Goal: Information Seeking & Learning: Learn about a topic

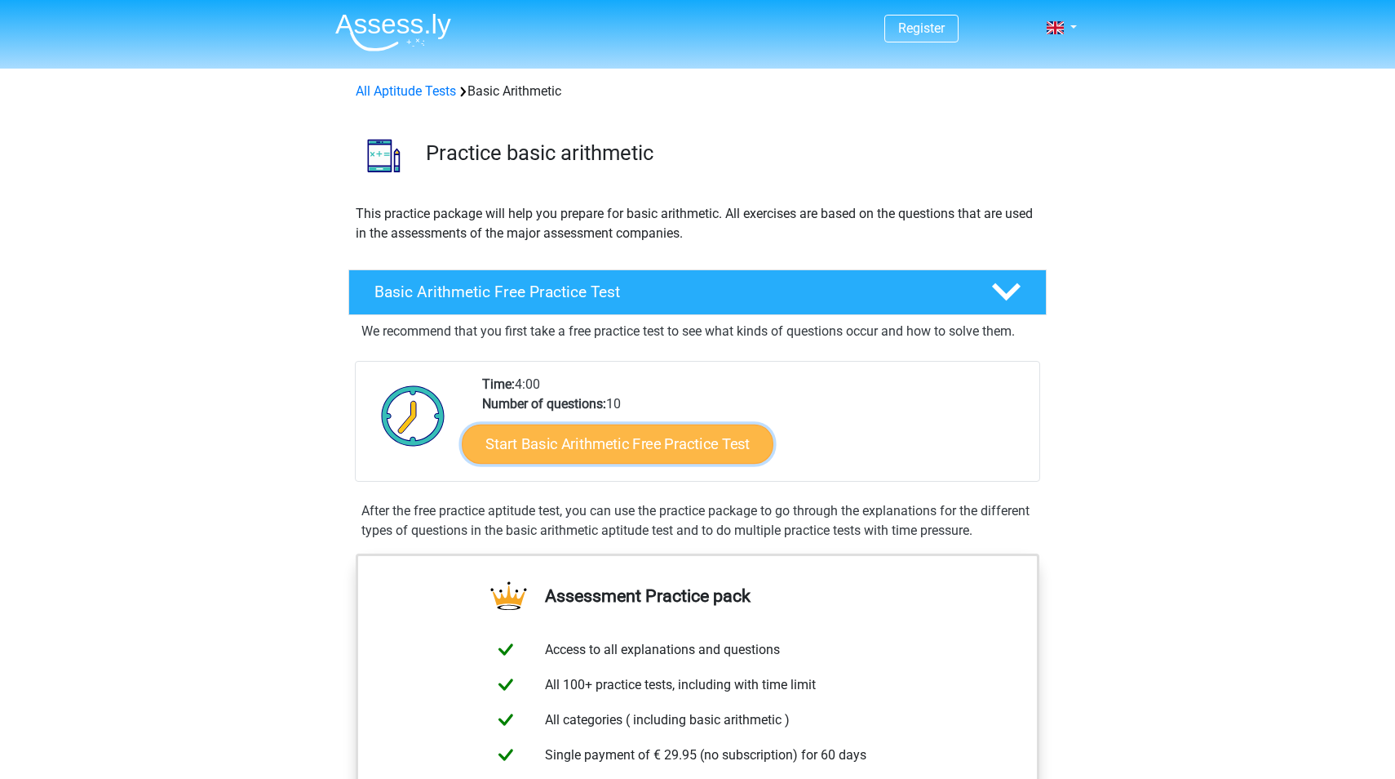
click at [650, 435] on link "Start Basic Arithmetic Free Practice Test" at bounding box center [618, 443] width 312 height 39
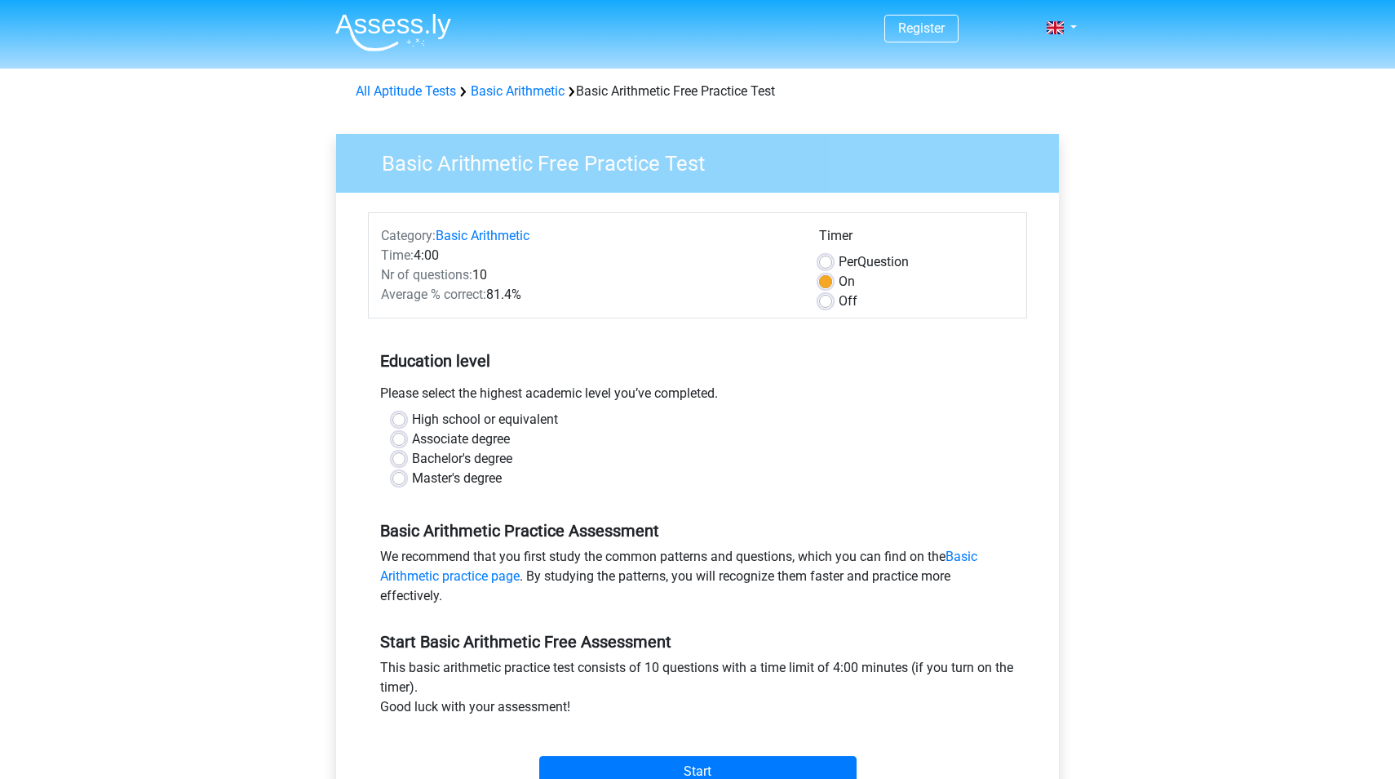
click at [412, 416] on label "High school or equivalent" at bounding box center [485, 420] width 146 height 20
click at [393, 416] on input "High school or equivalent" at bounding box center [399, 418] width 13 height 16
radio input "true"
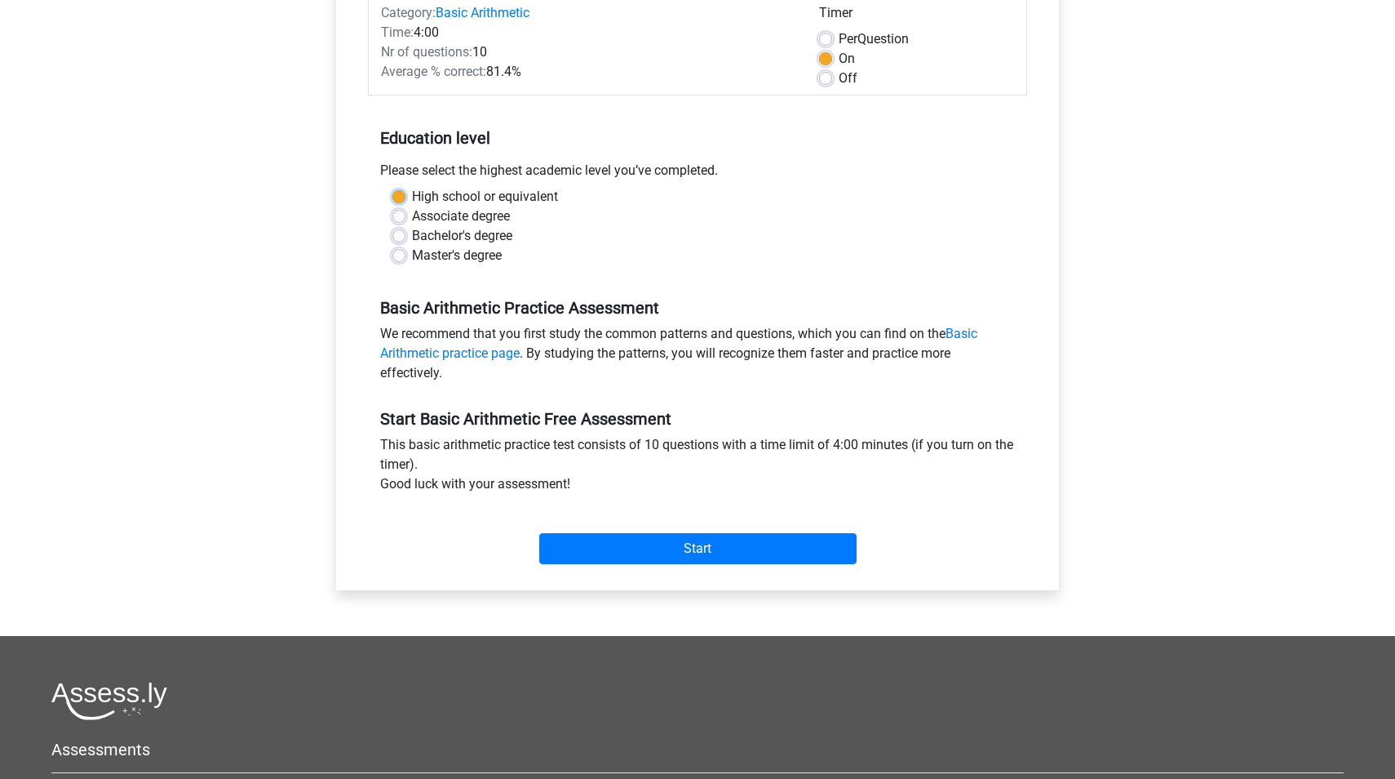
scroll to position [240, 0]
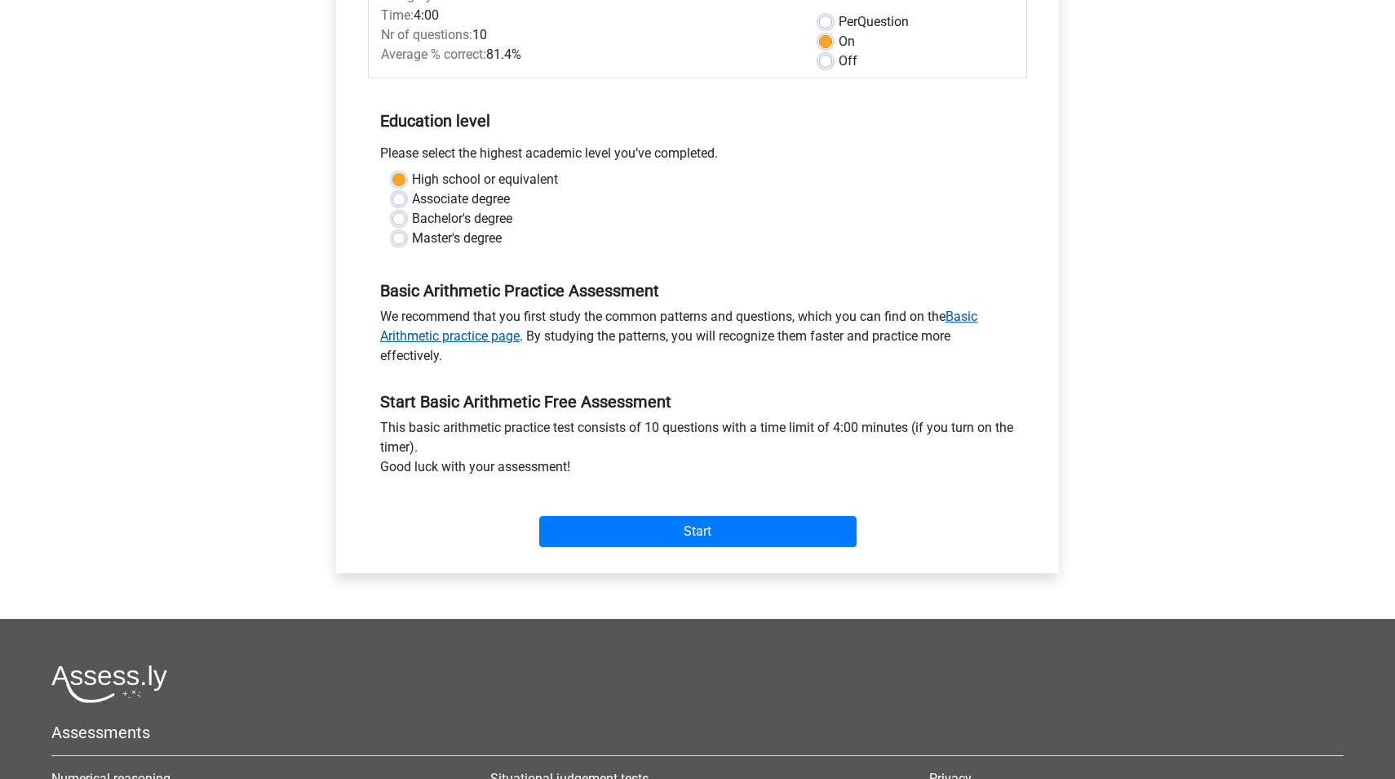
click at [975, 313] on link "Basic Arithmetic practice page" at bounding box center [678, 325] width 597 height 35
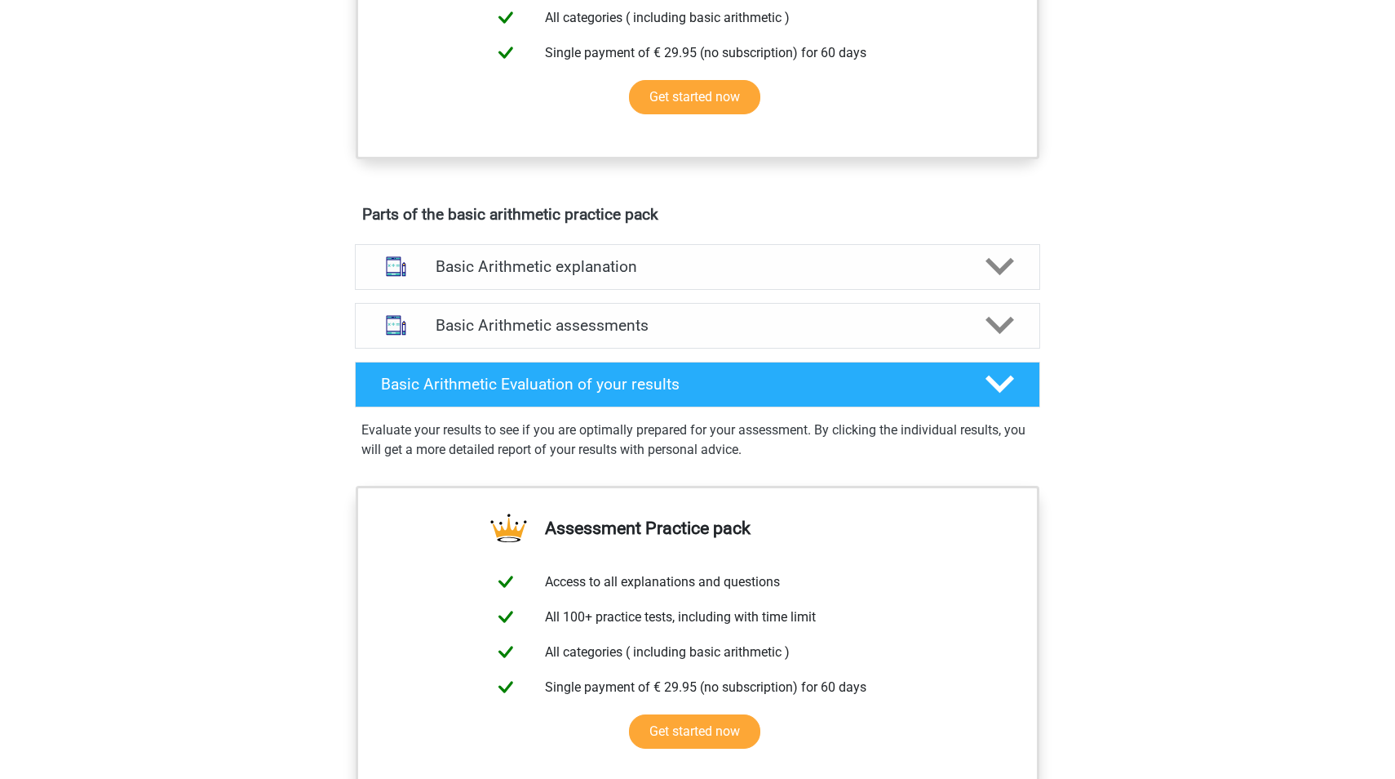
scroll to position [699, 0]
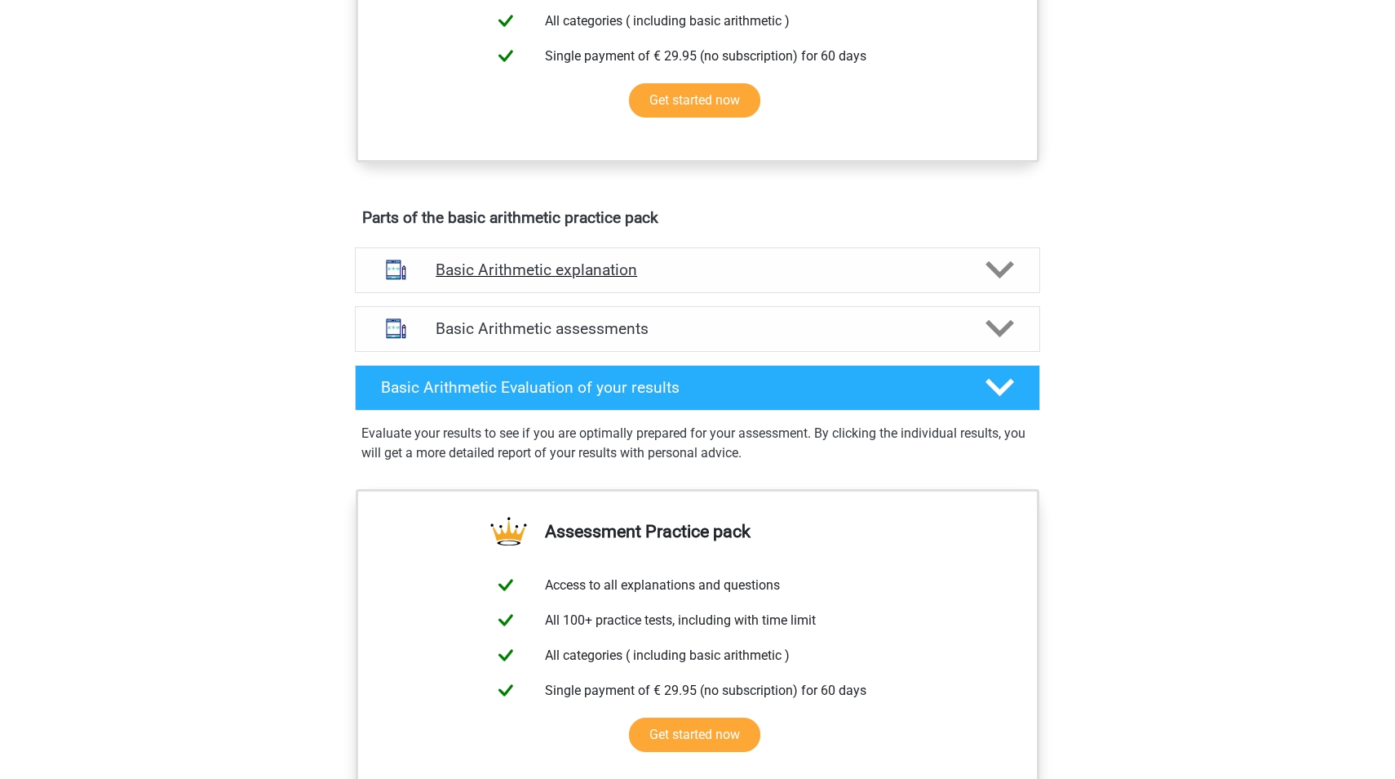
click at [1009, 268] on polygon at bounding box center [1000, 270] width 29 height 18
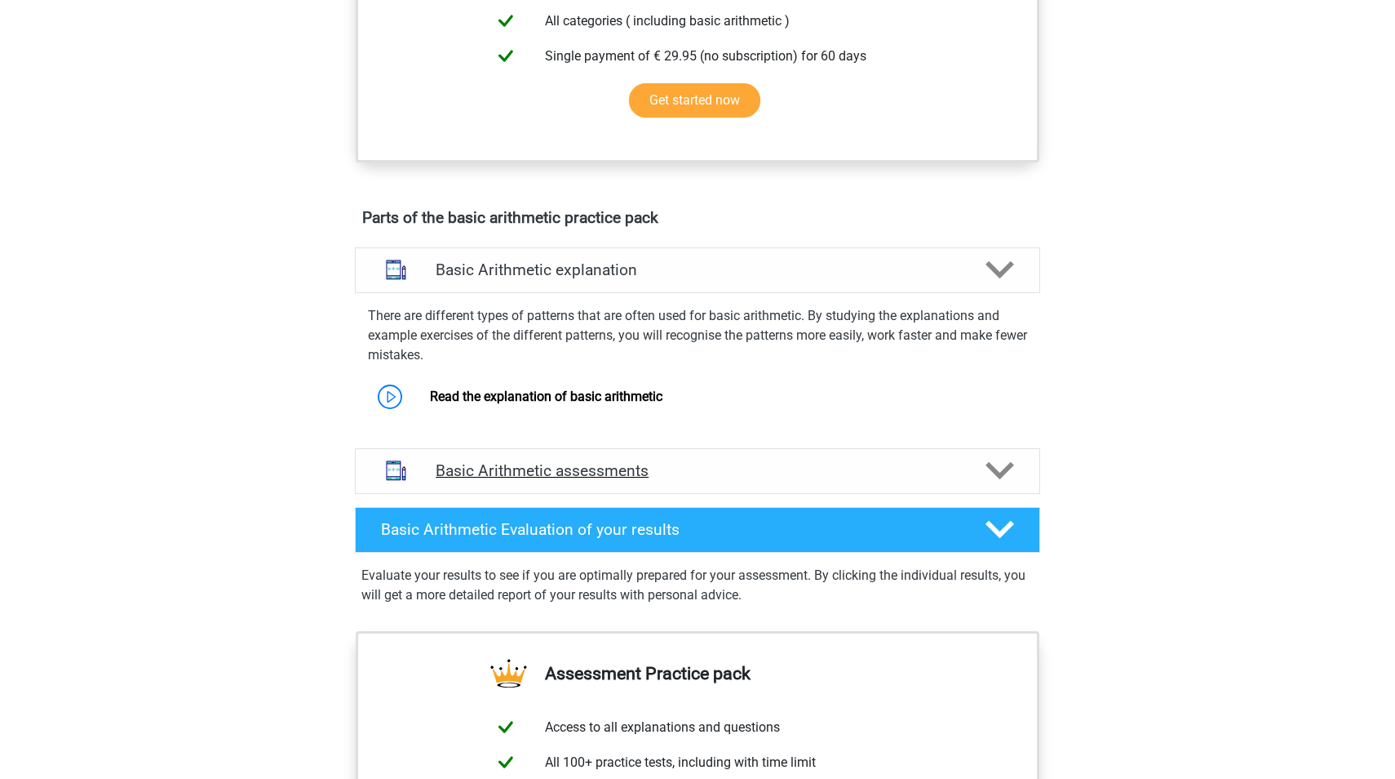
click at [961, 472] on div "Basic Arithmetic assessments" at bounding box center [698, 470] width 548 height 19
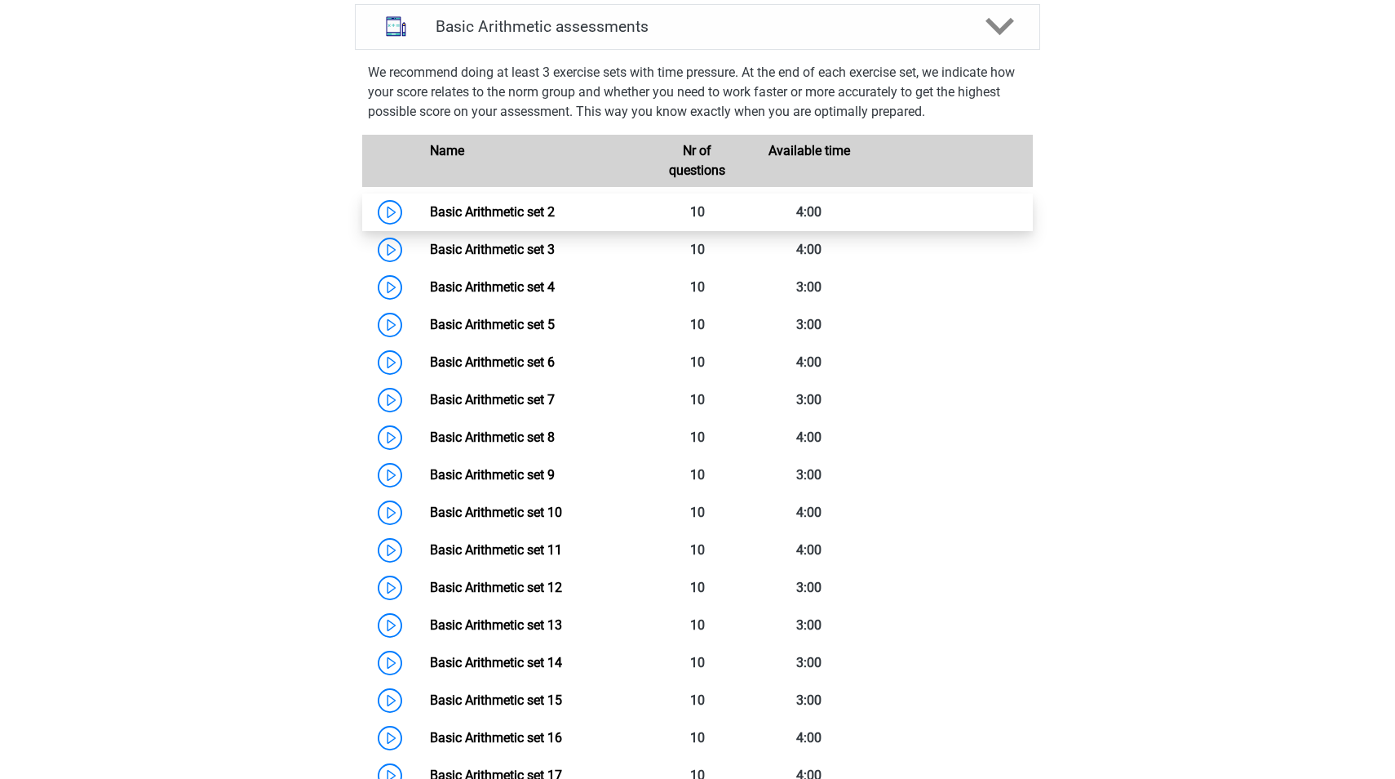
scroll to position [1168, 0]
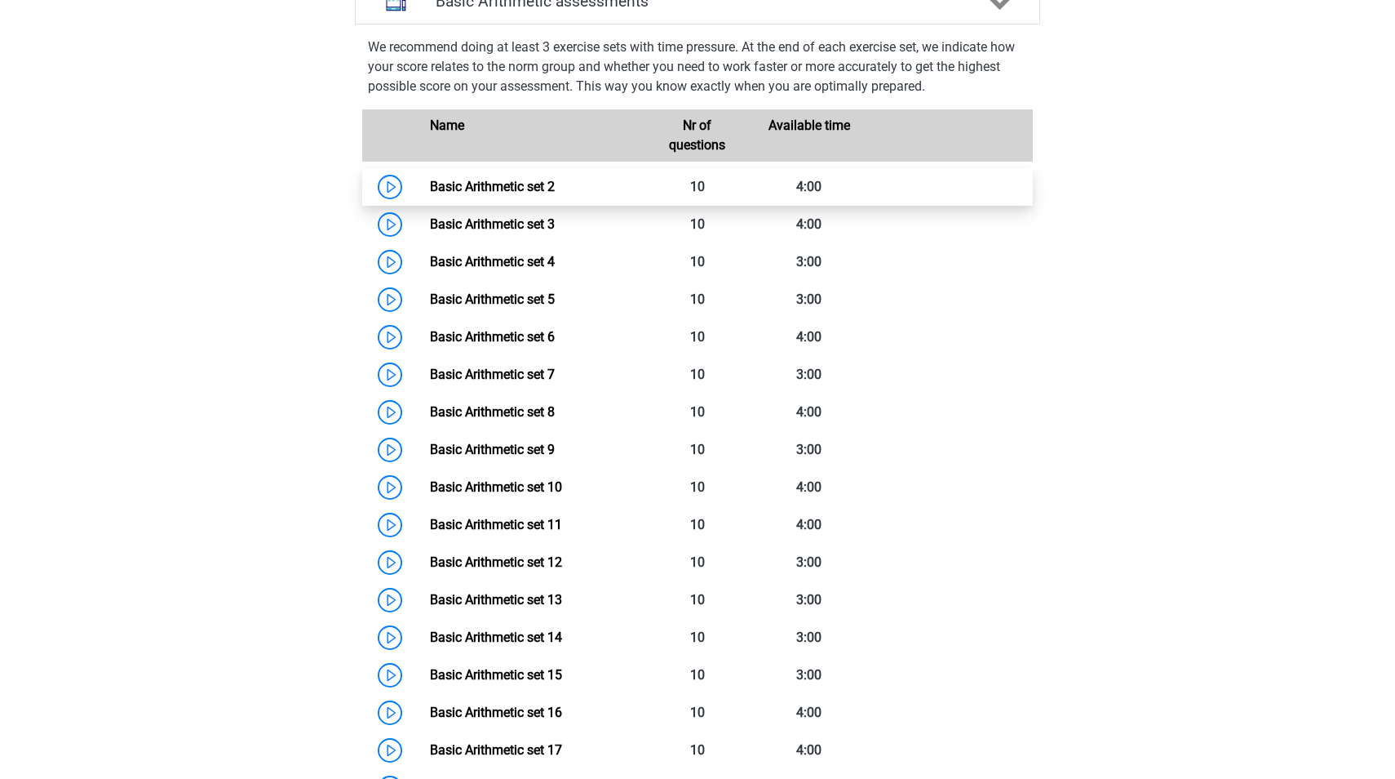
click at [527, 180] on link "Basic Arithmetic set 2" at bounding box center [492, 187] width 125 height 16
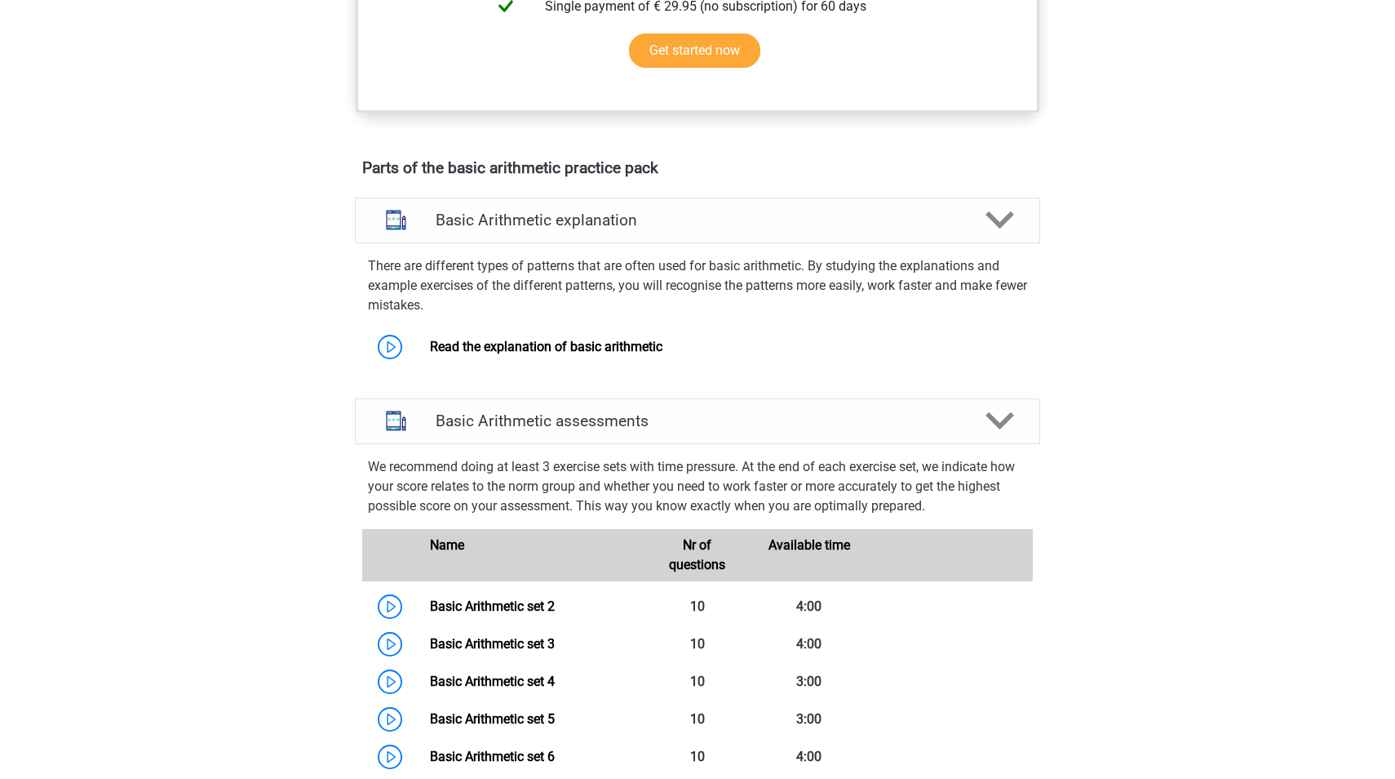
scroll to position [739, 0]
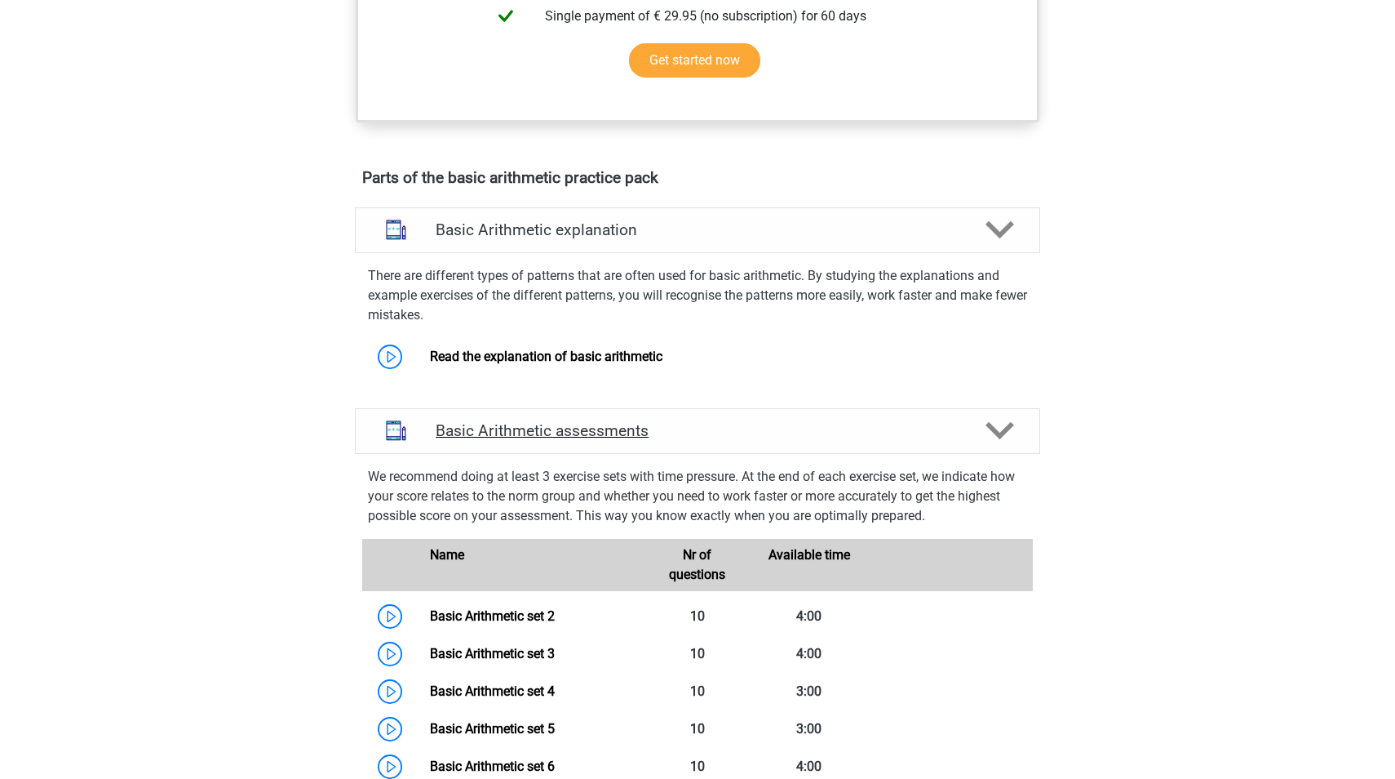
click at [991, 428] on polygon at bounding box center [1000, 431] width 29 height 18
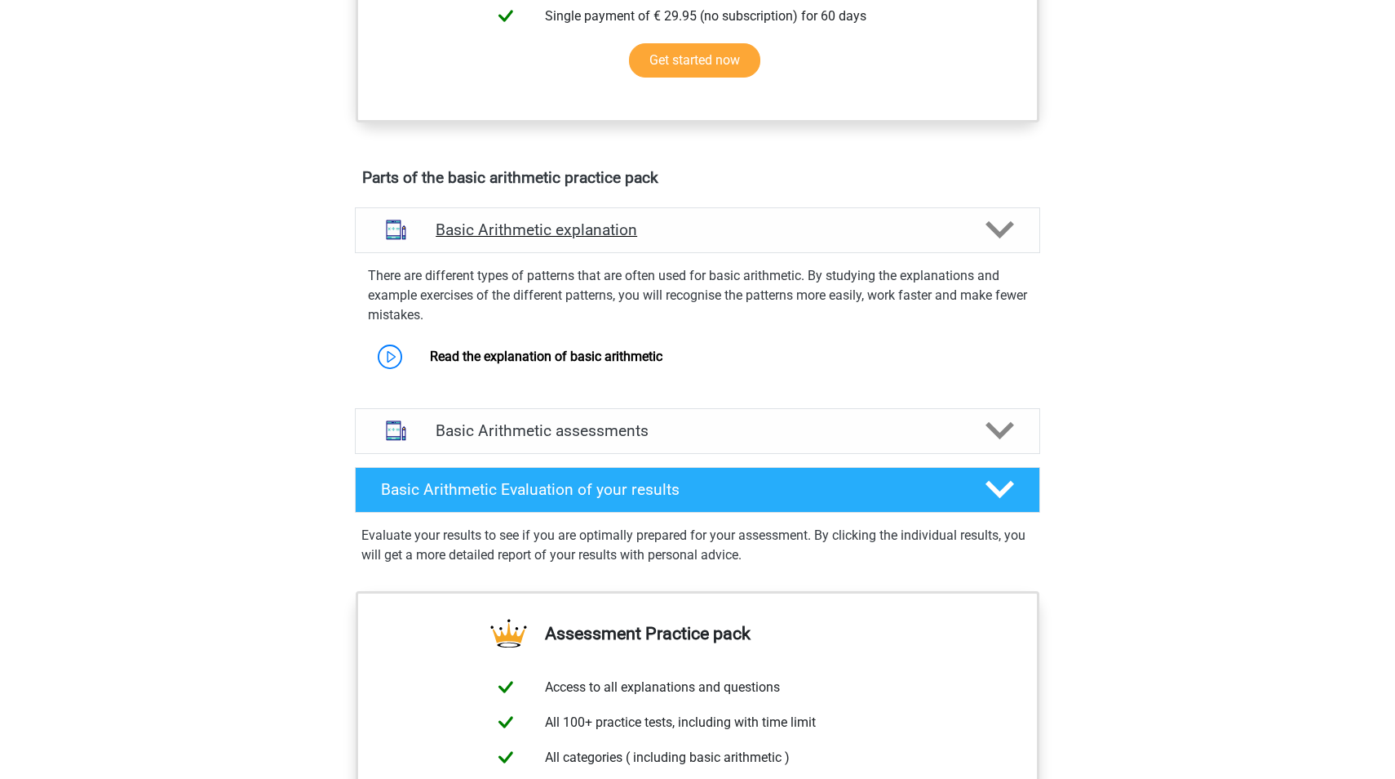
click at [1000, 227] on icon at bounding box center [1000, 229] width 29 height 29
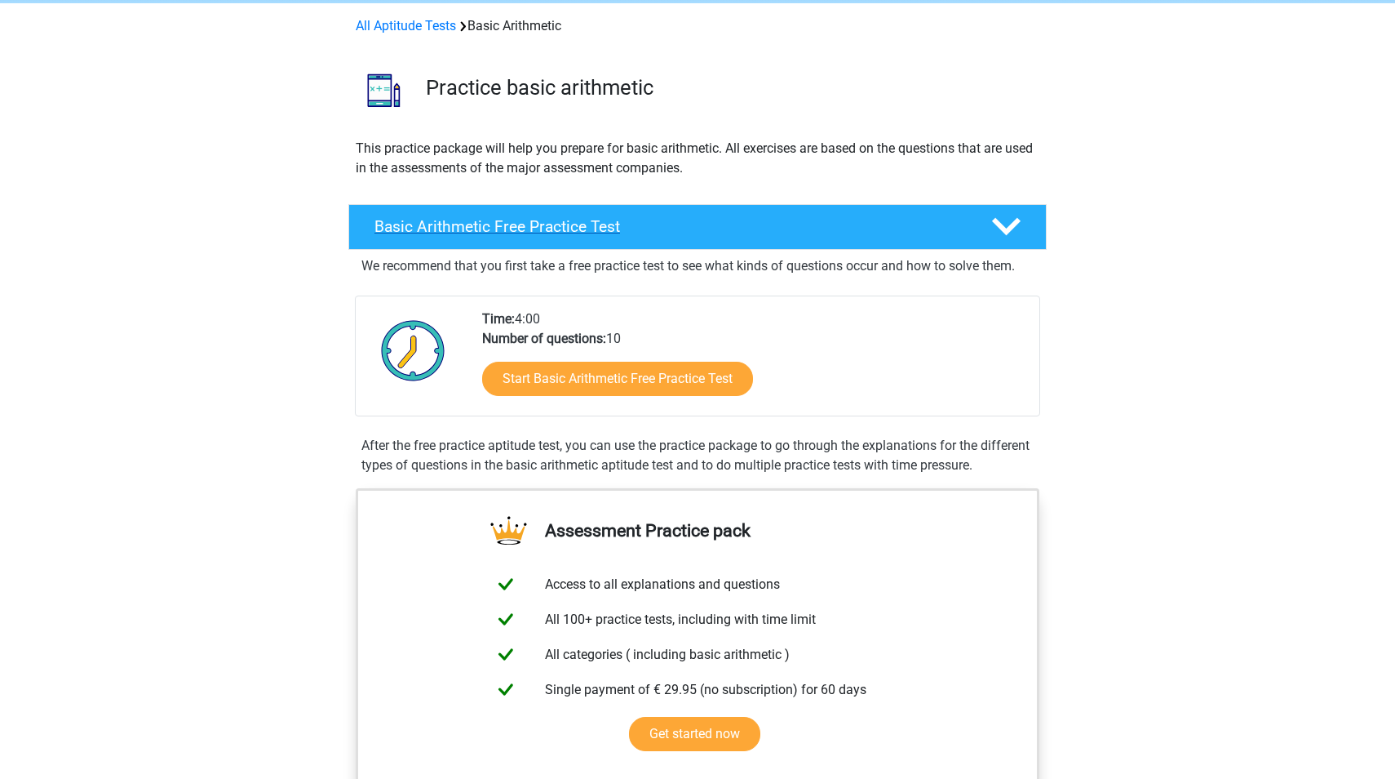
scroll to position [64, 0]
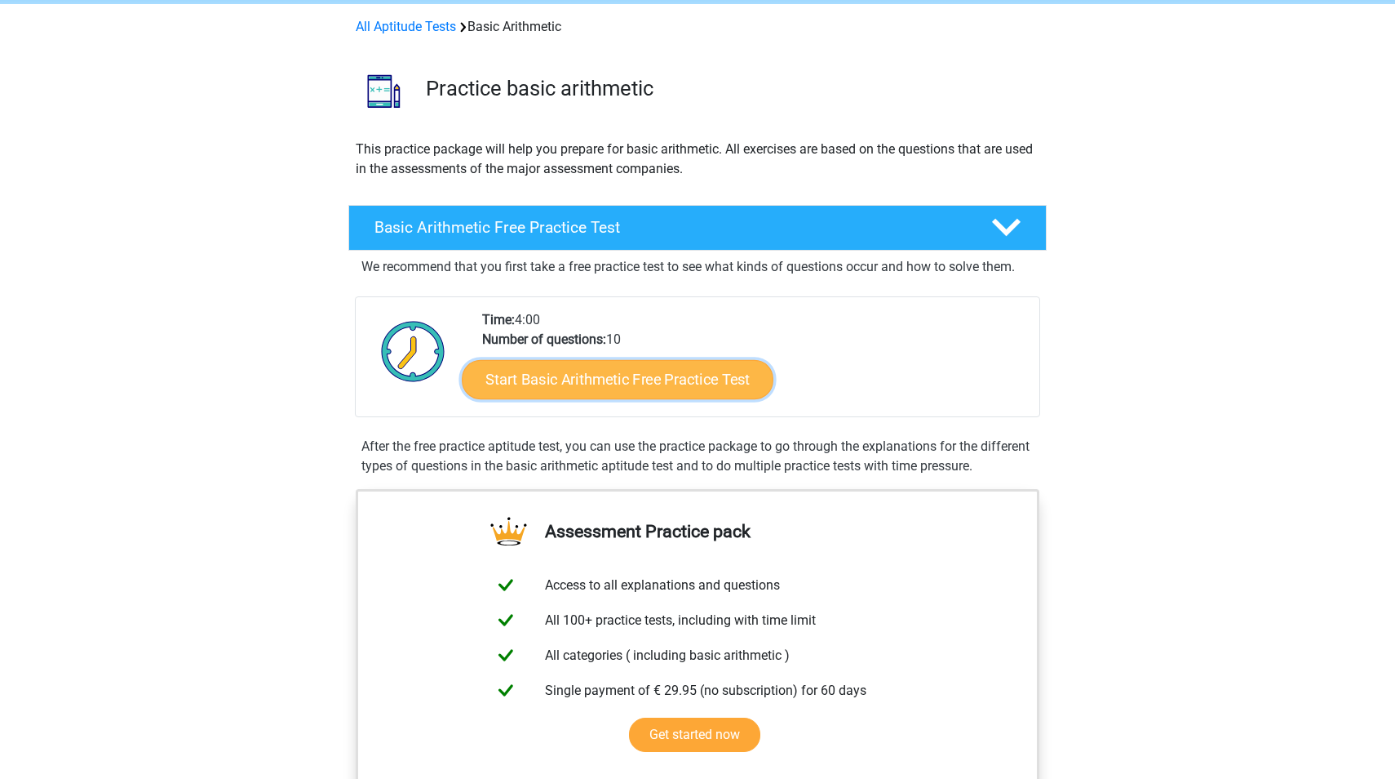
click at [737, 383] on link "Start Basic Arithmetic Free Practice Test" at bounding box center [618, 378] width 312 height 39
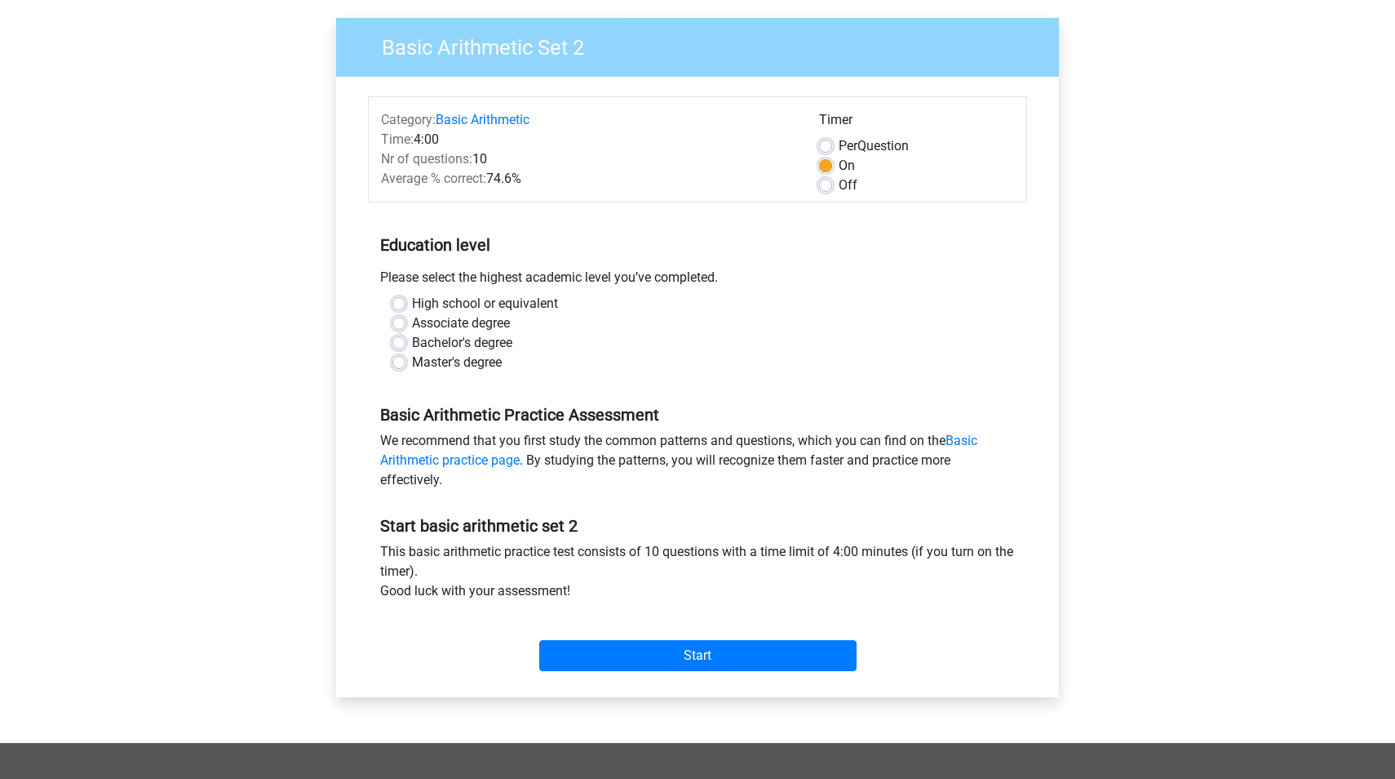
scroll to position [94, 0]
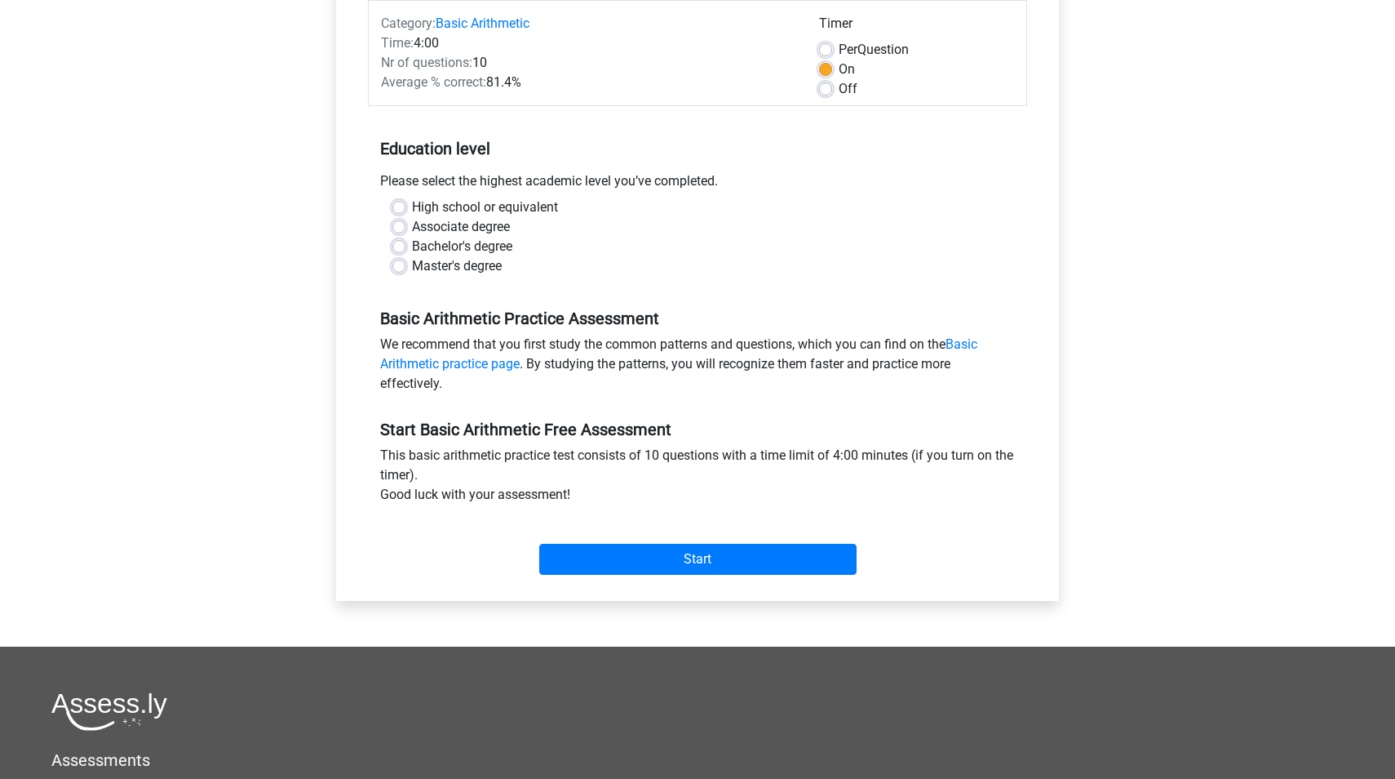
scroll to position [237, 0]
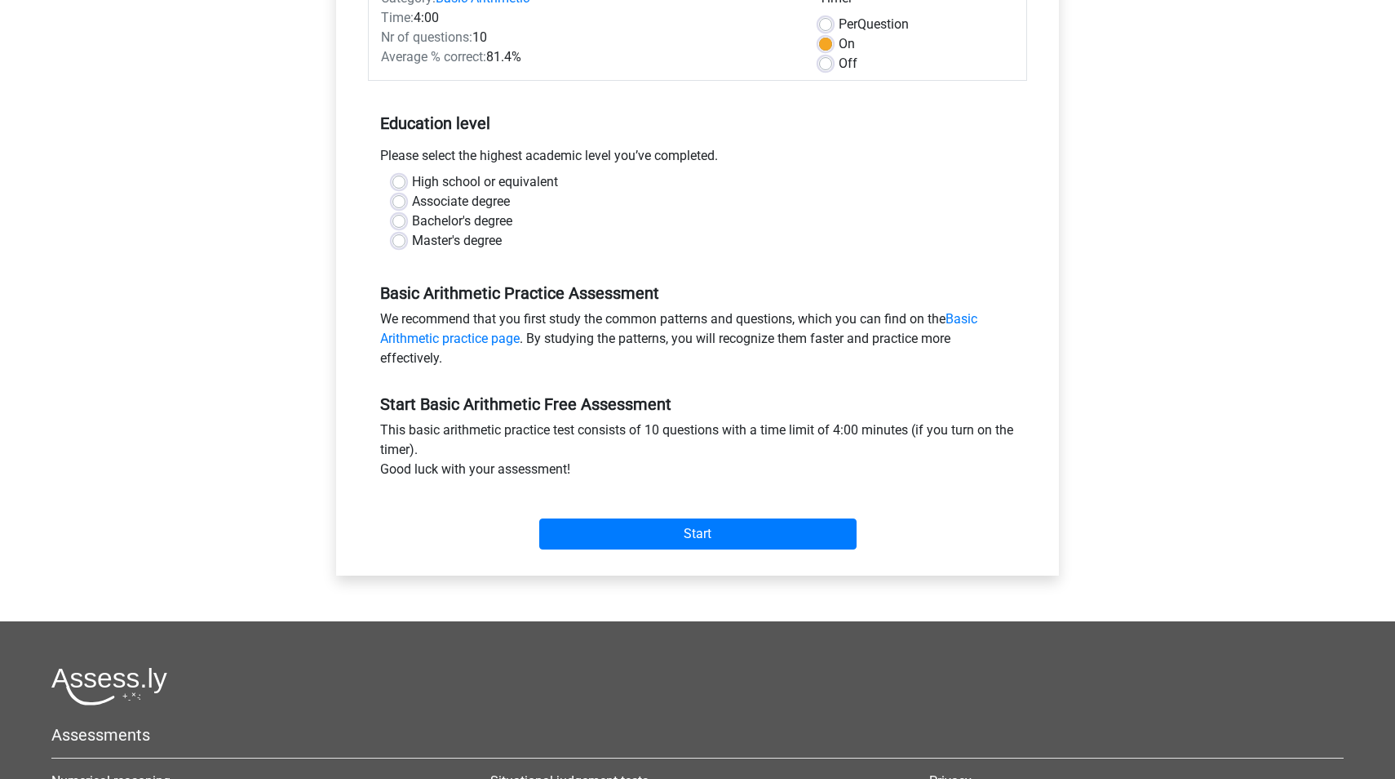
click at [412, 184] on label "High school or equivalent" at bounding box center [485, 182] width 146 height 20
click at [398, 184] on input "High school or equivalent" at bounding box center [399, 180] width 13 height 16
radio input "true"
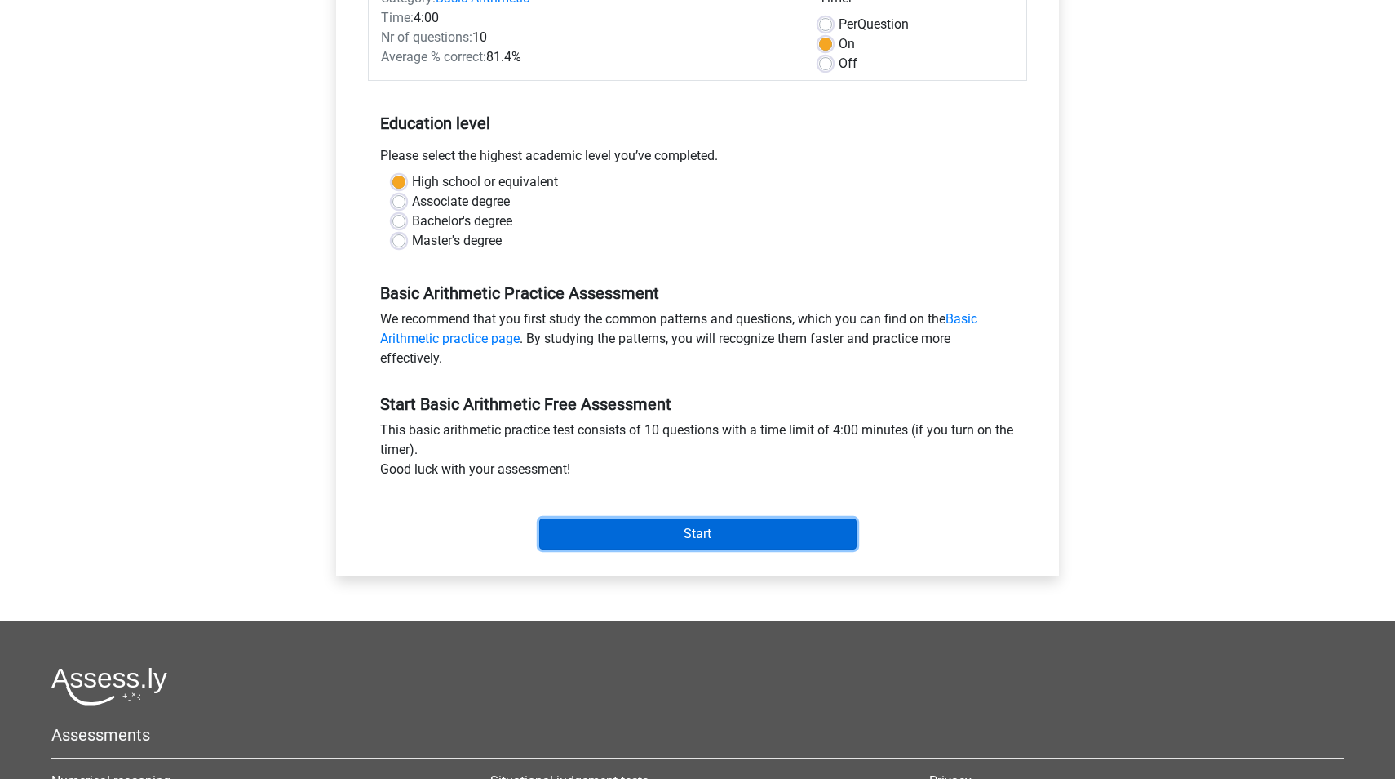
click at [766, 535] on input "Start" at bounding box center [697, 533] width 317 height 31
click at [694, 538] on input "Start" at bounding box center [697, 533] width 317 height 31
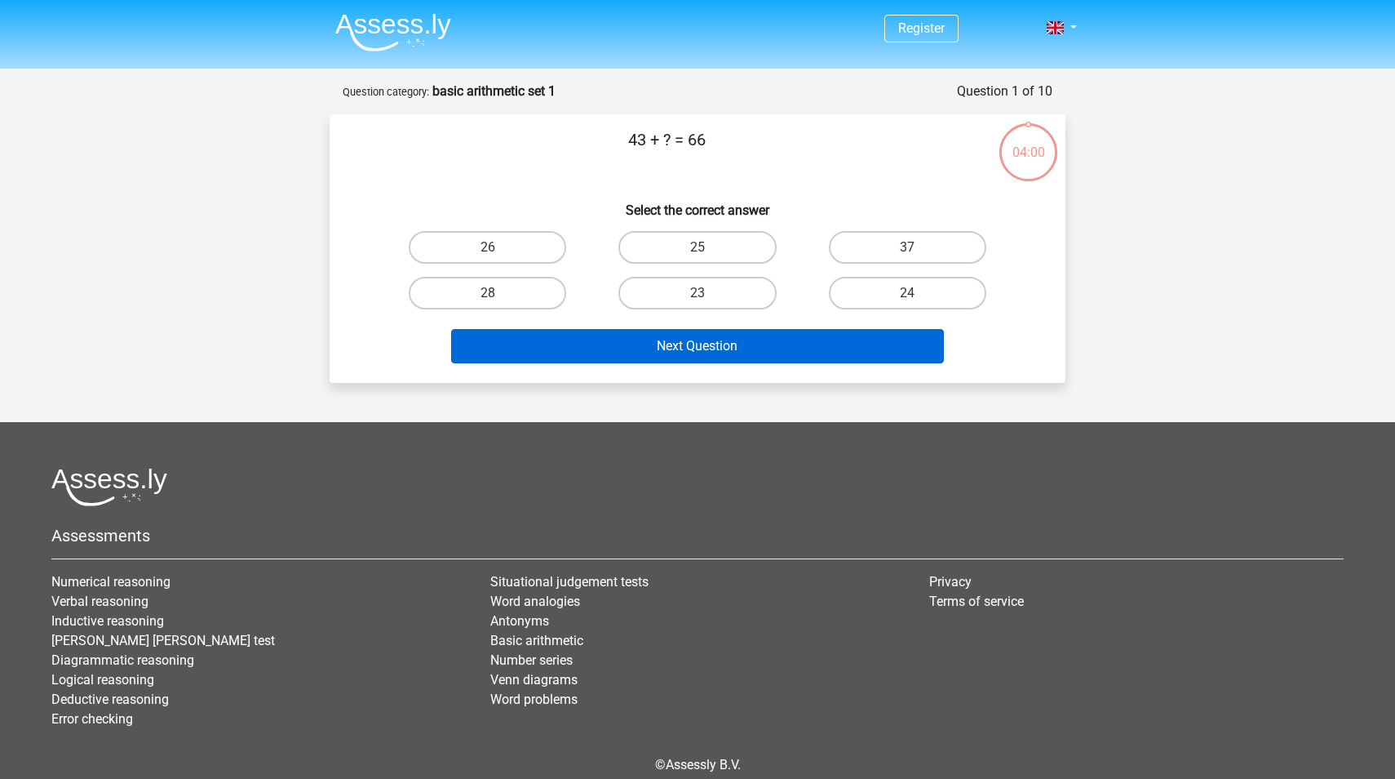
scroll to position [3, 0]
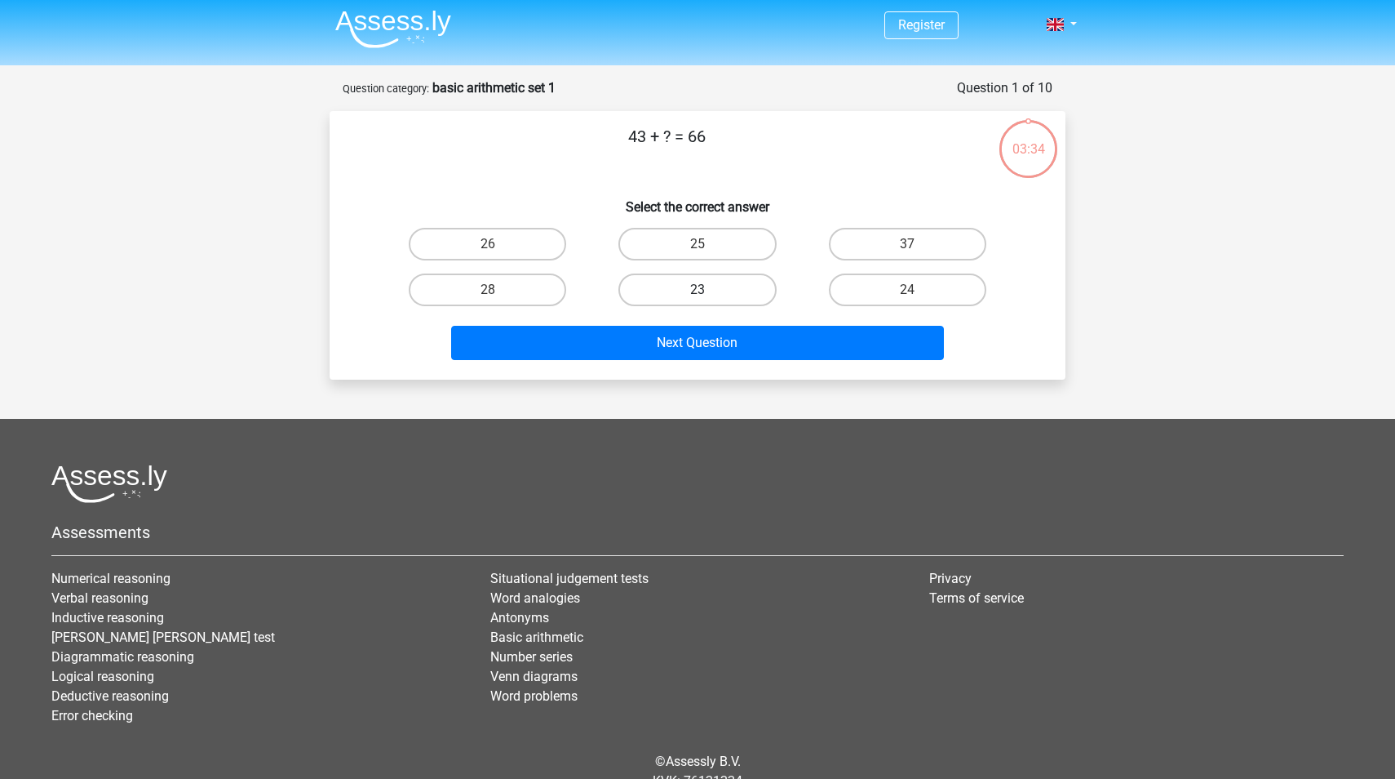
click at [681, 293] on label "23" at bounding box center [697, 289] width 157 height 33
click at [698, 293] on input "23" at bounding box center [703, 295] width 11 height 11
radio input "true"
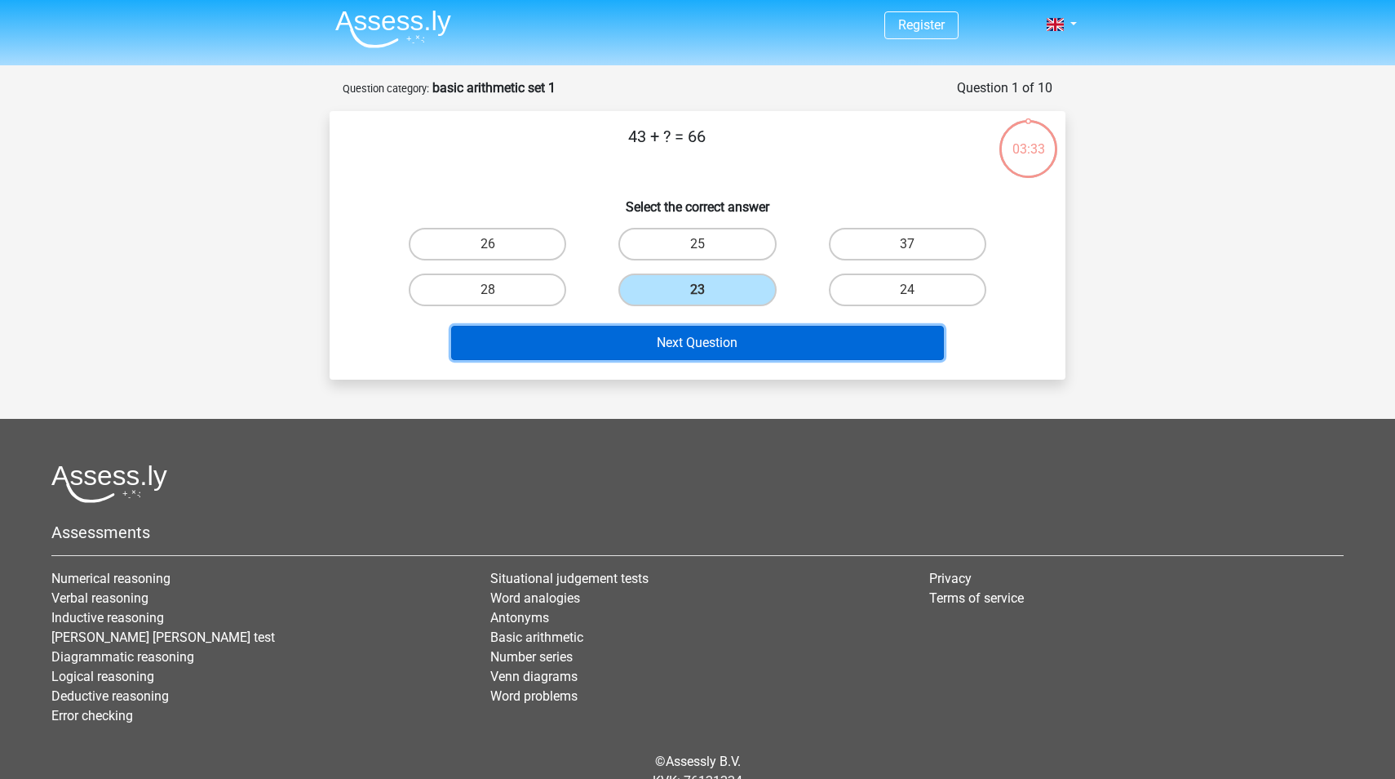
click at [689, 344] on button "Next Question" at bounding box center [698, 343] width 494 height 34
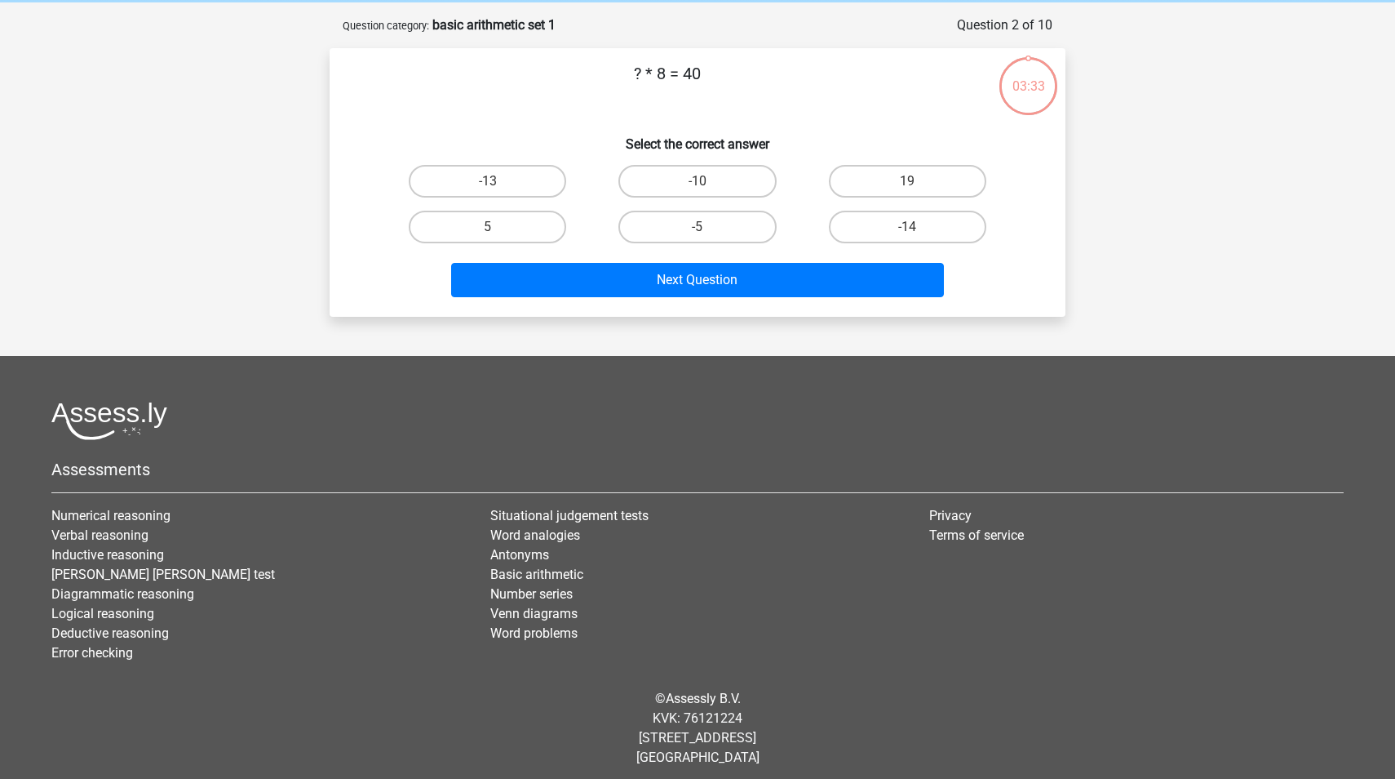
scroll to position [74, 0]
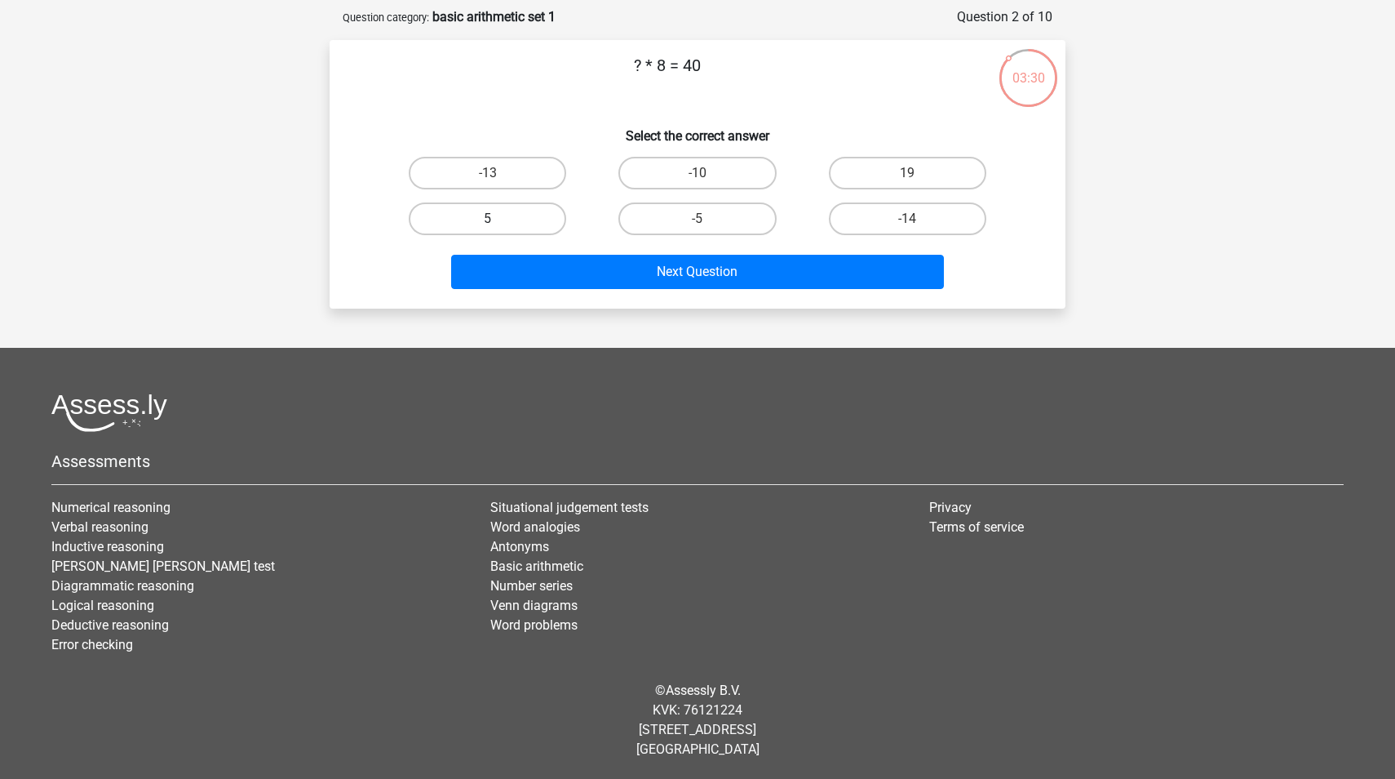
click at [506, 218] on label "5" at bounding box center [487, 218] width 157 height 33
click at [499, 219] on input "5" at bounding box center [493, 224] width 11 height 11
radio input "true"
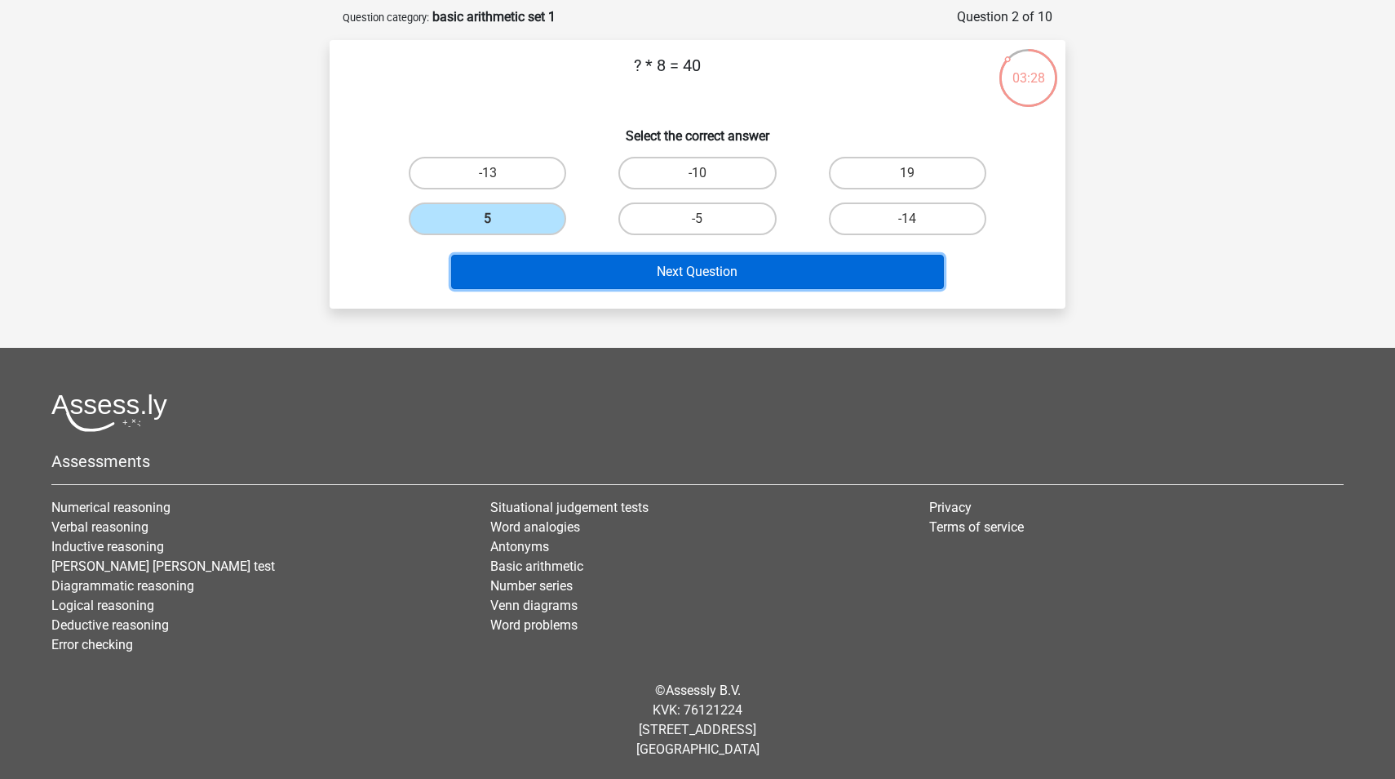
click at [621, 279] on button "Next Question" at bounding box center [698, 272] width 494 height 34
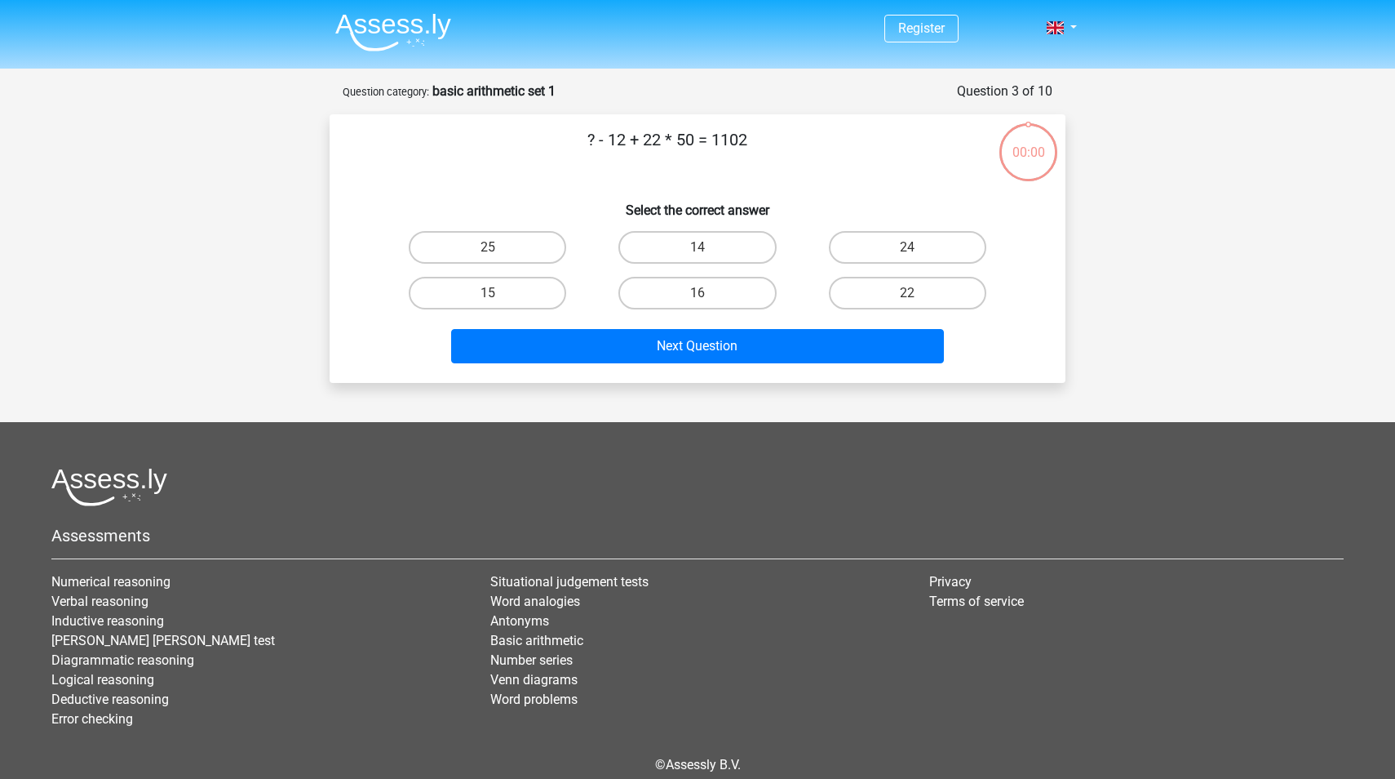
scroll to position [74, 0]
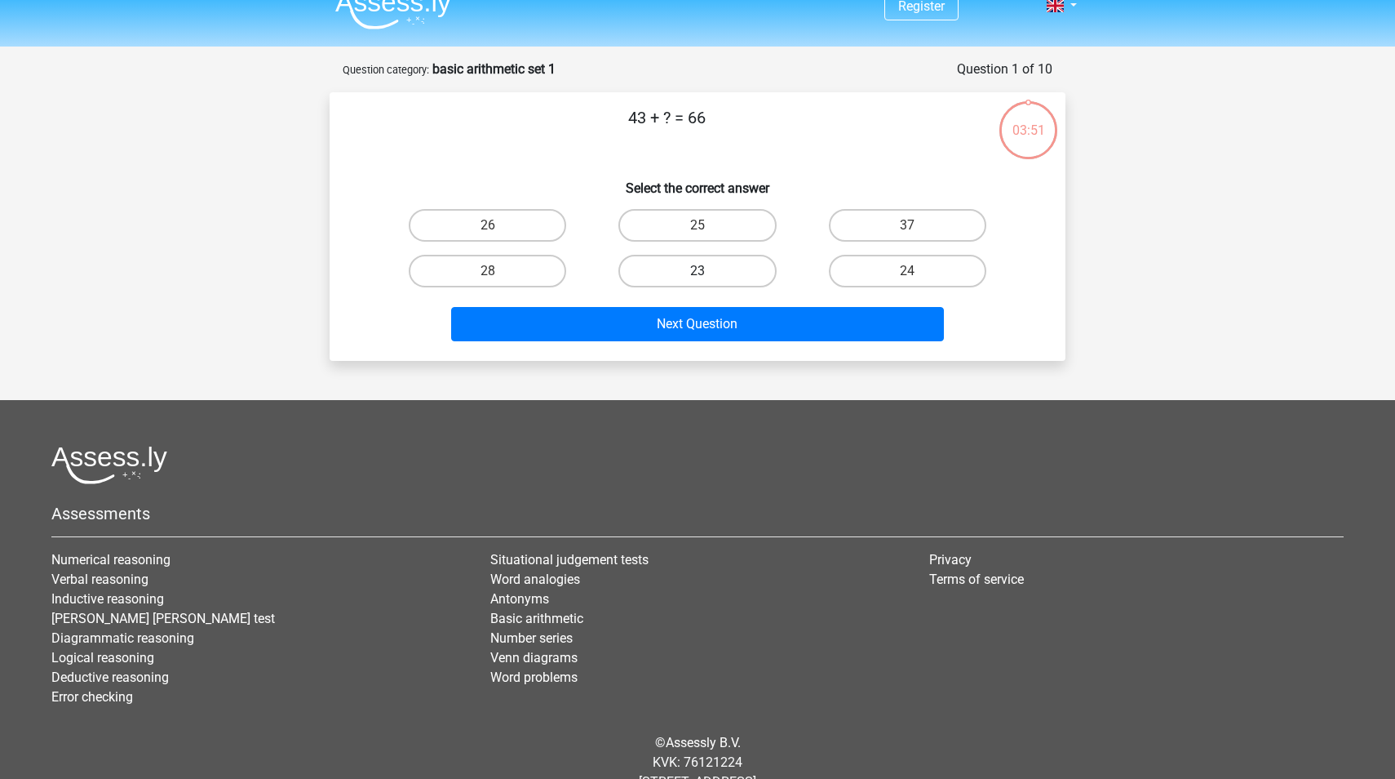
click at [689, 271] on label "23" at bounding box center [697, 271] width 157 height 33
click at [698, 271] on input "23" at bounding box center [703, 276] width 11 height 11
radio input "true"
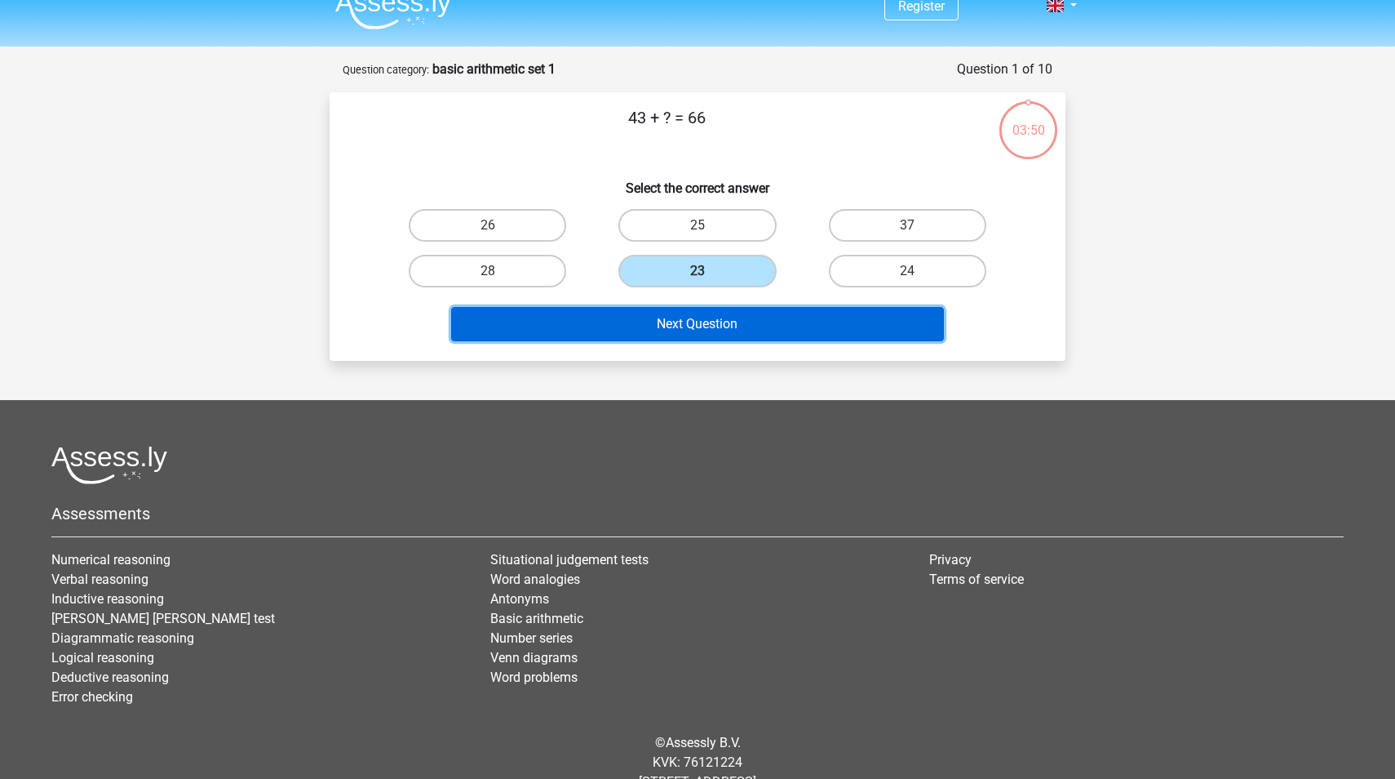
click at [713, 335] on button "Next Question" at bounding box center [698, 324] width 494 height 34
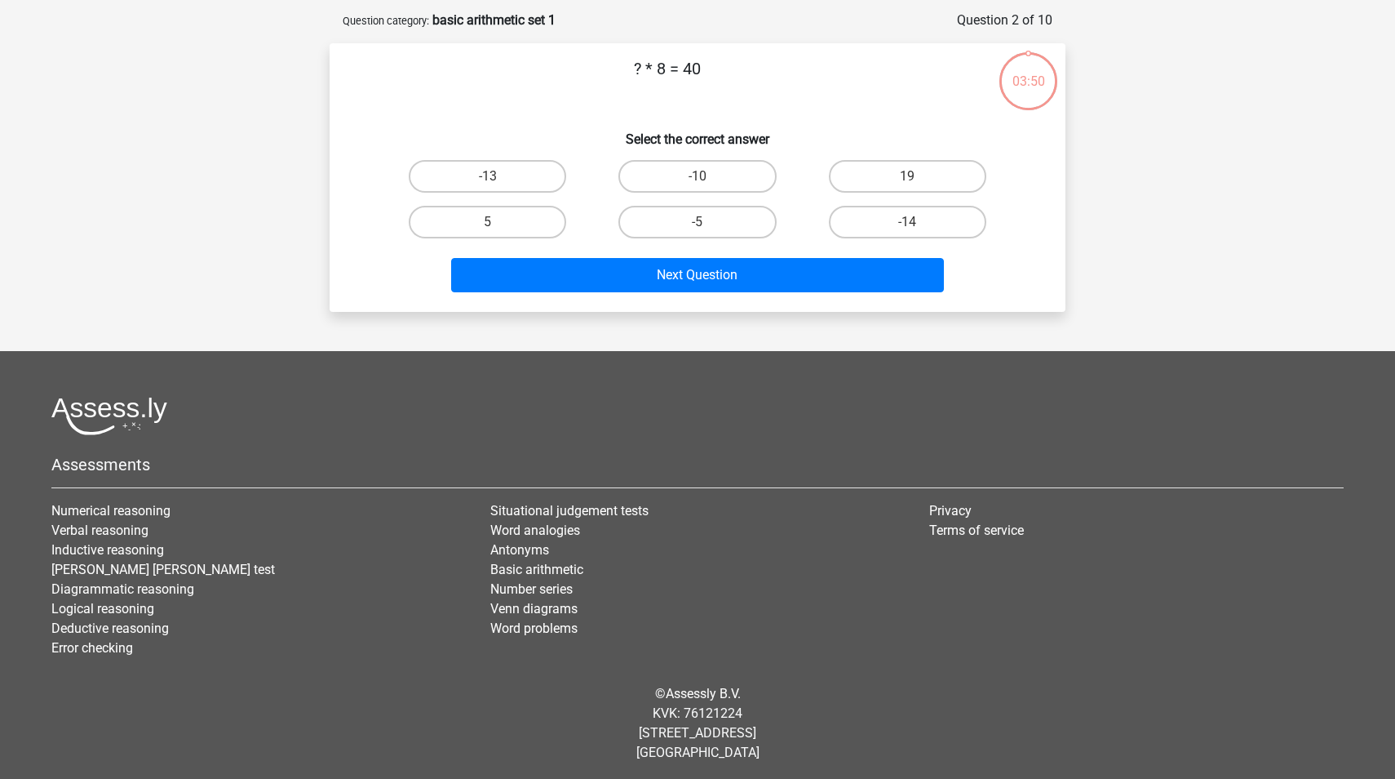
scroll to position [74, 0]
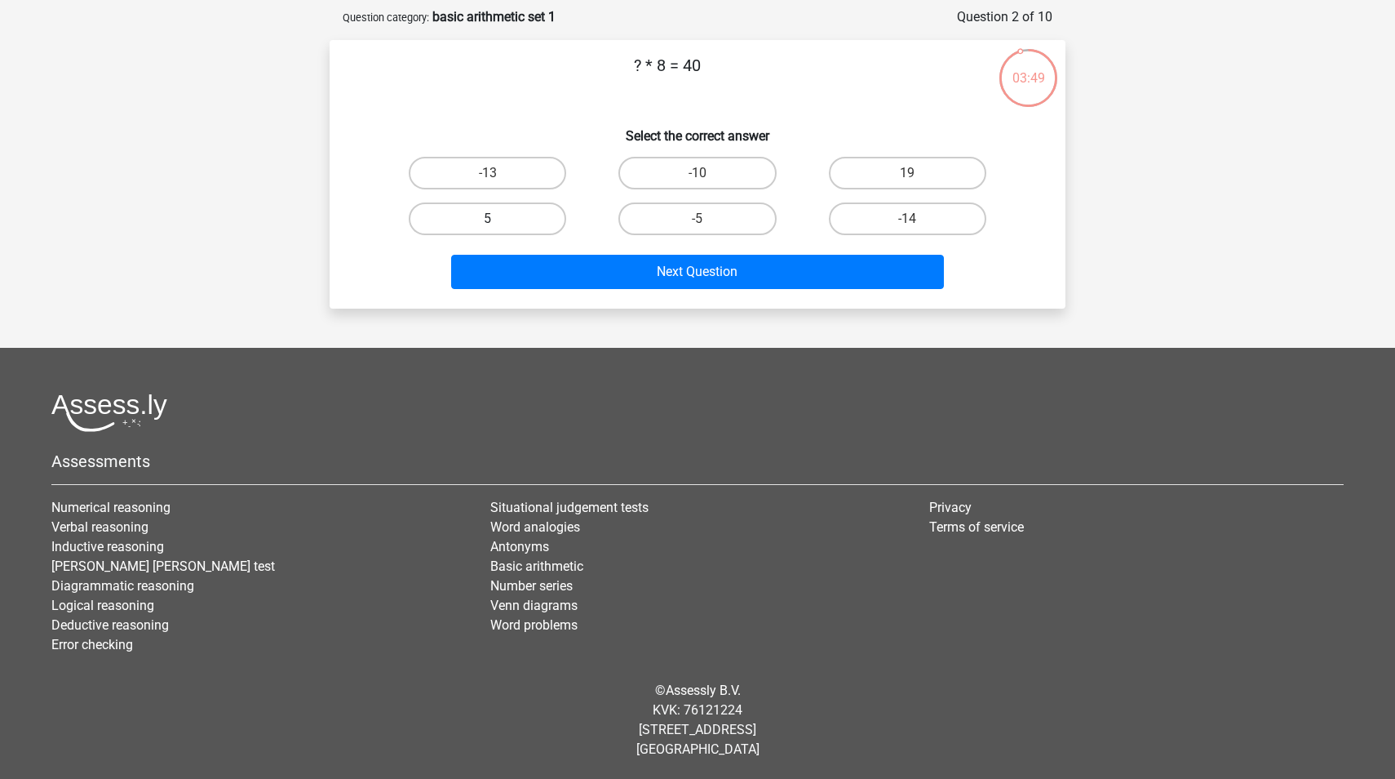
click at [501, 220] on label "5" at bounding box center [487, 218] width 157 height 33
click at [499, 220] on input "5" at bounding box center [493, 224] width 11 height 11
radio input "true"
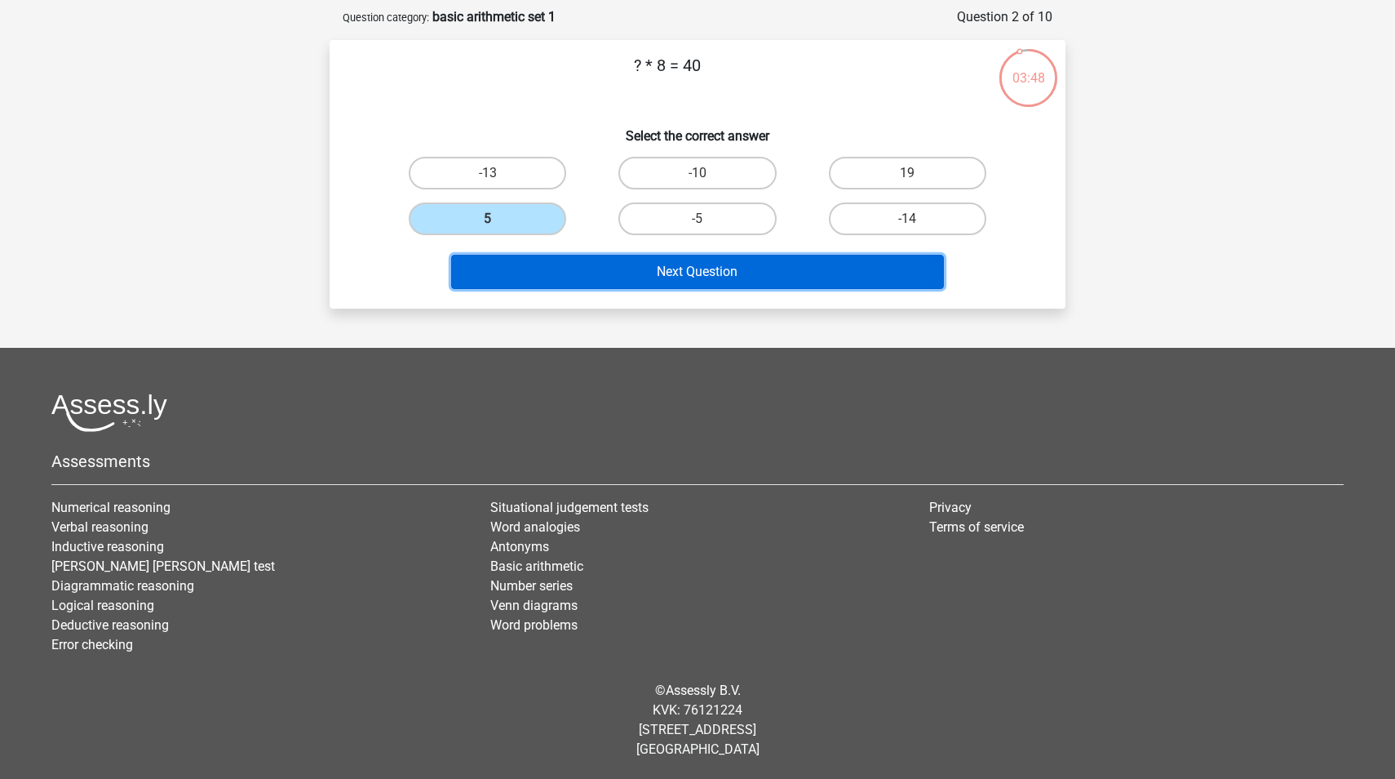
click at [578, 287] on button "Next Question" at bounding box center [698, 272] width 494 height 34
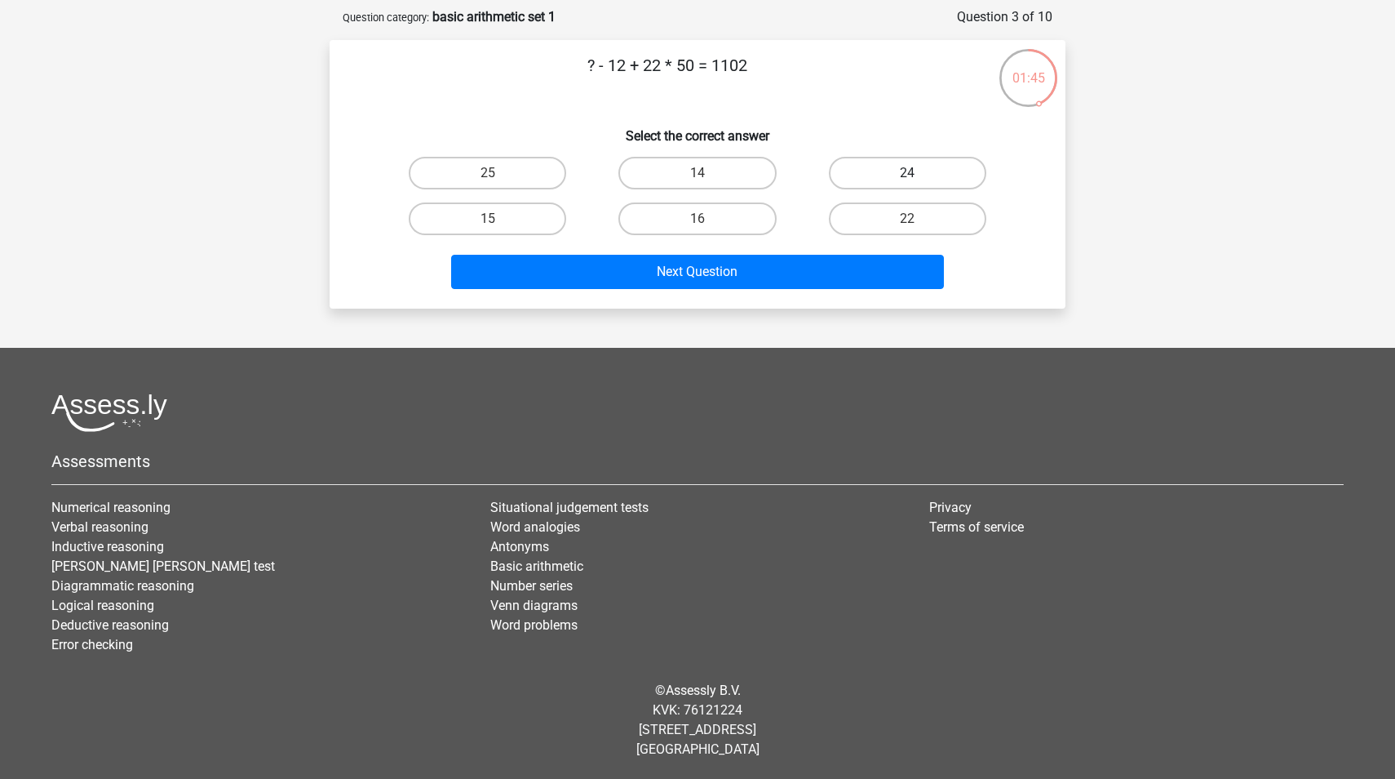
click at [895, 171] on label "24" at bounding box center [907, 173] width 157 height 33
click at [907, 173] on input "24" at bounding box center [912, 178] width 11 height 11
radio input "true"
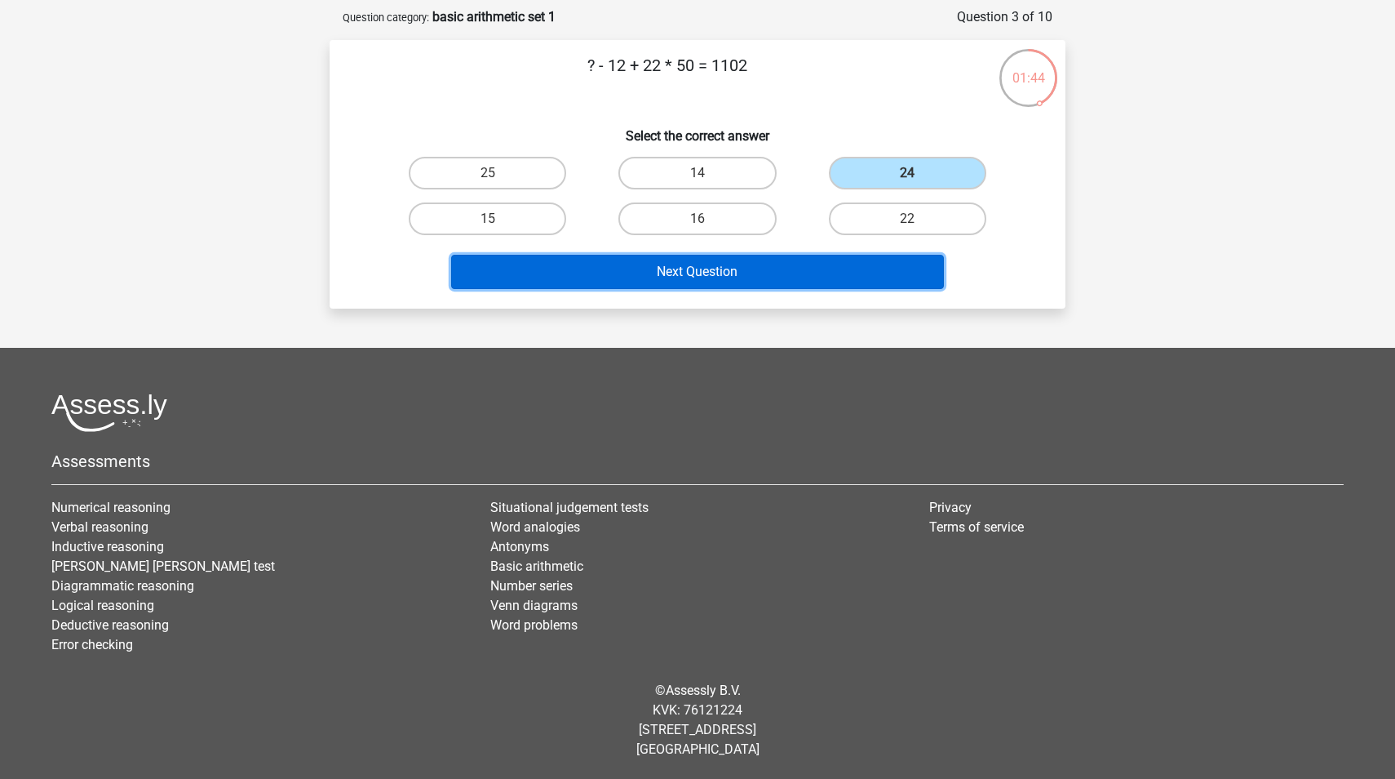
click at [843, 269] on button "Next Question" at bounding box center [698, 272] width 494 height 34
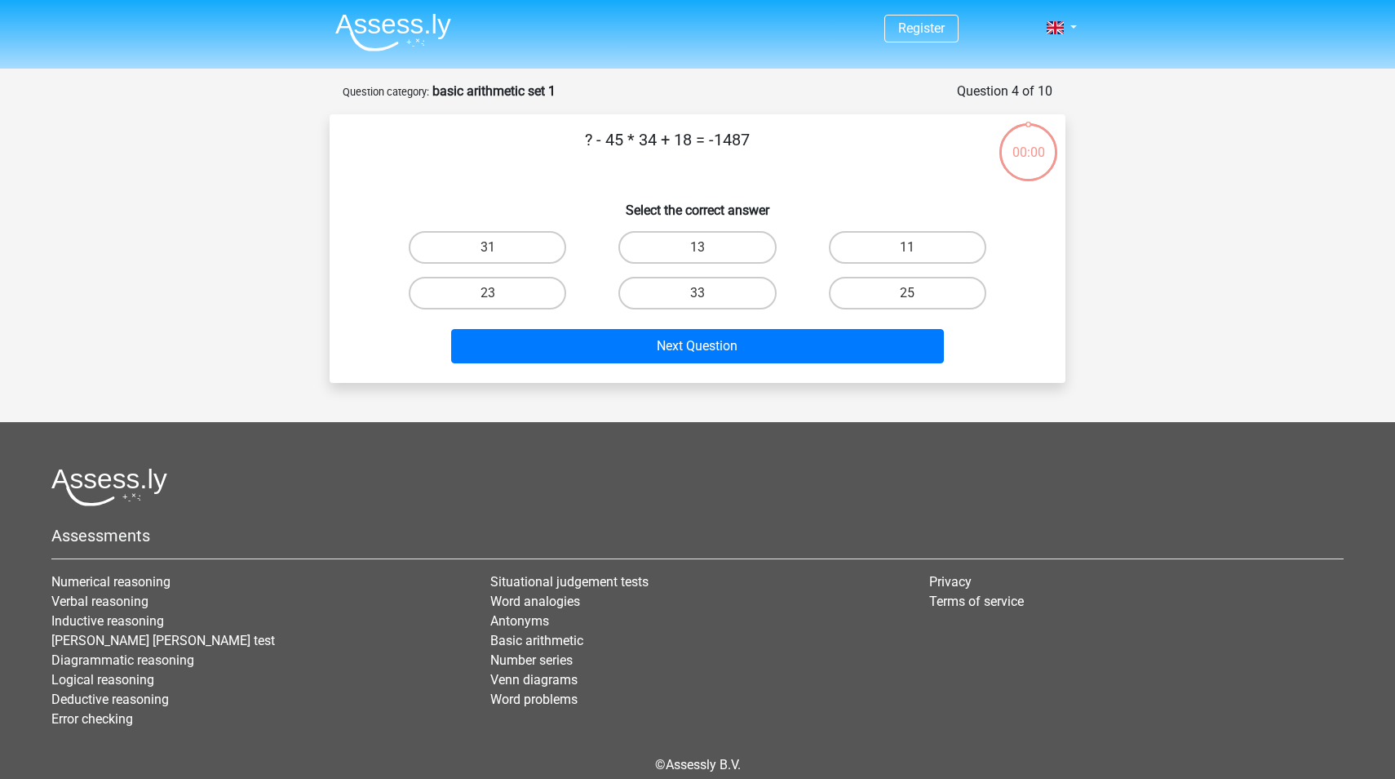
scroll to position [74, 0]
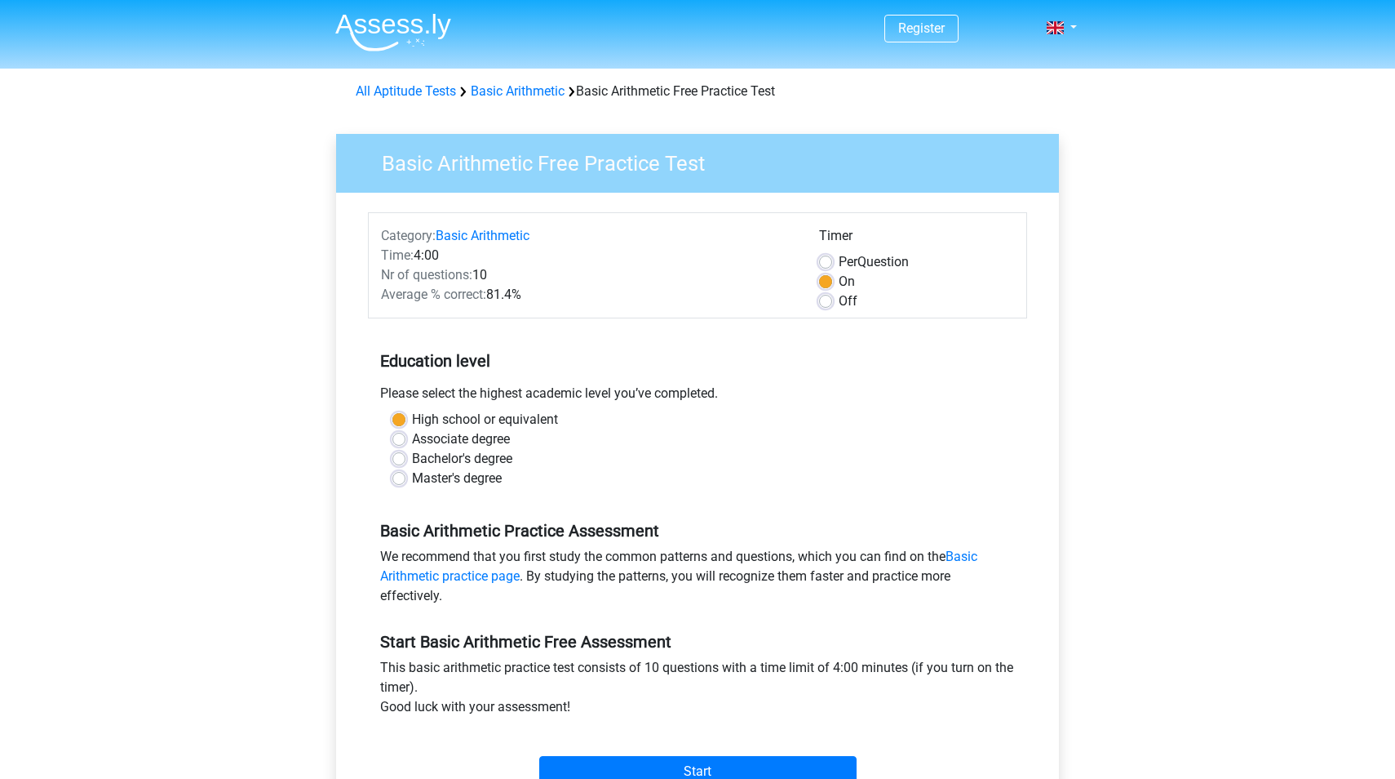
scroll to position [237, 0]
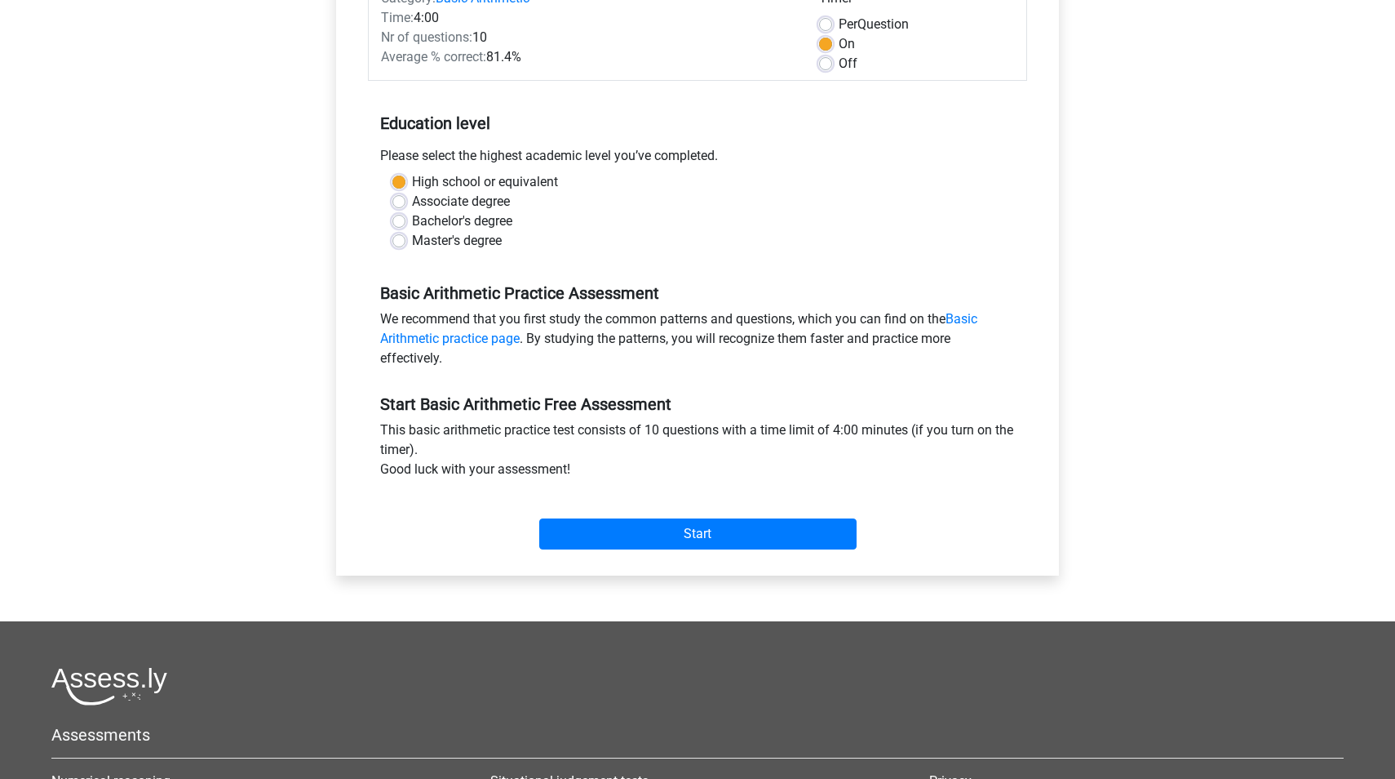
click at [750, 551] on div "Start" at bounding box center [697, 521] width 659 height 70
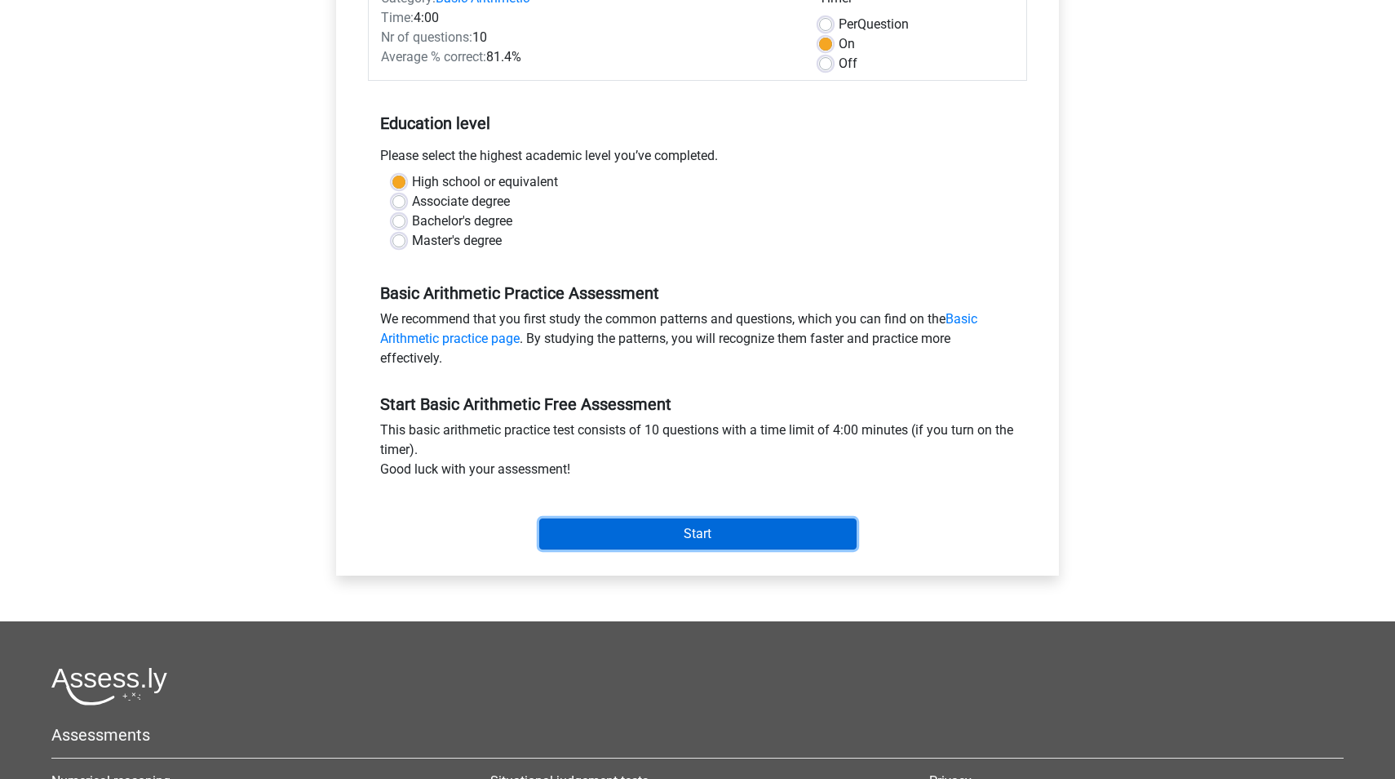
click at [747, 539] on input "Start" at bounding box center [697, 533] width 317 height 31
click at [758, 535] on input "Start" at bounding box center [697, 533] width 317 height 31
click at [665, 541] on input "Start" at bounding box center [697, 533] width 317 height 31
click at [625, 526] on input "Start" at bounding box center [697, 533] width 317 height 31
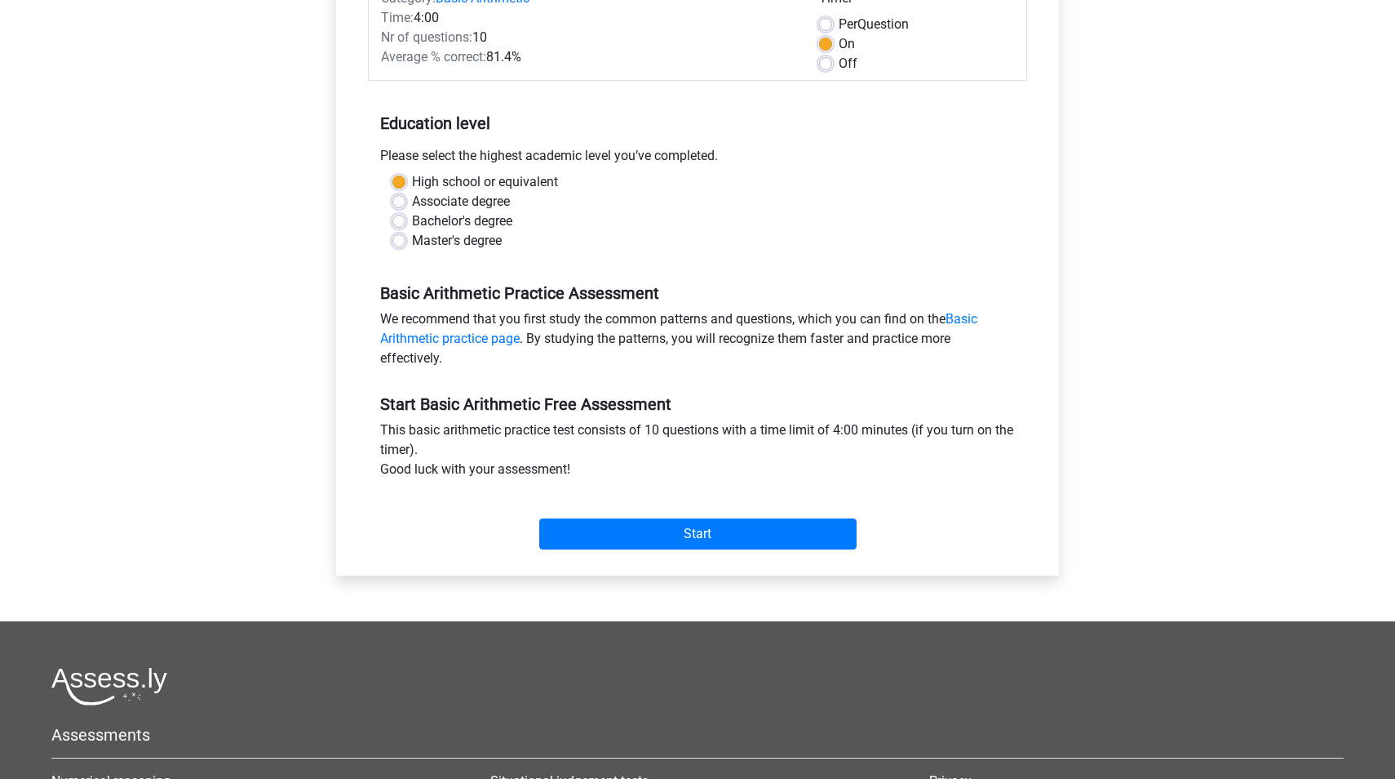
scroll to position [0, 0]
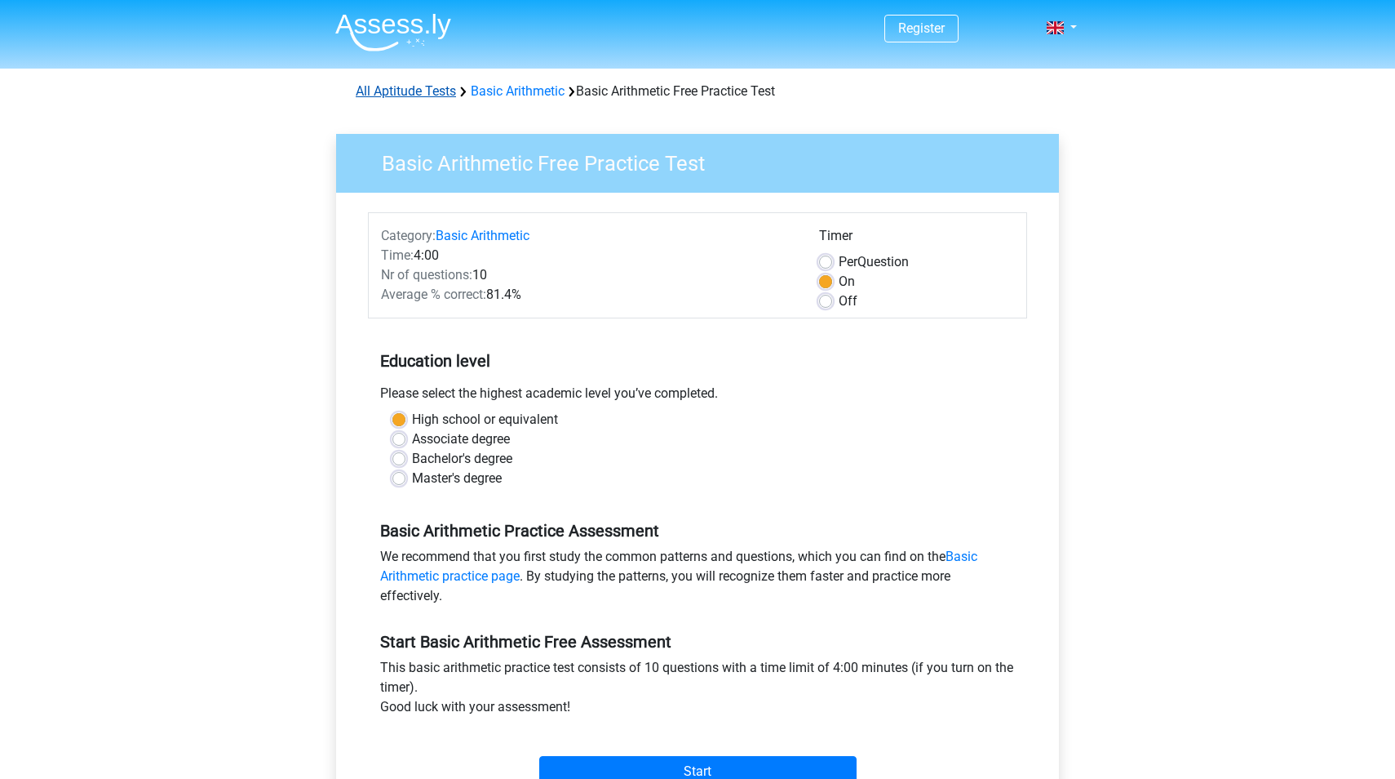
click at [433, 94] on link "All Aptitude Tests" at bounding box center [406, 91] width 100 height 16
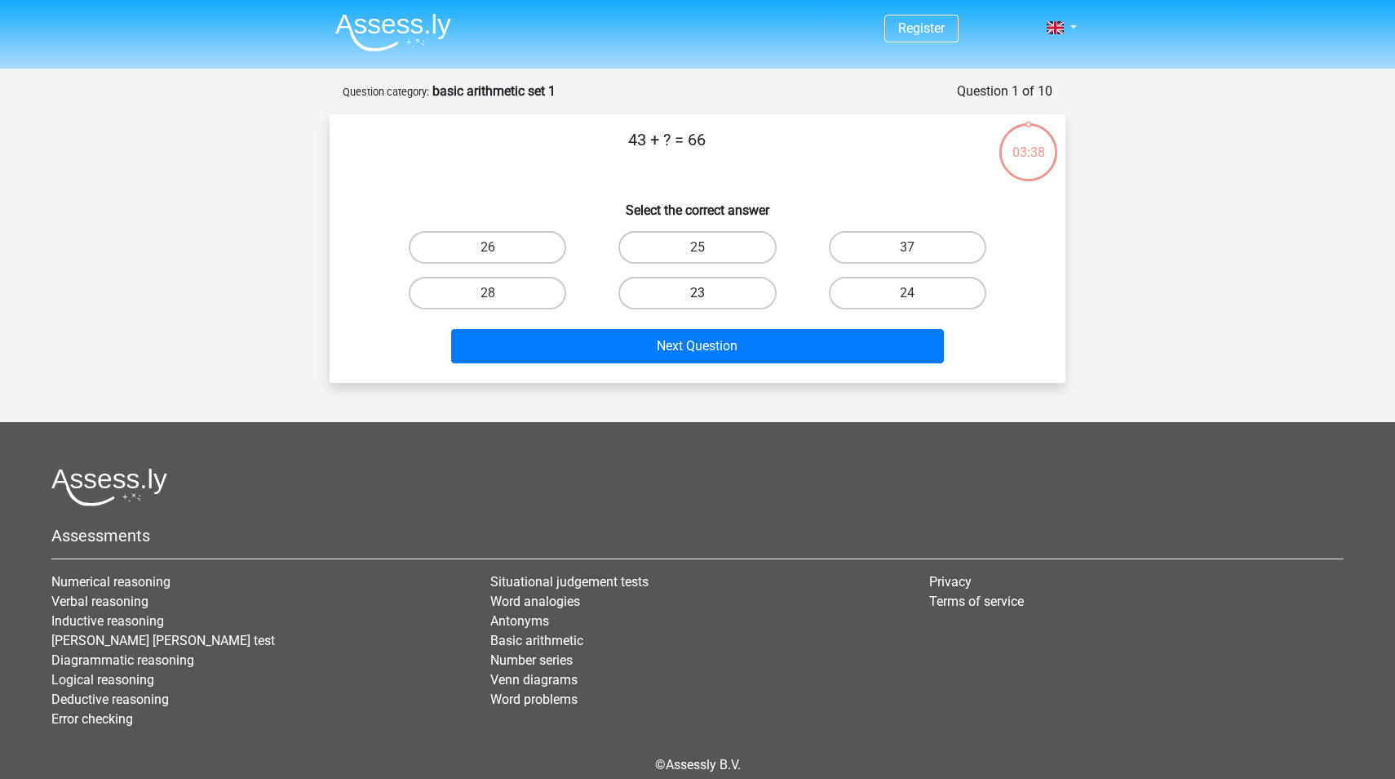
click at [710, 292] on label "23" at bounding box center [697, 293] width 157 height 33
click at [708, 293] on input "23" at bounding box center [703, 298] width 11 height 11
radio input "true"
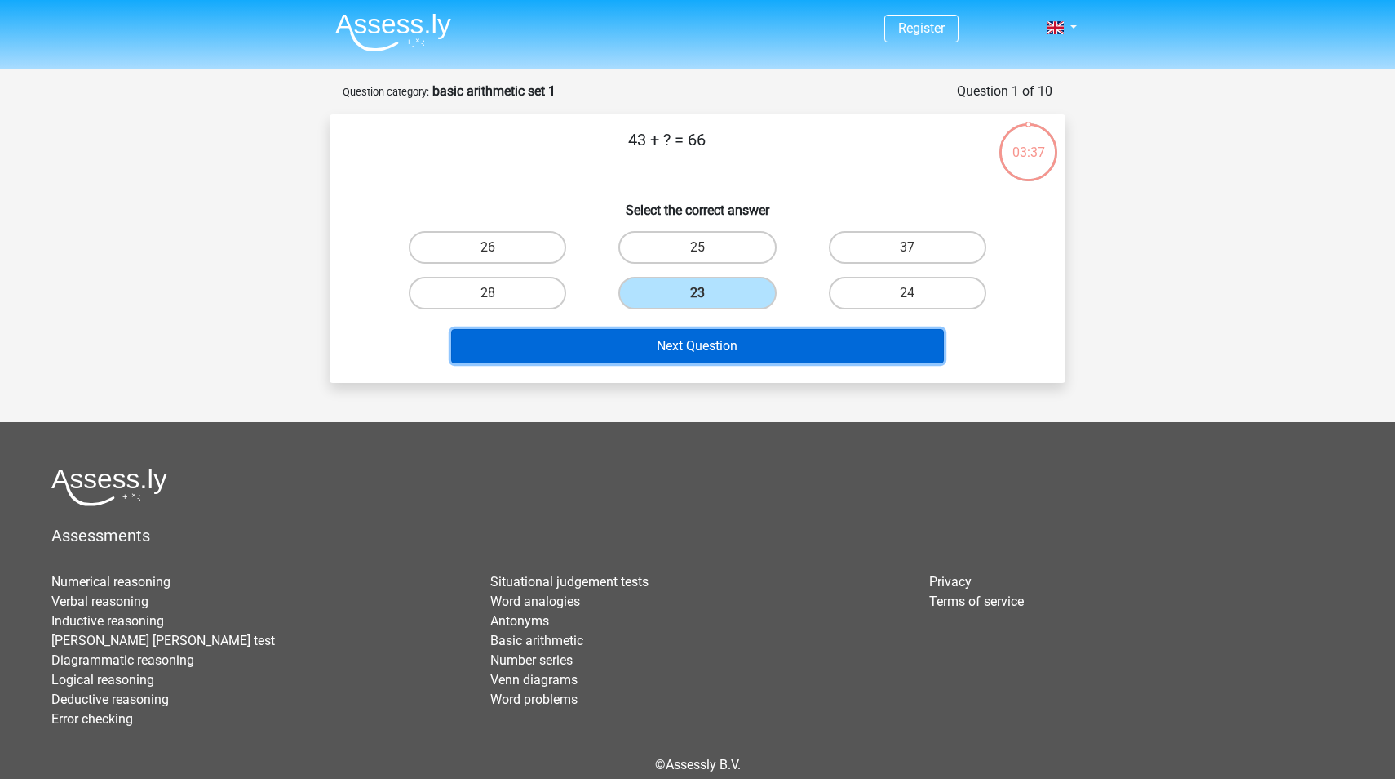
click at [721, 342] on button "Next Question" at bounding box center [698, 346] width 494 height 34
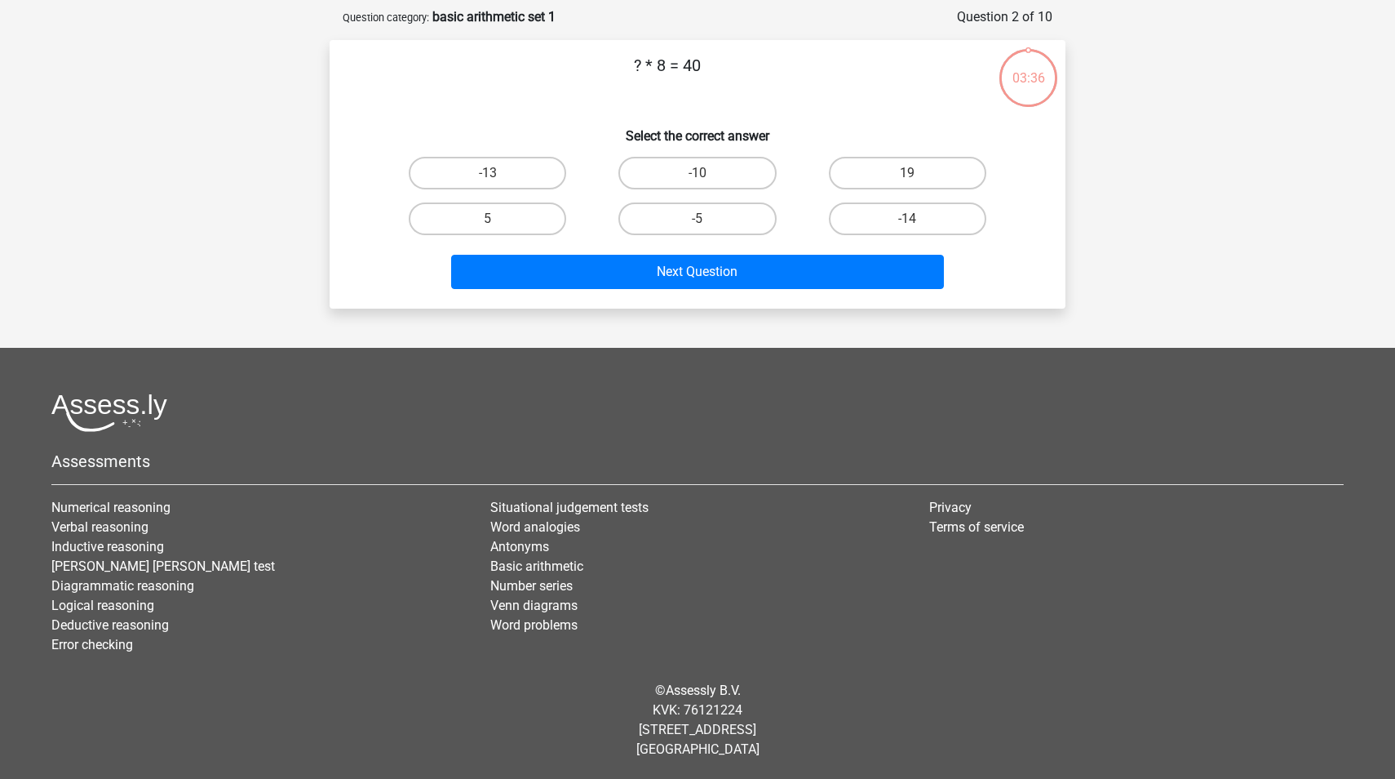
scroll to position [74, 0]
click at [508, 220] on label "5" at bounding box center [487, 218] width 157 height 33
click at [499, 220] on input "5" at bounding box center [493, 224] width 11 height 11
radio input "true"
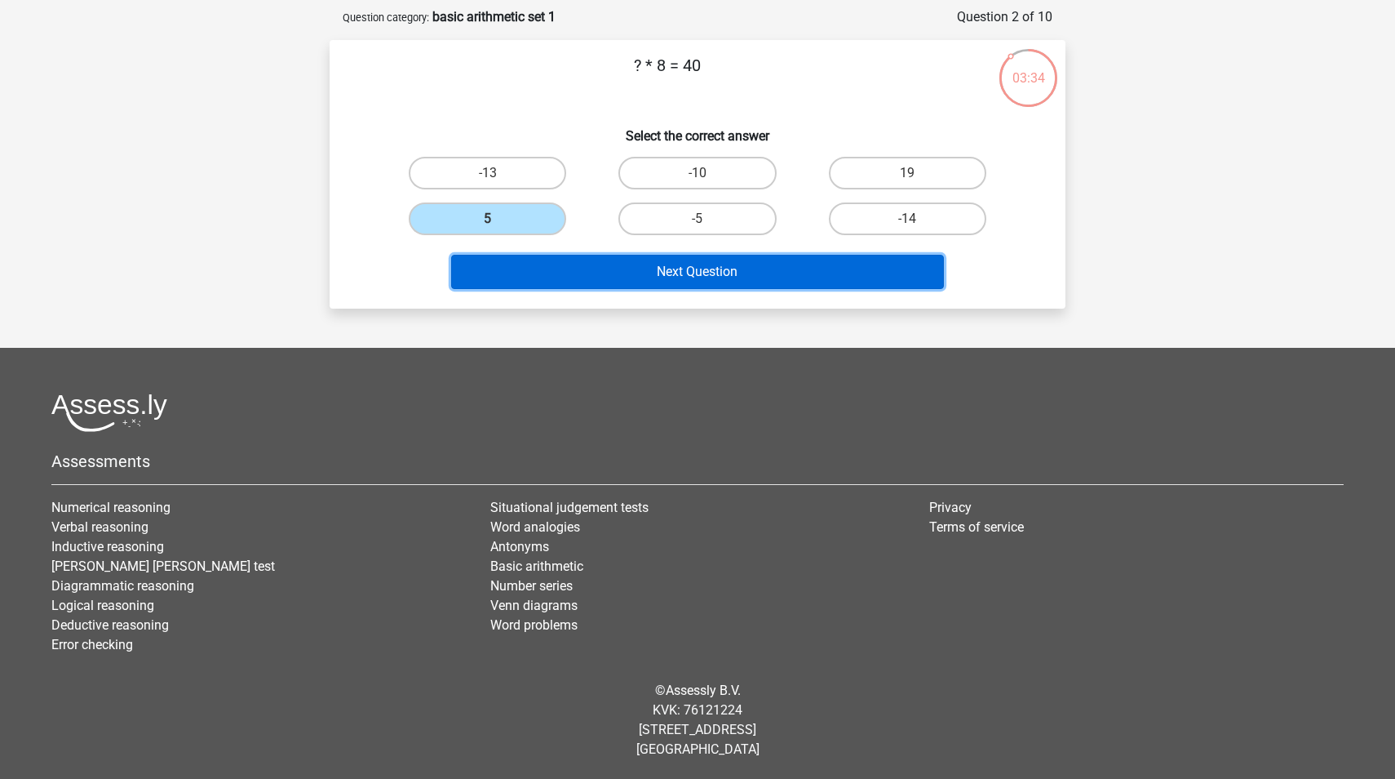
click at [644, 276] on button "Next Question" at bounding box center [698, 272] width 494 height 34
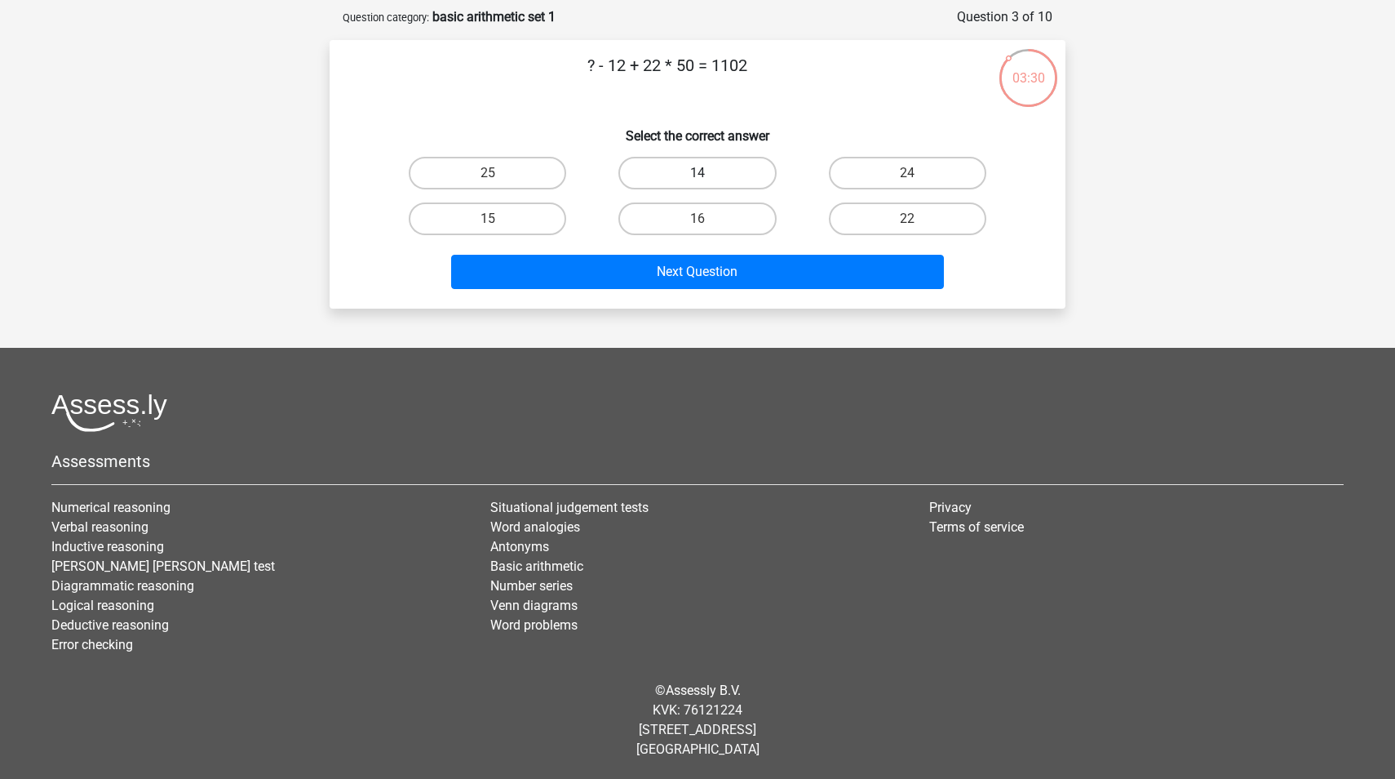
click at [685, 170] on label "14" at bounding box center [697, 173] width 157 height 33
click at [698, 173] on input "14" at bounding box center [703, 178] width 11 height 11
radio input "true"
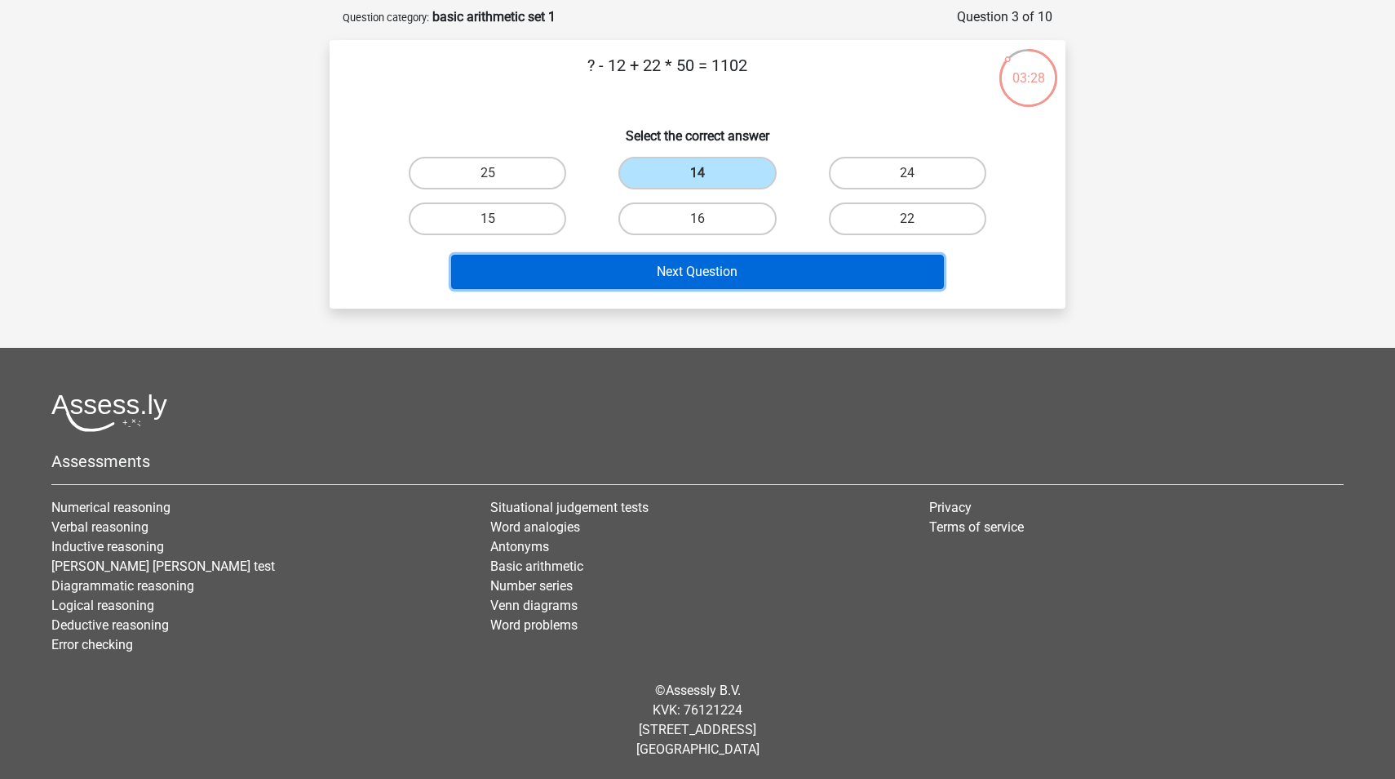
click at [747, 267] on button "Next Question" at bounding box center [698, 272] width 494 height 34
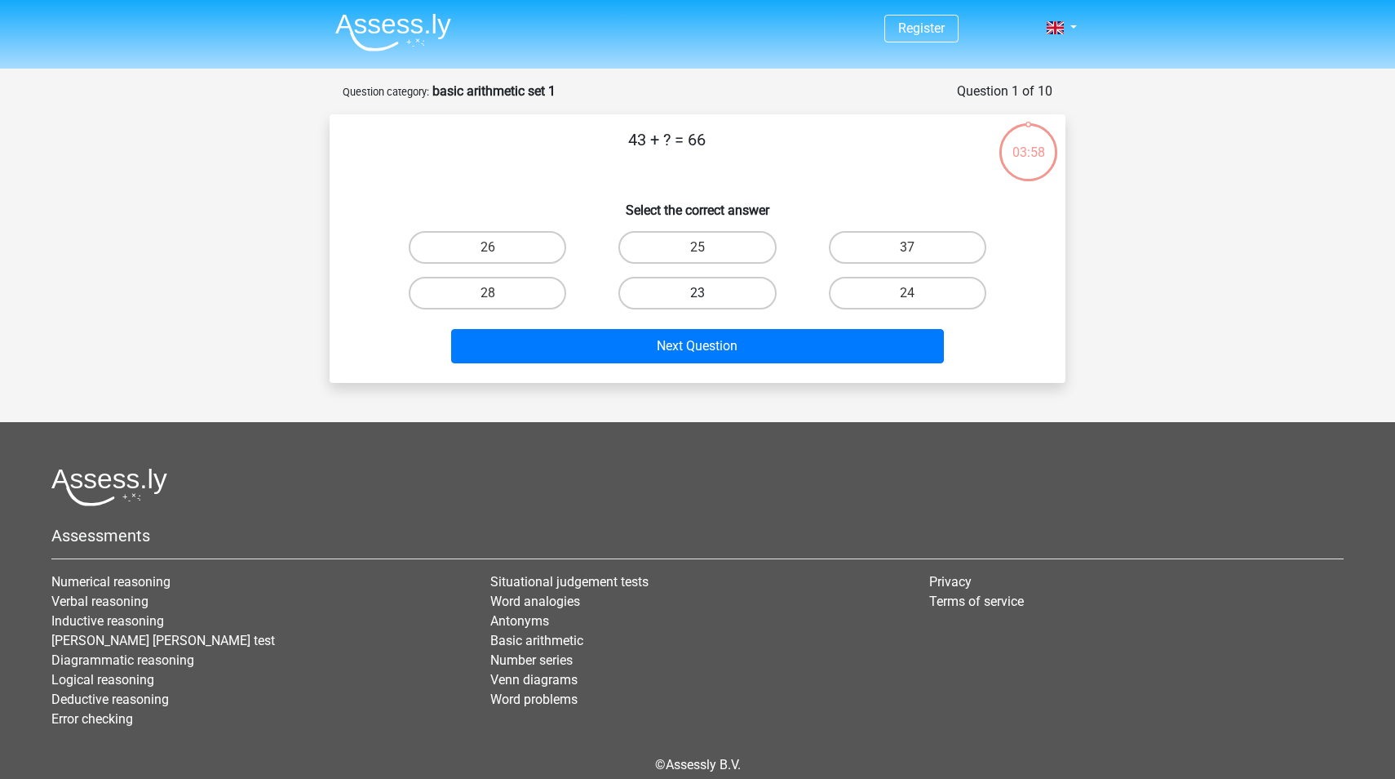
click at [706, 291] on label "23" at bounding box center [697, 293] width 157 height 33
click at [706, 293] on input "23" at bounding box center [703, 298] width 11 height 11
radio input "true"
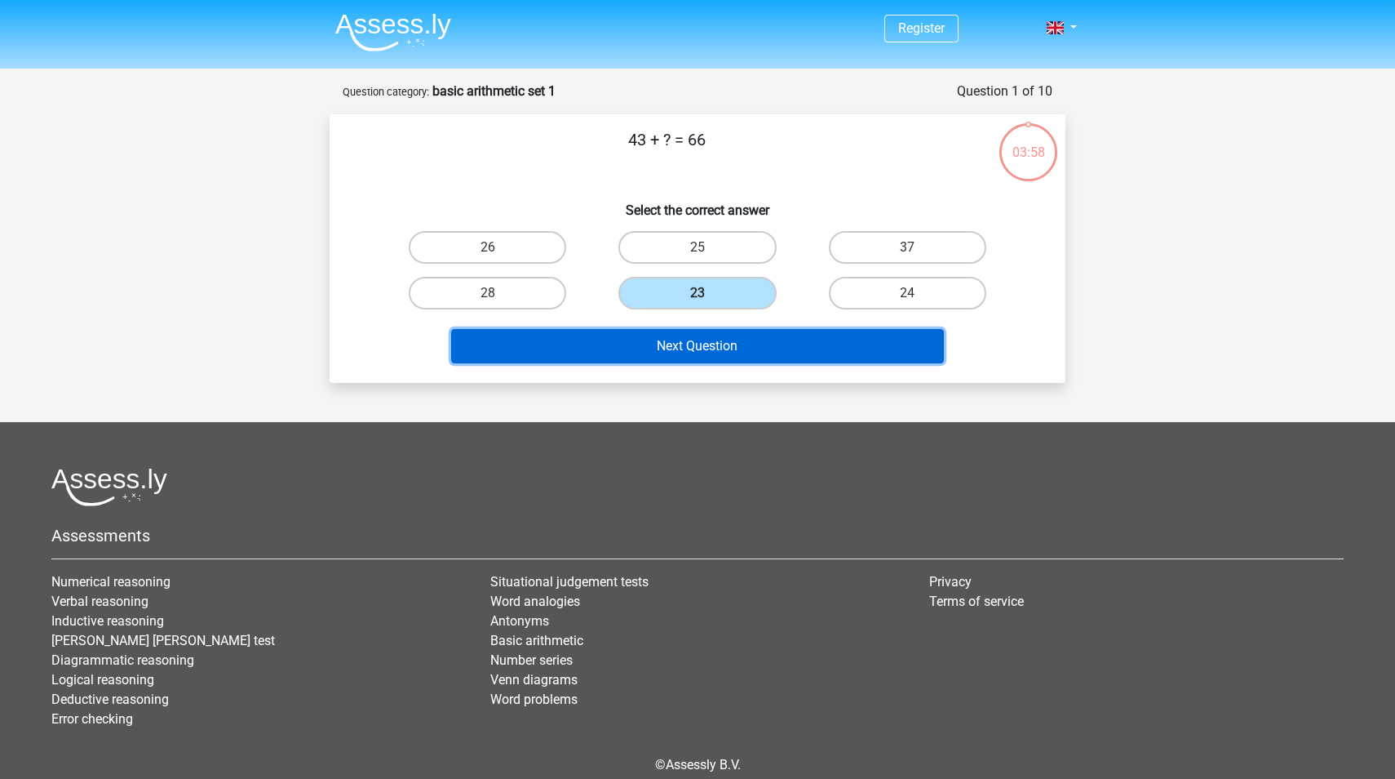
click at [729, 348] on button "Next Question" at bounding box center [698, 346] width 494 height 34
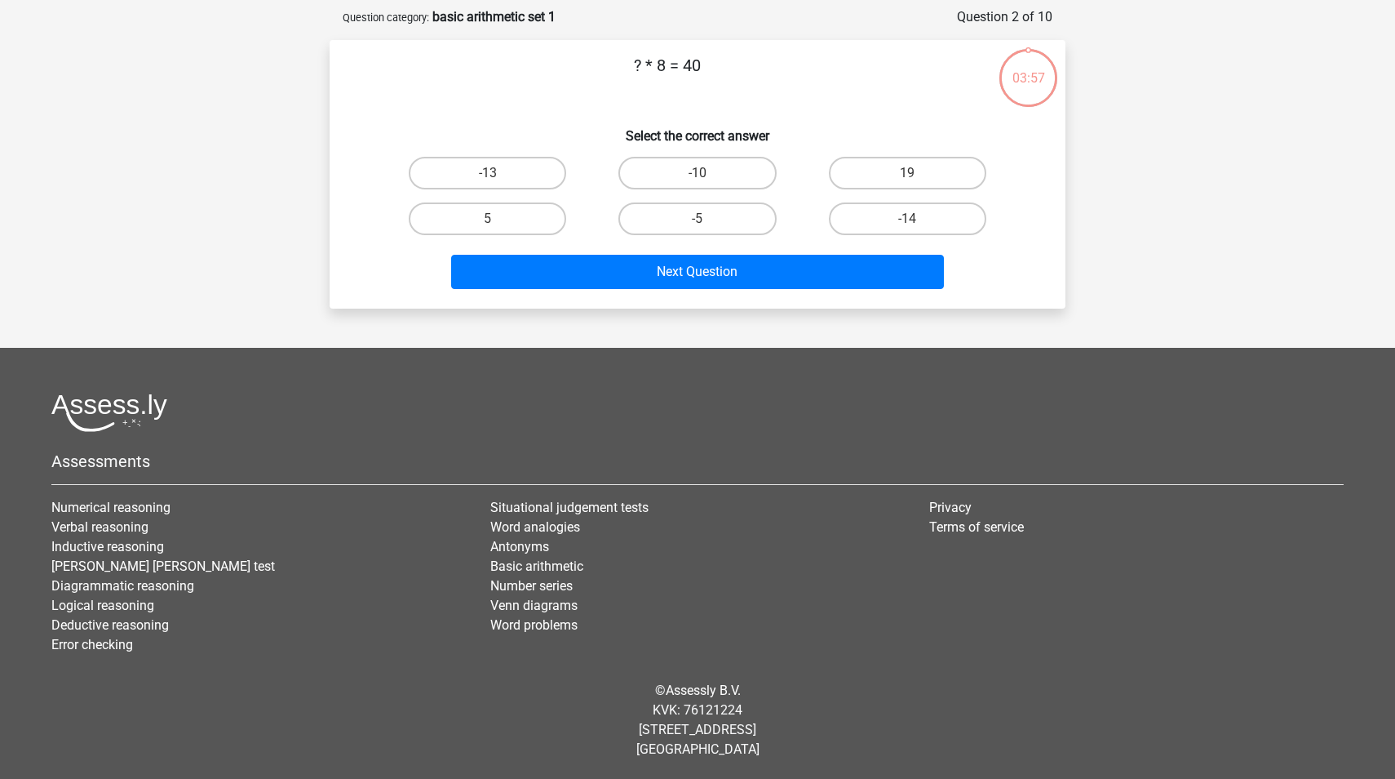
scroll to position [74, 0]
click at [499, 216] on label "5" at bounding box center [487, 218] width 157 height 33
click at [499, 219] on input "5" at bounding box center [493, 224] width 11 height 11
radio input "true"
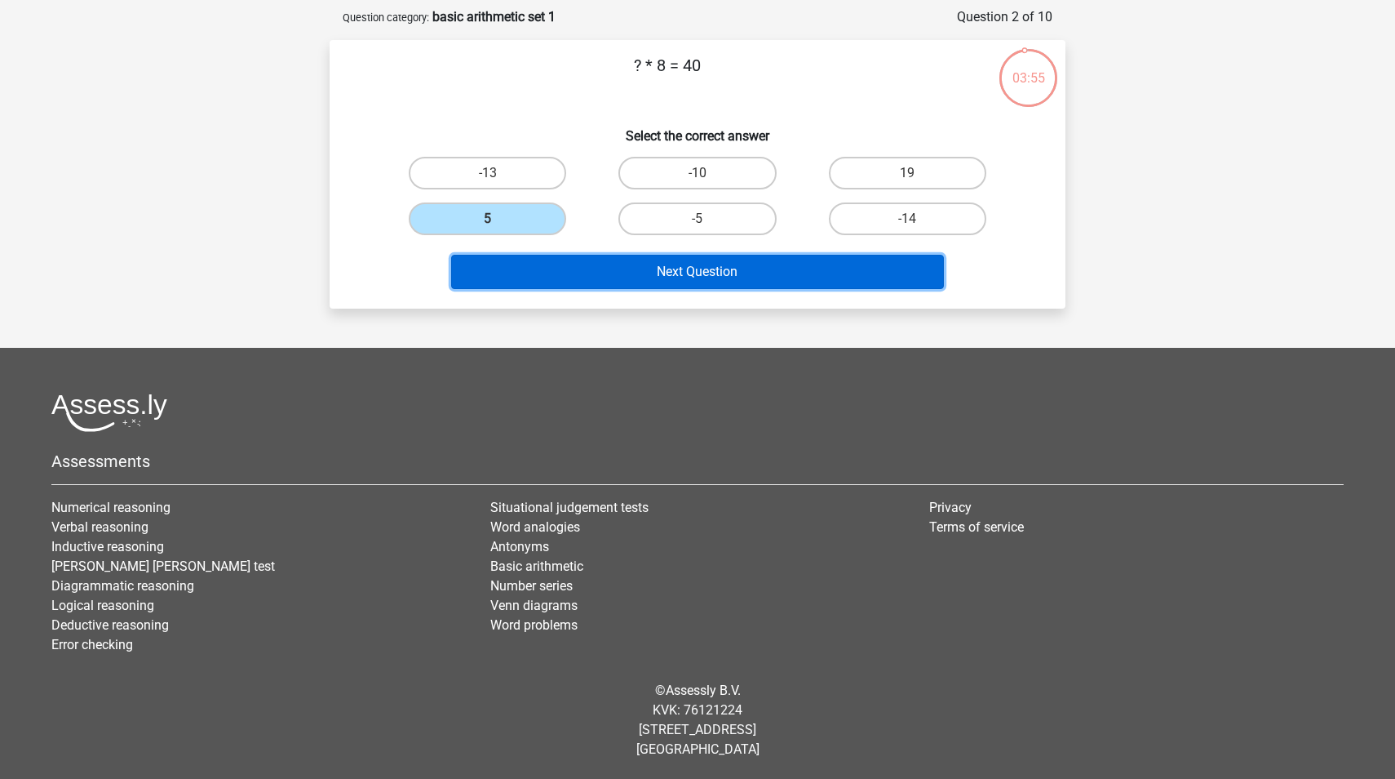
click at [619, 266] on button "Next Question" at bounding box center [698, 272] width 494 height 34
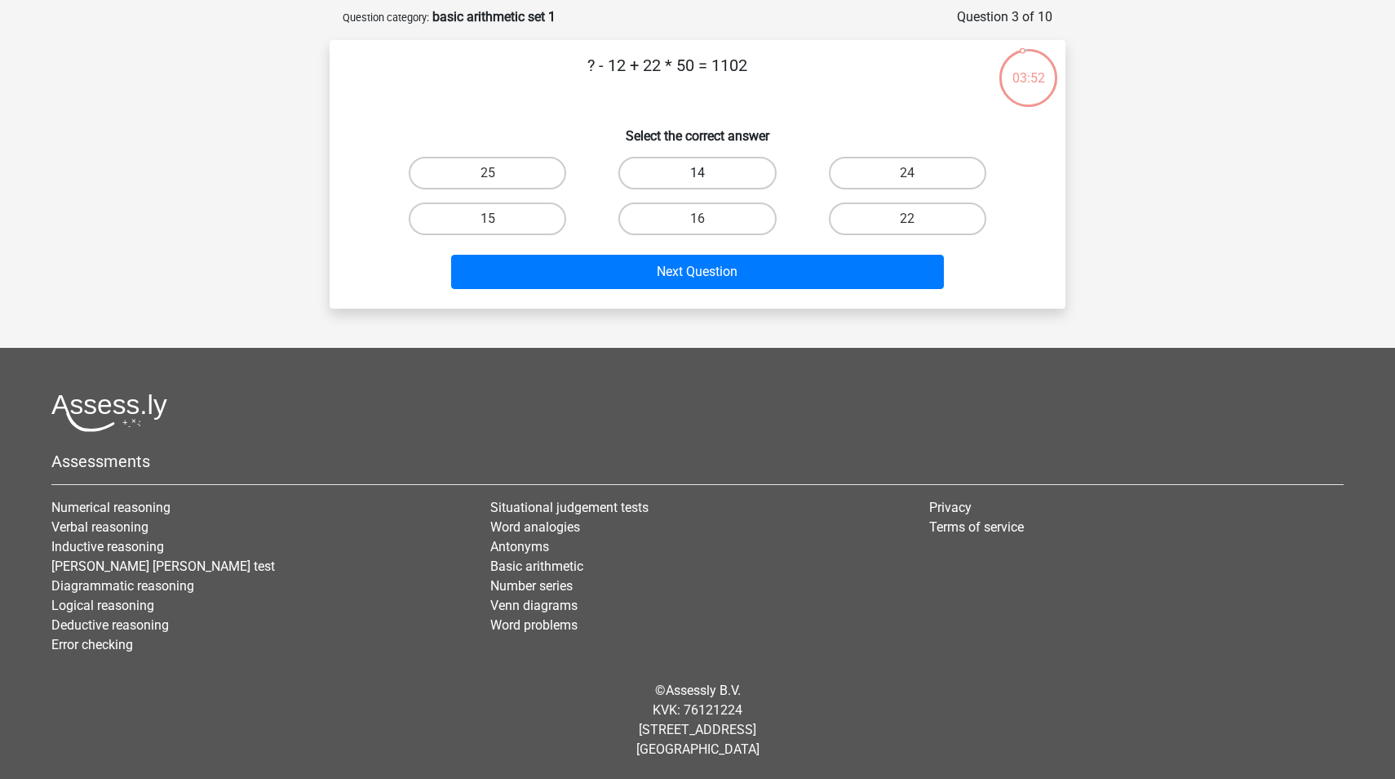
click at [654, 180] on label "14" at bounding box center [697, 173] width 157 height 33
click at [698, 180] on input "14" at bounding box center [703, 178] width 11 height 11
radio input "true"
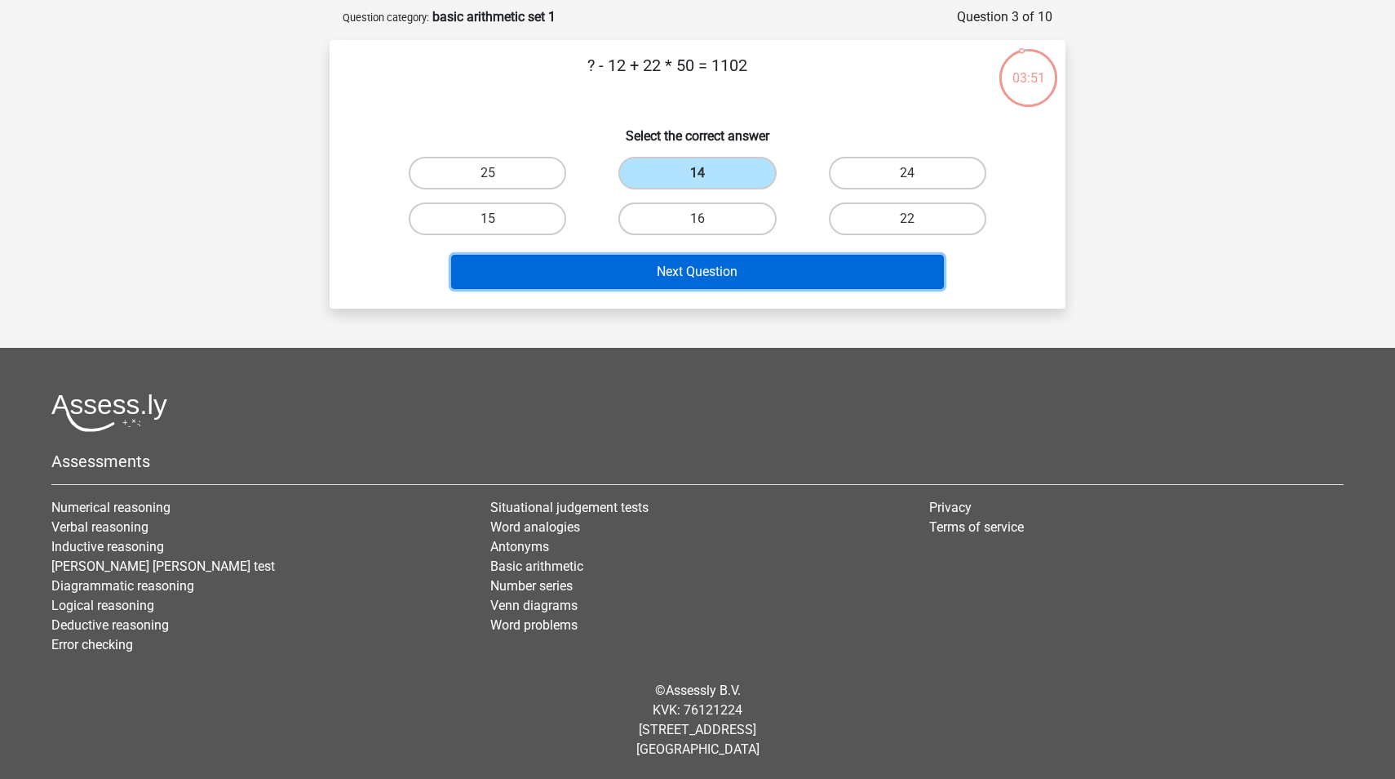
click at [714, 272] on button "Next Question" at bounding box center [698, 272] width 494 height 34
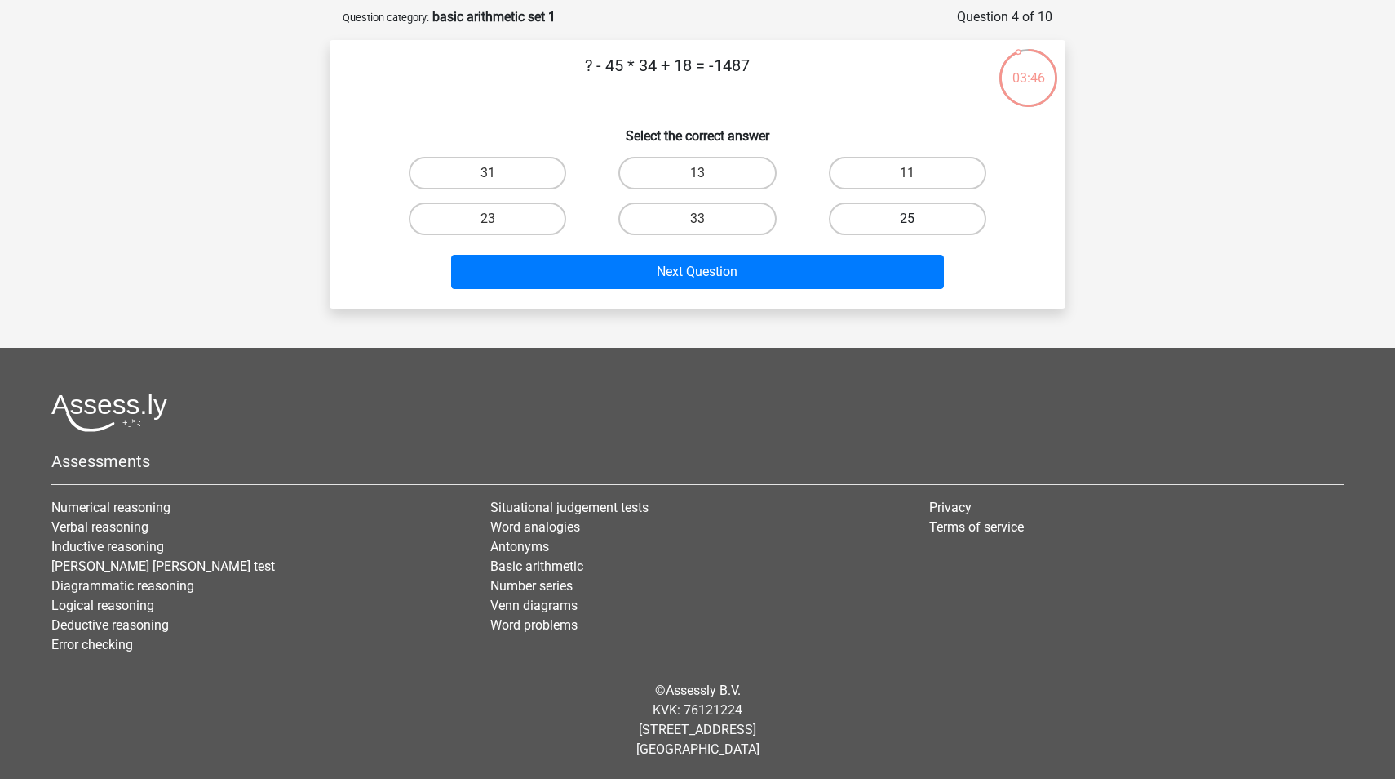
click at [918, 212] on label "25" at bounding box center [907, 218] width 157 height 33
click at [918, 219] on input "25" at bounding box center [912, 224] width 11 height 11
radio input "true"
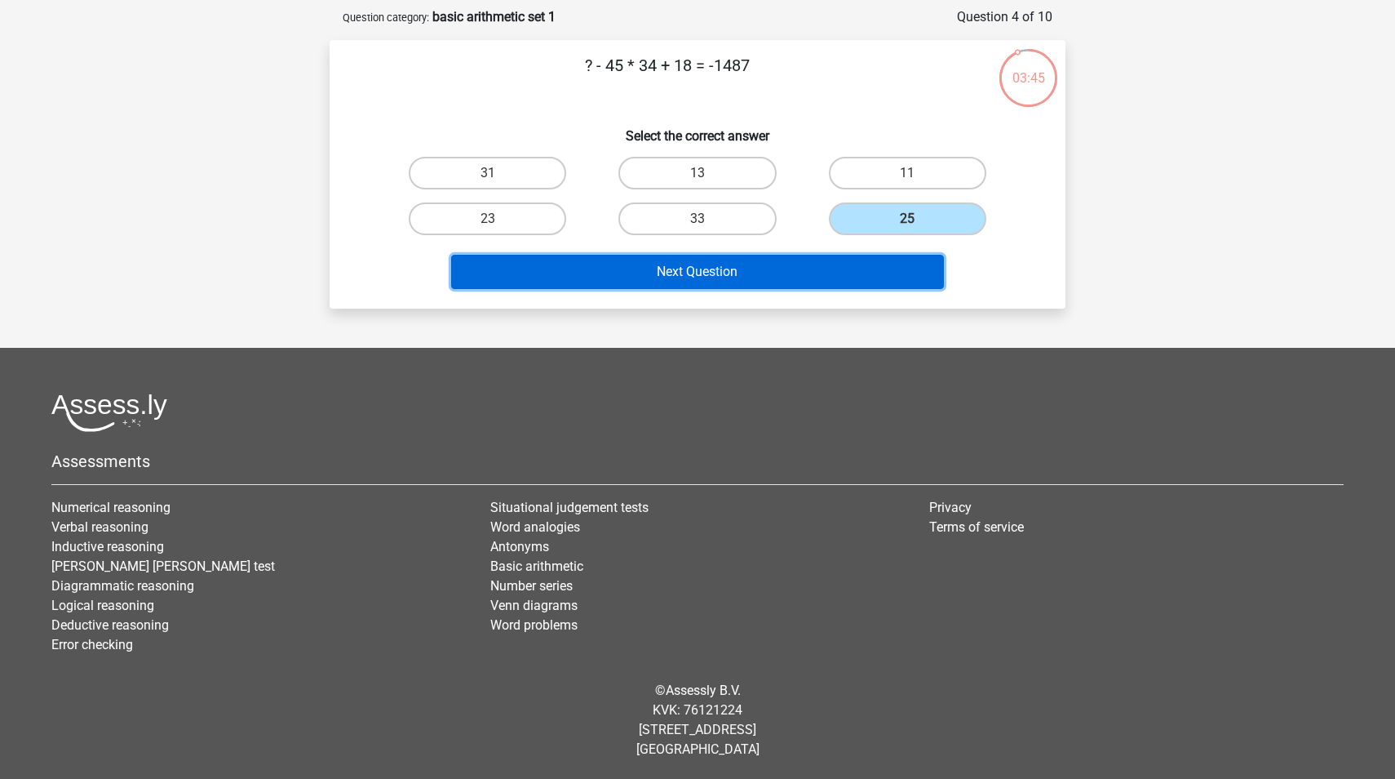
click at [875, 266] on button "Next Question" at bounding box center [698, 272] width 494 height 34
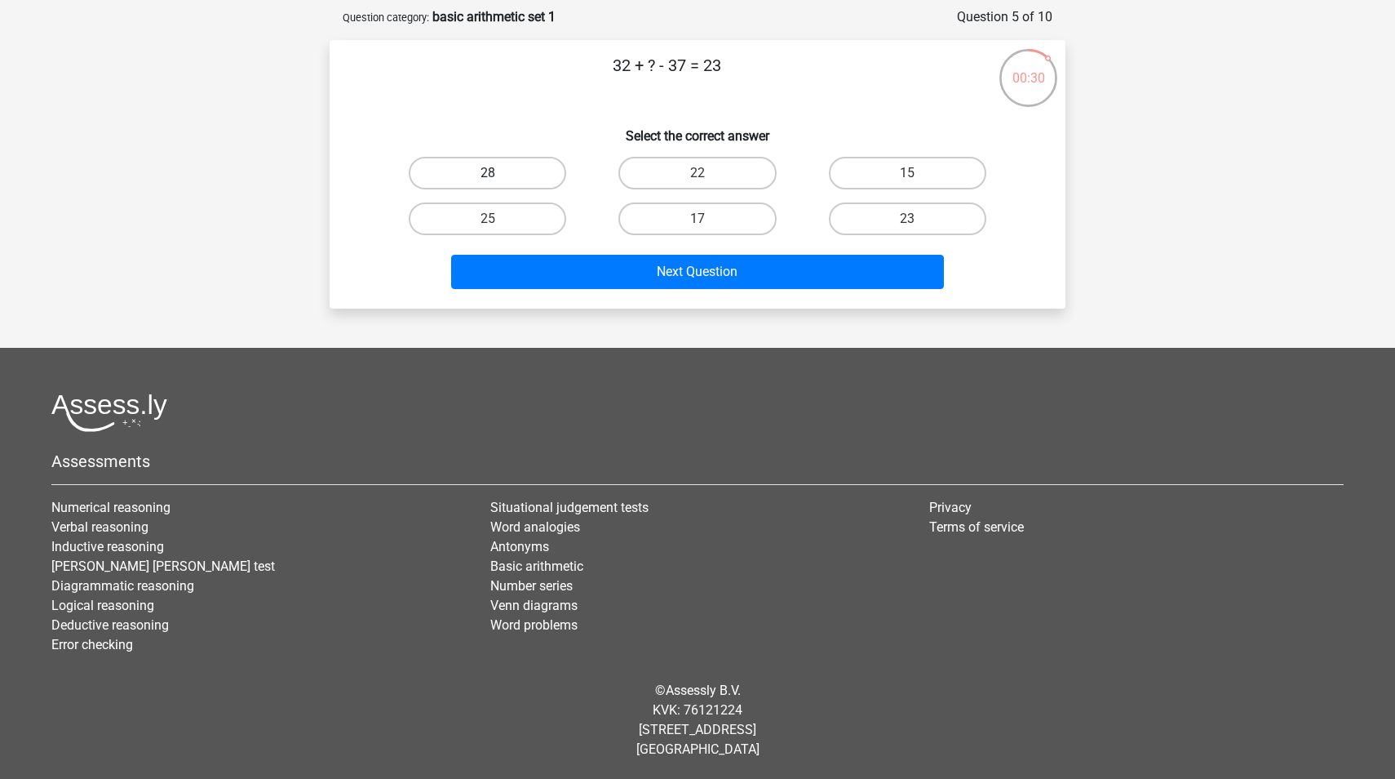
click at [517, 166] on label "28" at bounding box center [487, 173] width 157 height 33
click at [499, 173] on input "28" at bounding box center [493, 178] width 11 height 11
radio input "true"
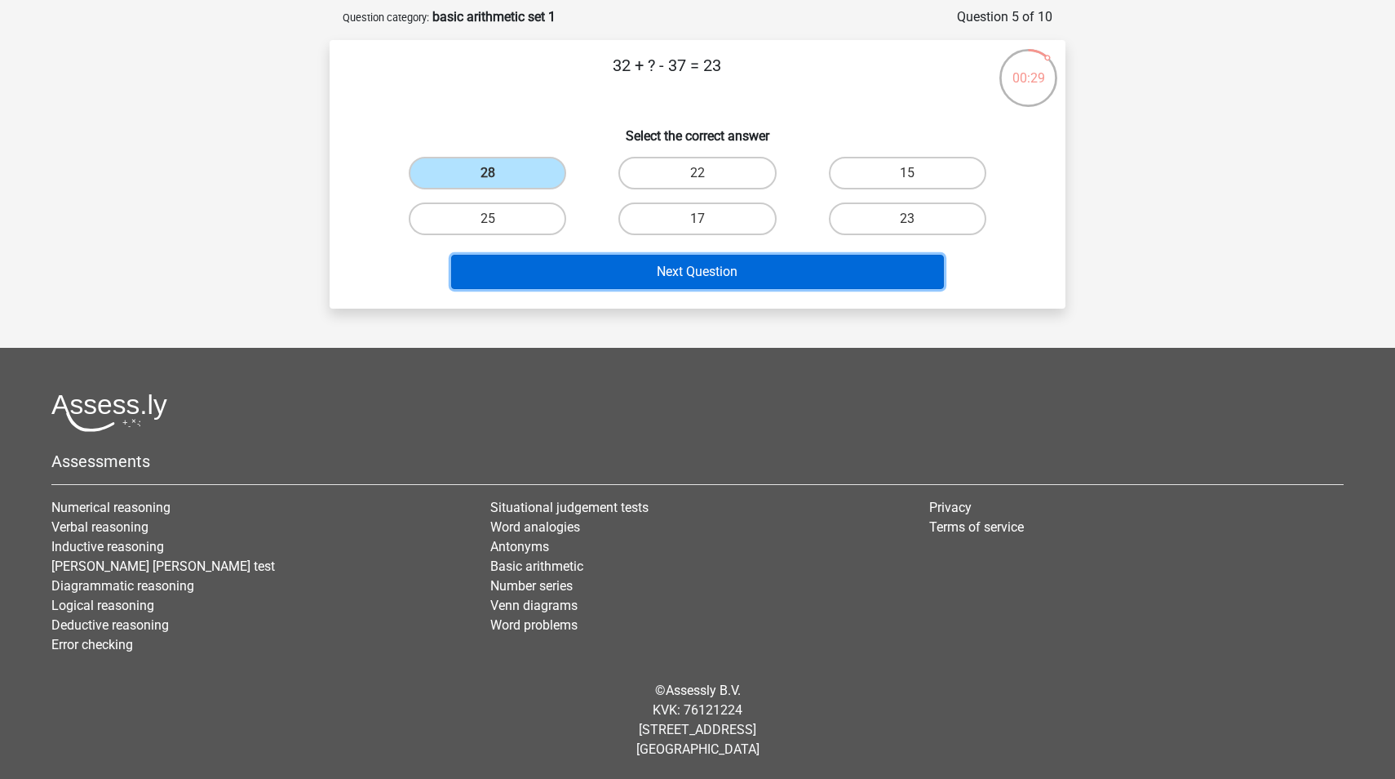
click at [803, 279] on button "Next Question" at bounding box center [698, 272] width 494 height 34
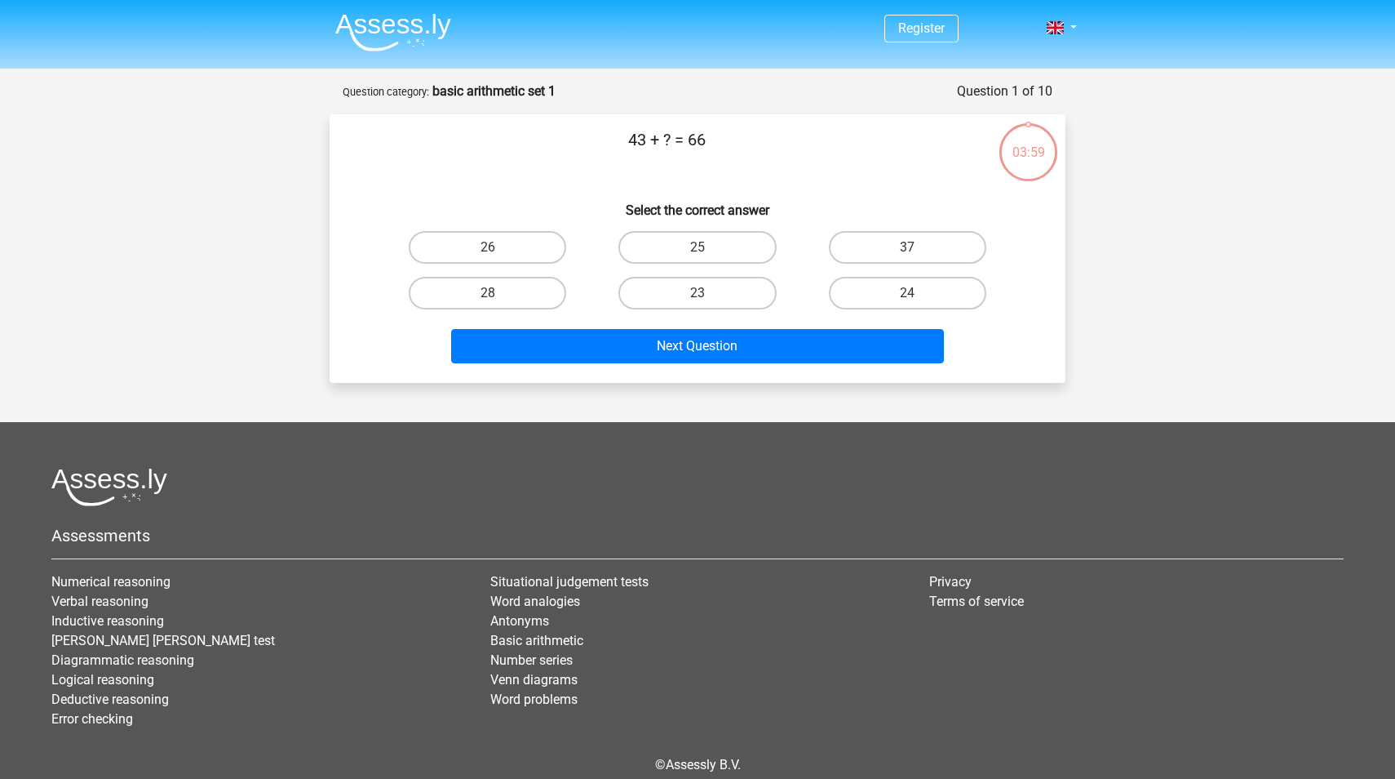
drag, startPoint x: 731, startPoint y: 291, endPoint x: 704, endPoint y: 295, distance: 27.2
click at [731, 291] on label "23" at bounding box center [697, 293] width 157 height 33
click at [708, 293] on input "23" at bounding box center [703, 298] width 11 height 11
radio input "true"
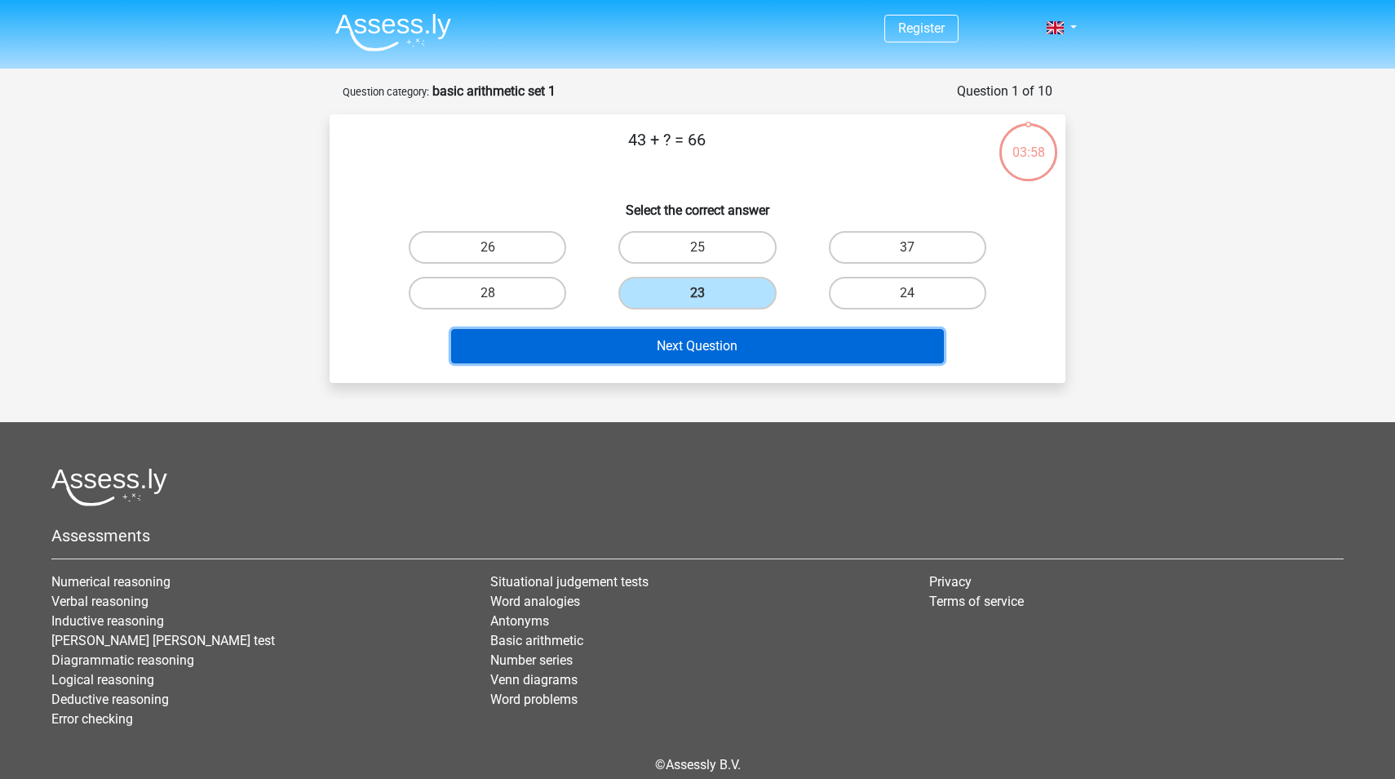
click at [709, 343] on button "Next Question" at bounding box center [698, 346] width 494 height 34
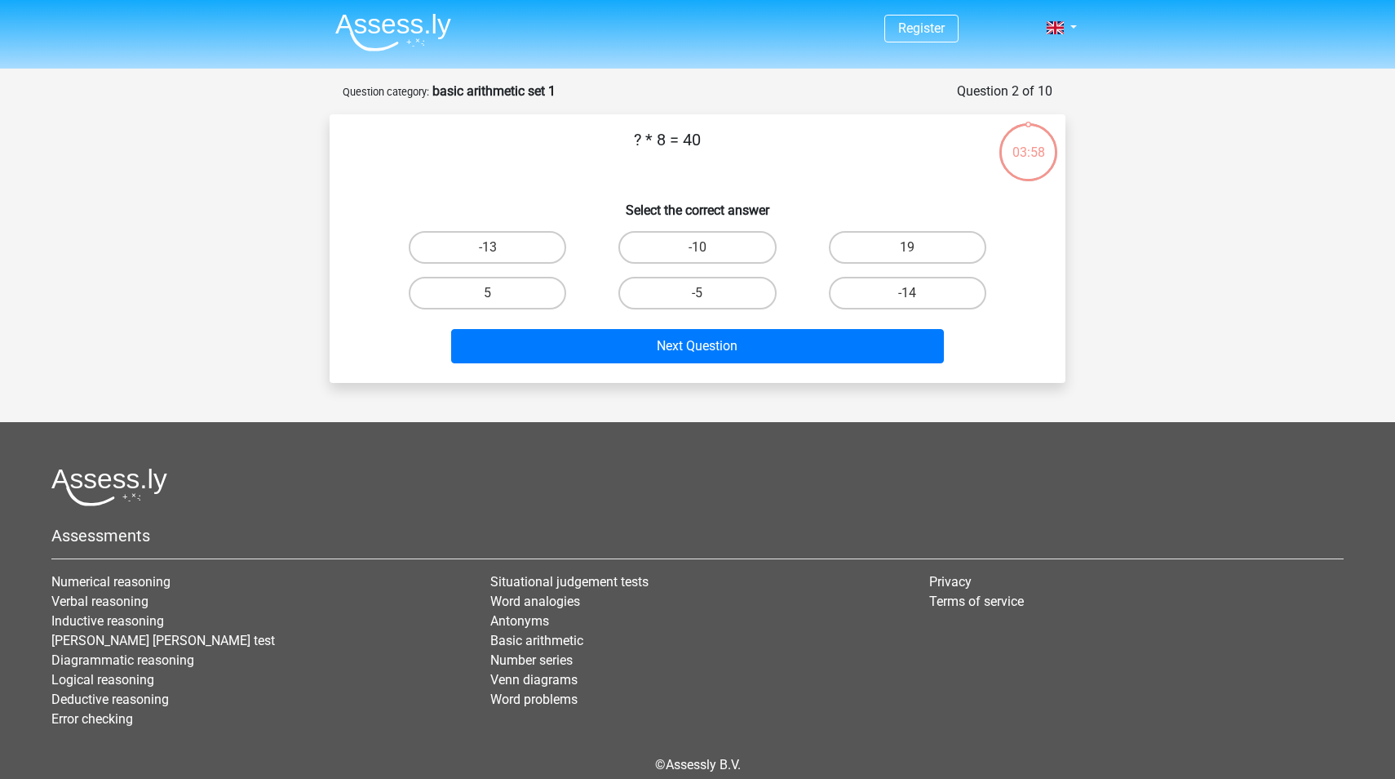
scroll to position [74, 0]
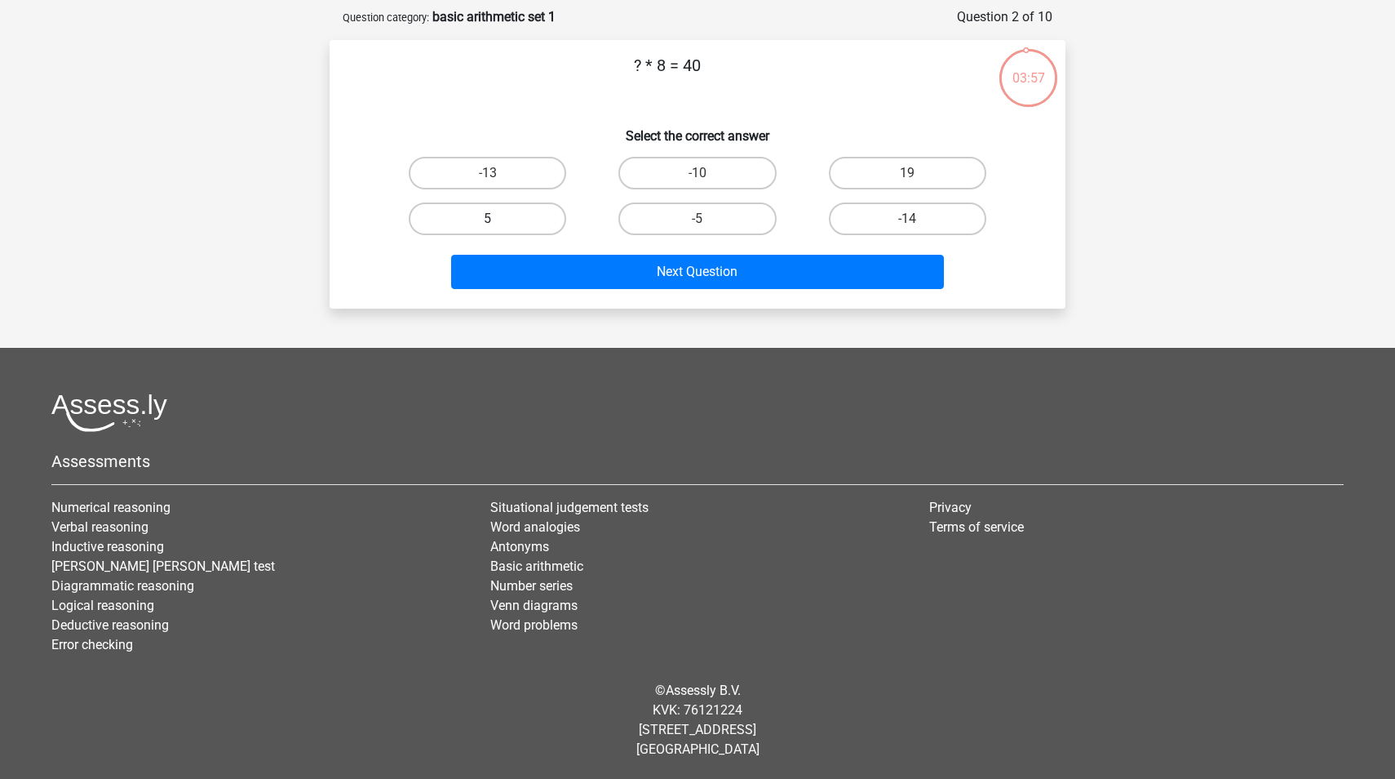
click at [511, 219] on label "5" at bounding box center [487, 218] width 157 height 33
click at [499, 219] on input "5" at bounding box center [493, 224] width 11 height 11
radio input "true"
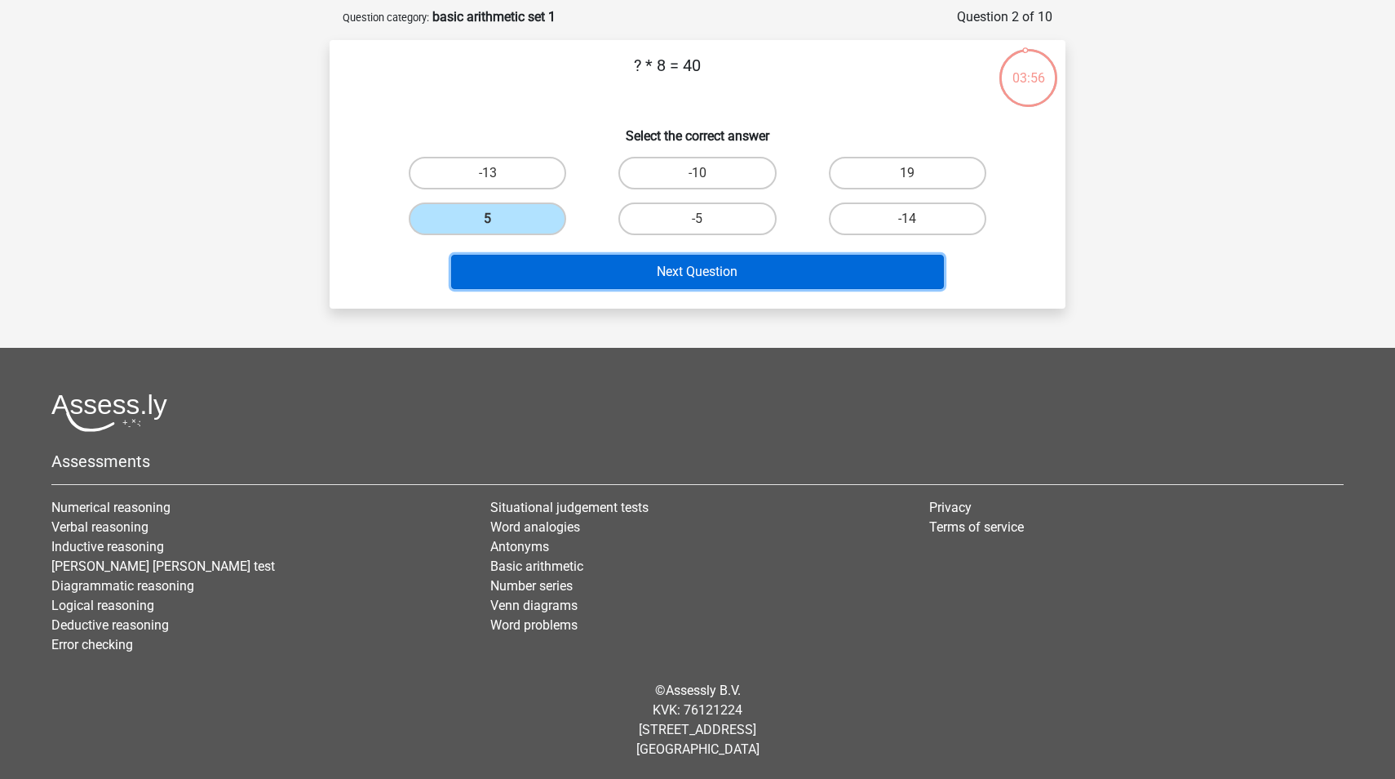
click at [669, 270] on button "Next Question" at bounding box center [698, 272] width 494 height 34
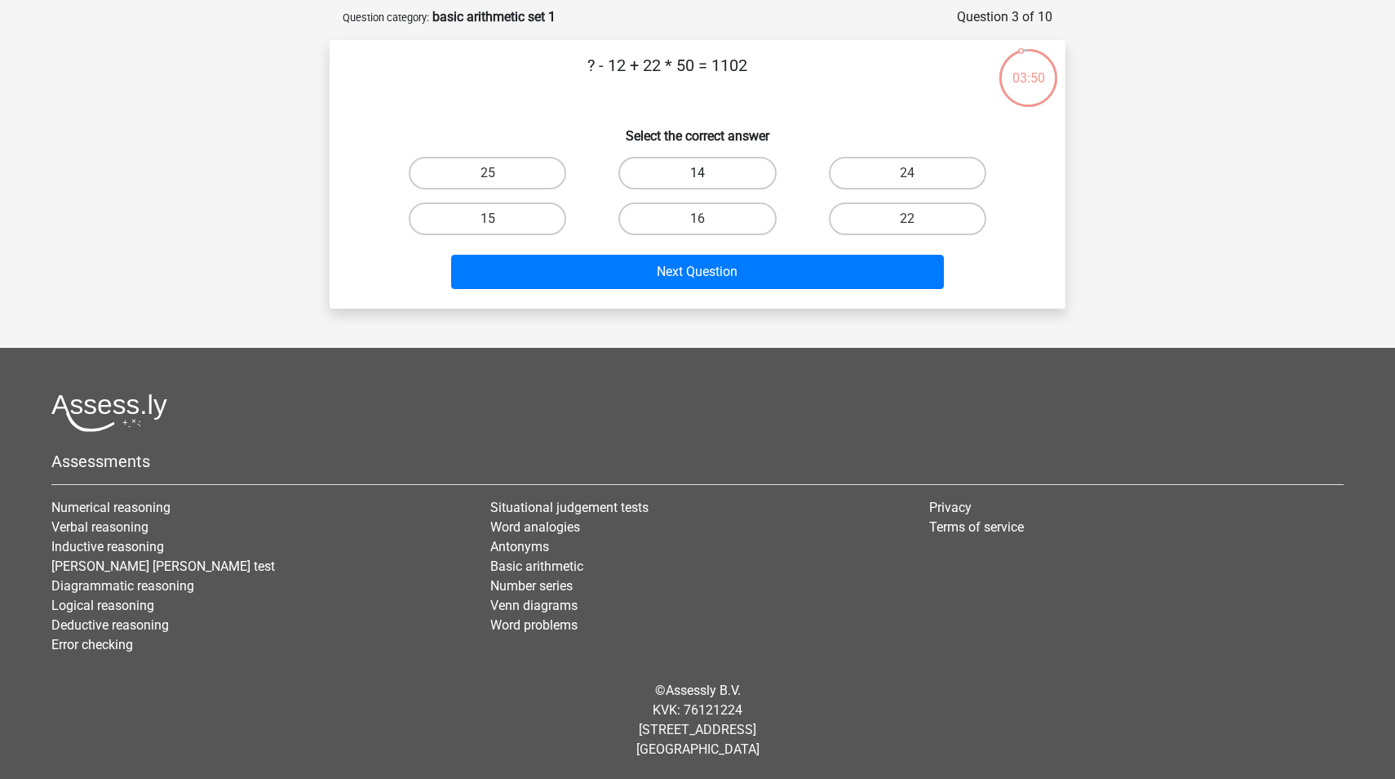
click at [679, 174] on label "14" at bounding box center [697, 173] width 157 height 33
click at [698, 174] on input "14" at bounding box center [703, 178] width 11 height 11
radio input "true"
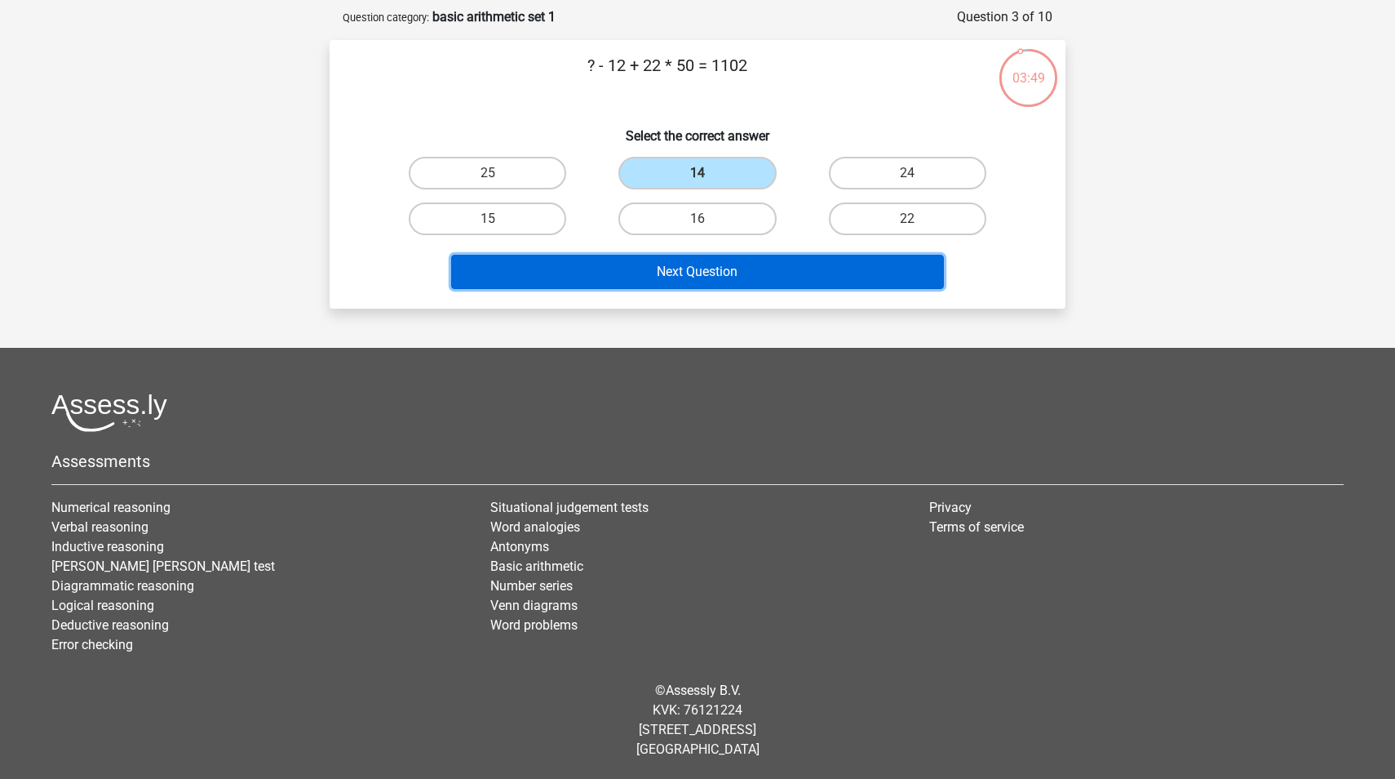
click at [770, 276] on button "Next Question" at bounding box center [698, 272] width 494 height 34
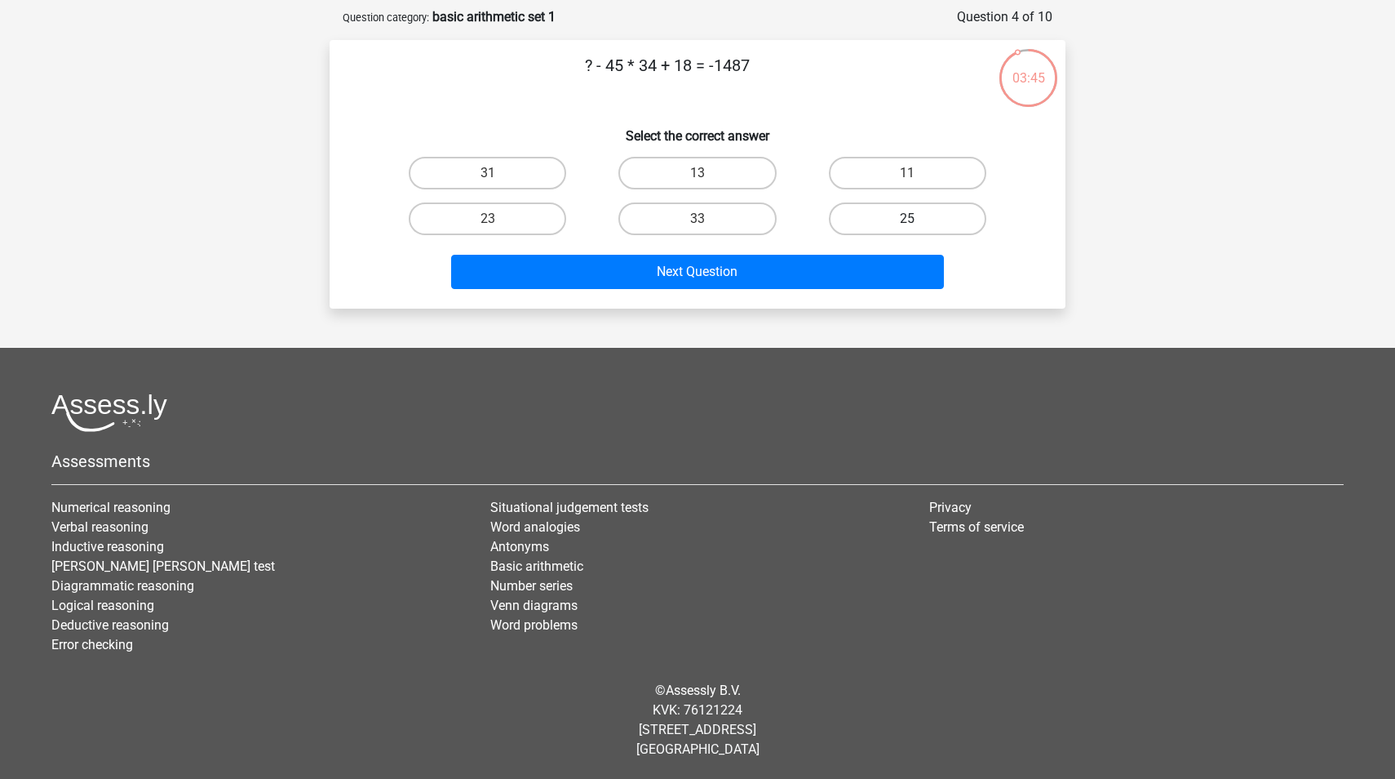
drag, startPoint x: 916, startPoint y: 221, endPoint x: 903, endPoint y: 222, distance: 13.1
click at [916, 221] on input "25" at bounding box center [912, 224] width 11 height 11
radio input "true"
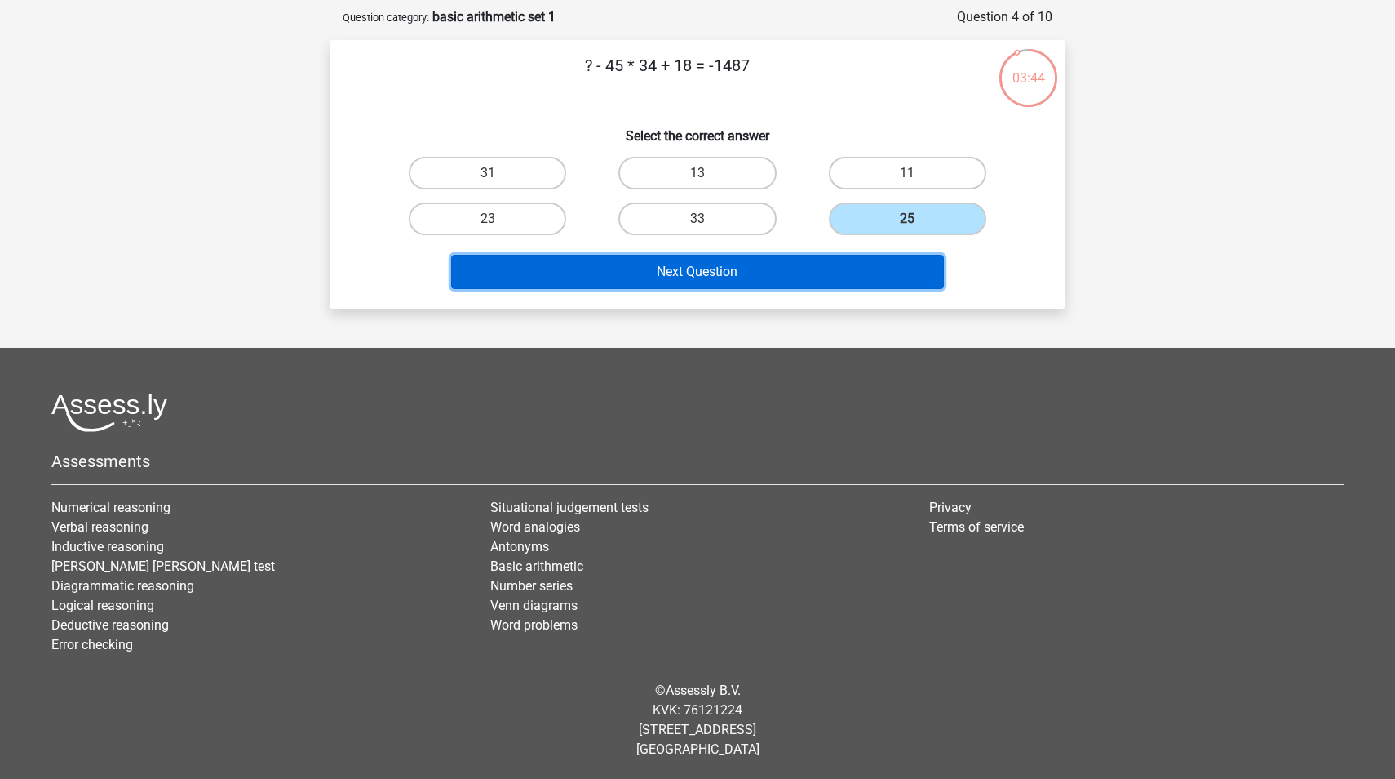
click at [858, 271] on button "Next Question" at bounding box center [698, 272] width 494 height 34
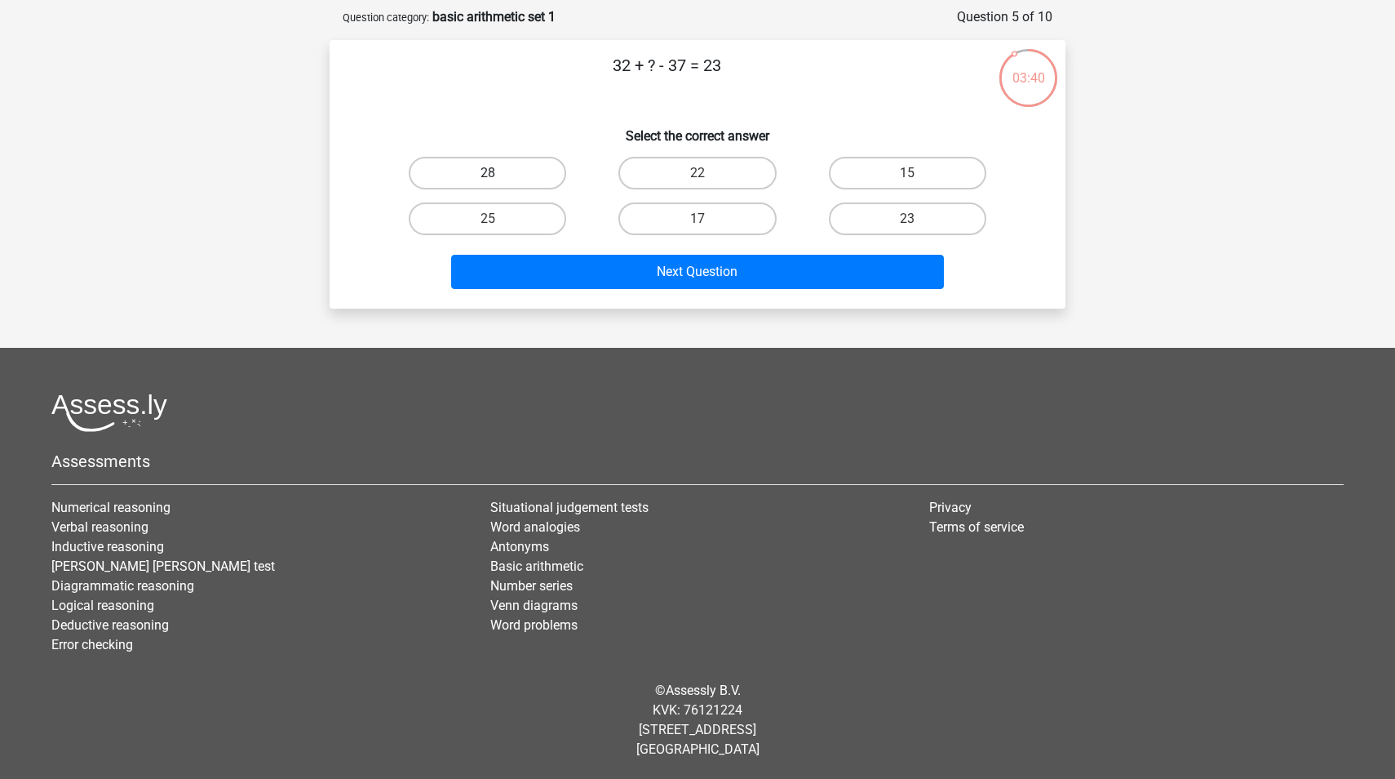
click at [485, 184] on label "28" at bounding box center [487, 173] width 157 height 33
click at [488, 184] on input "28" at bounding box center [493, 178] width 11 height 11
radio input "true"
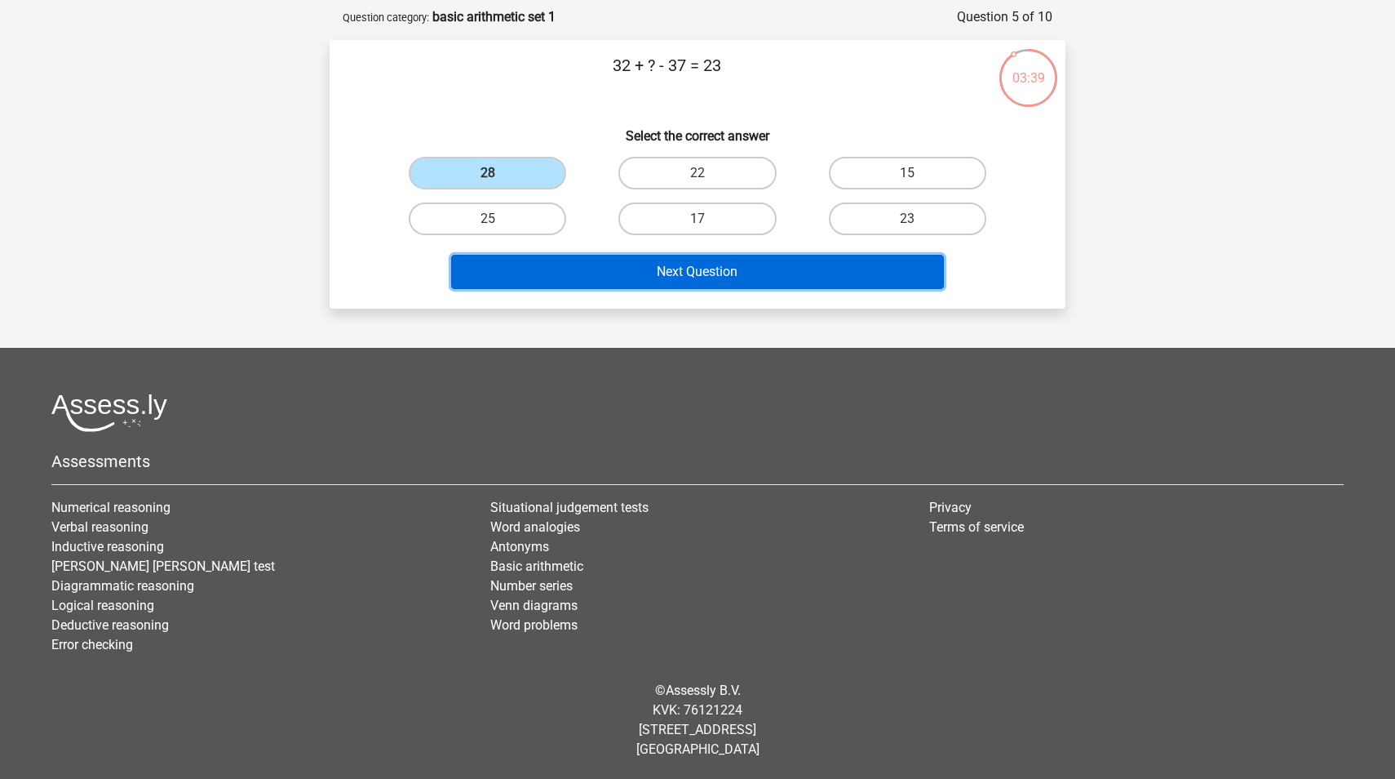
click at [592, 274] on button "Next Question" at bounding box center [698, 272] width 494 height 34
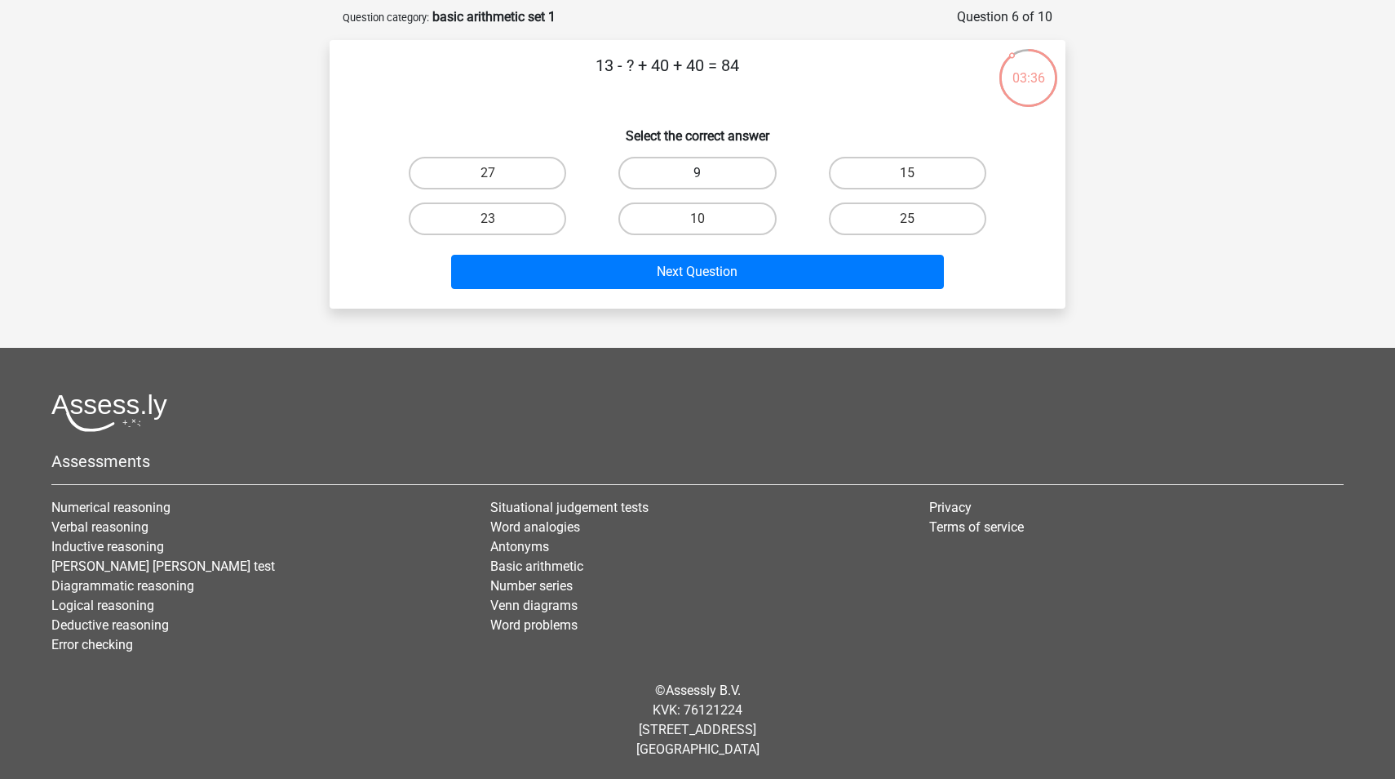
click at [661, 165] on label "9" at bounding box center [697, 173] width 157 height 33
click at [698, 173] on input "9" at bounding box center [703, 178] width 11 height 11
radio input "true"
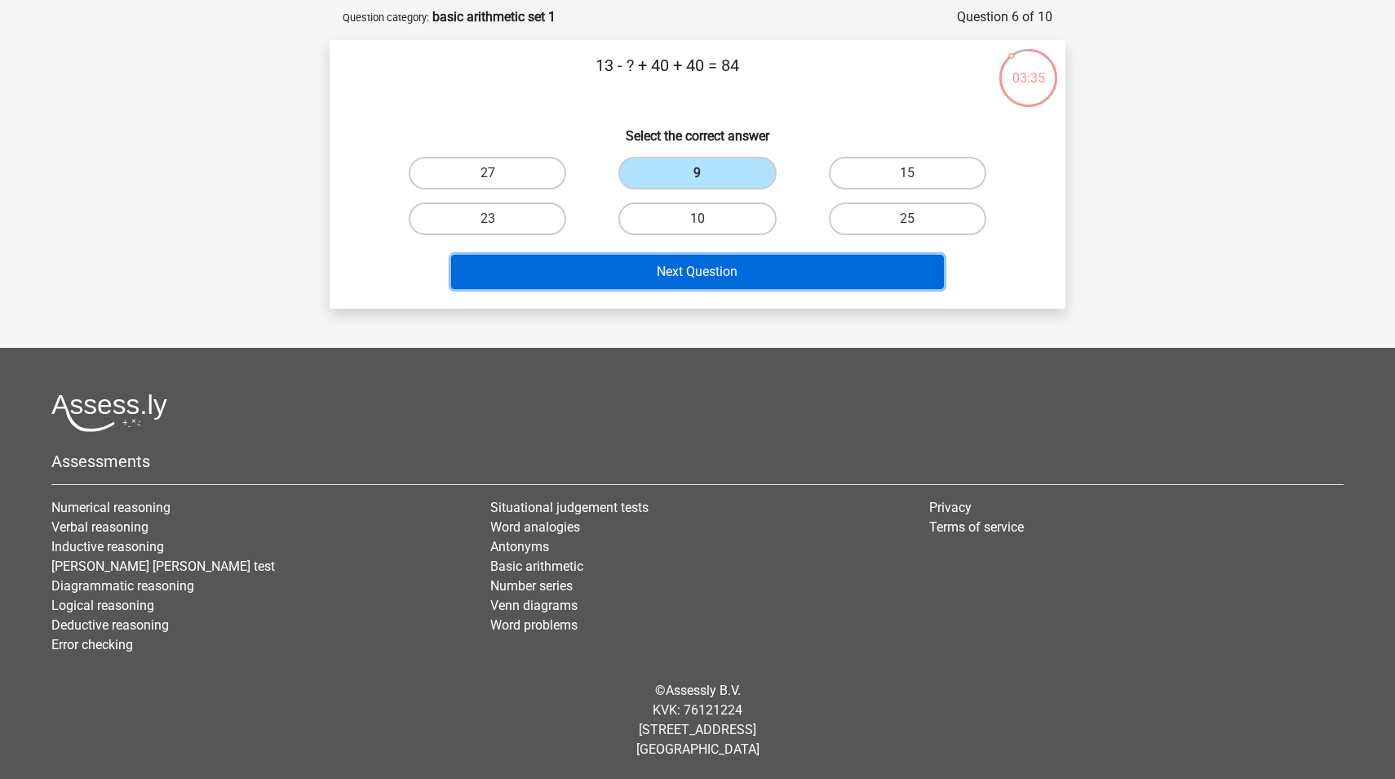
click at [685, 285] on button "Next Question" at bounding box center [698, 272] width 494 height 34
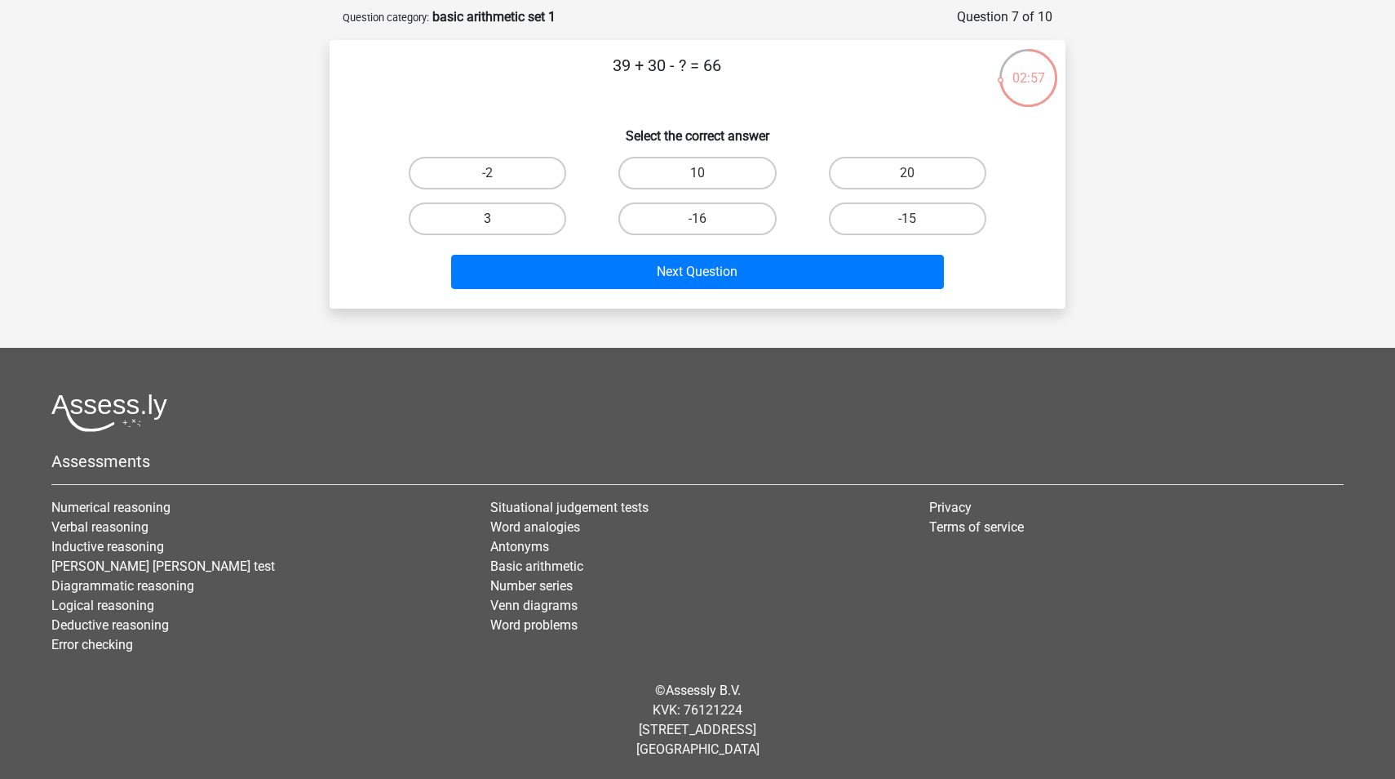
click at [530, 224] on label "3" at bounding box center [487, 218] width 157 height 33
click at [499, 224] on input "3" at bounding box center [493, 224] width 11 height 11
radio input "true"
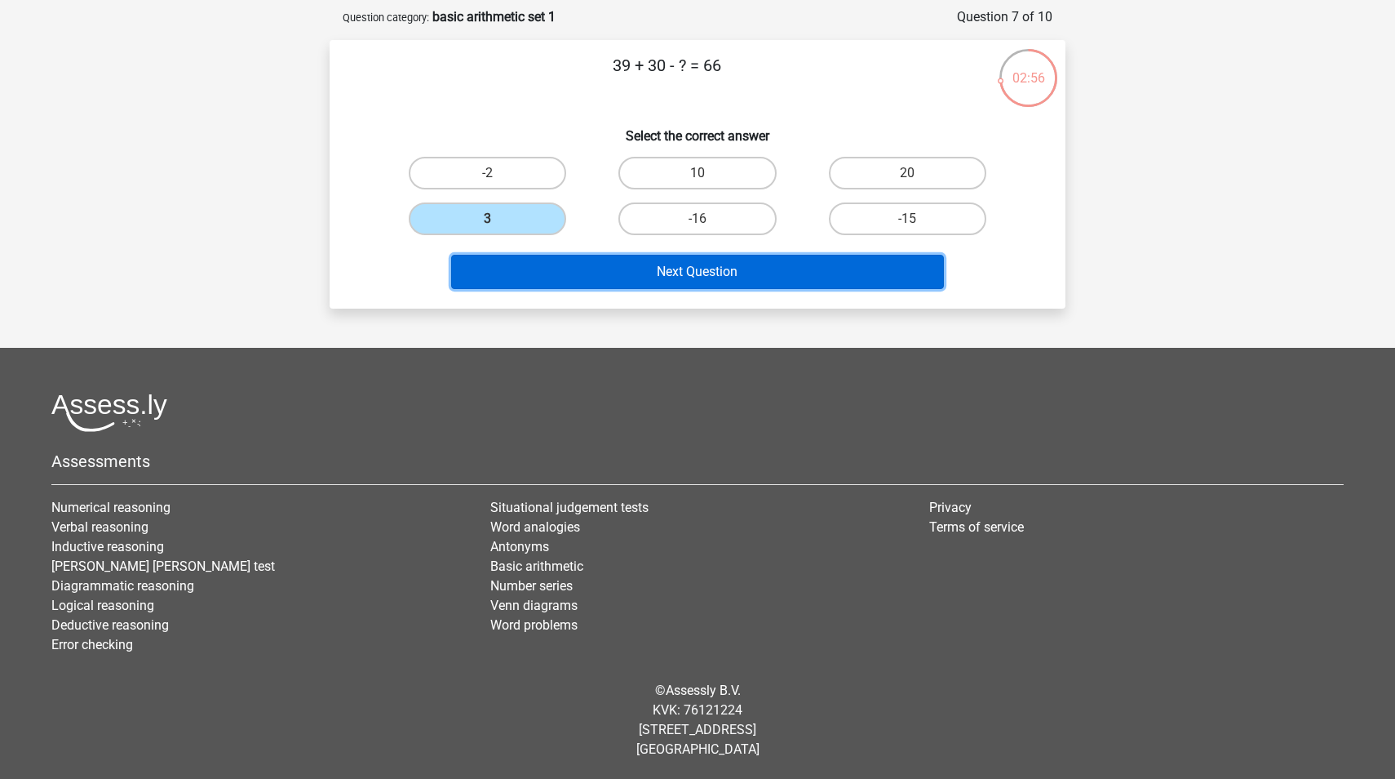
click at [563, 268] on button "Next Question" at bounding box center [698, 272] width 494 height 34
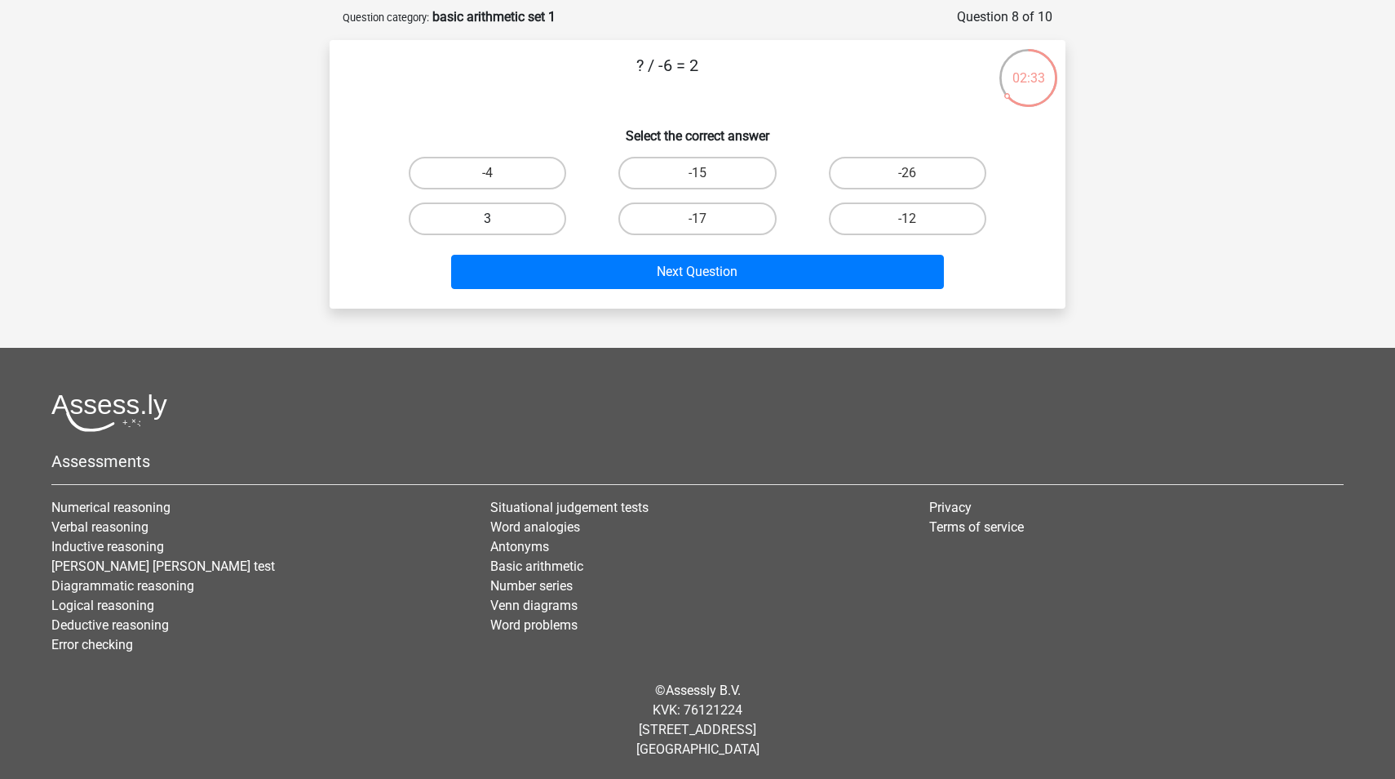
click at [512, 219] on label "3" at bounding box center [487, 218] width 157 height 33
click at [499, 219] on input "3" at bounding box center [493, 224] width 11 height 11
radio input "true"
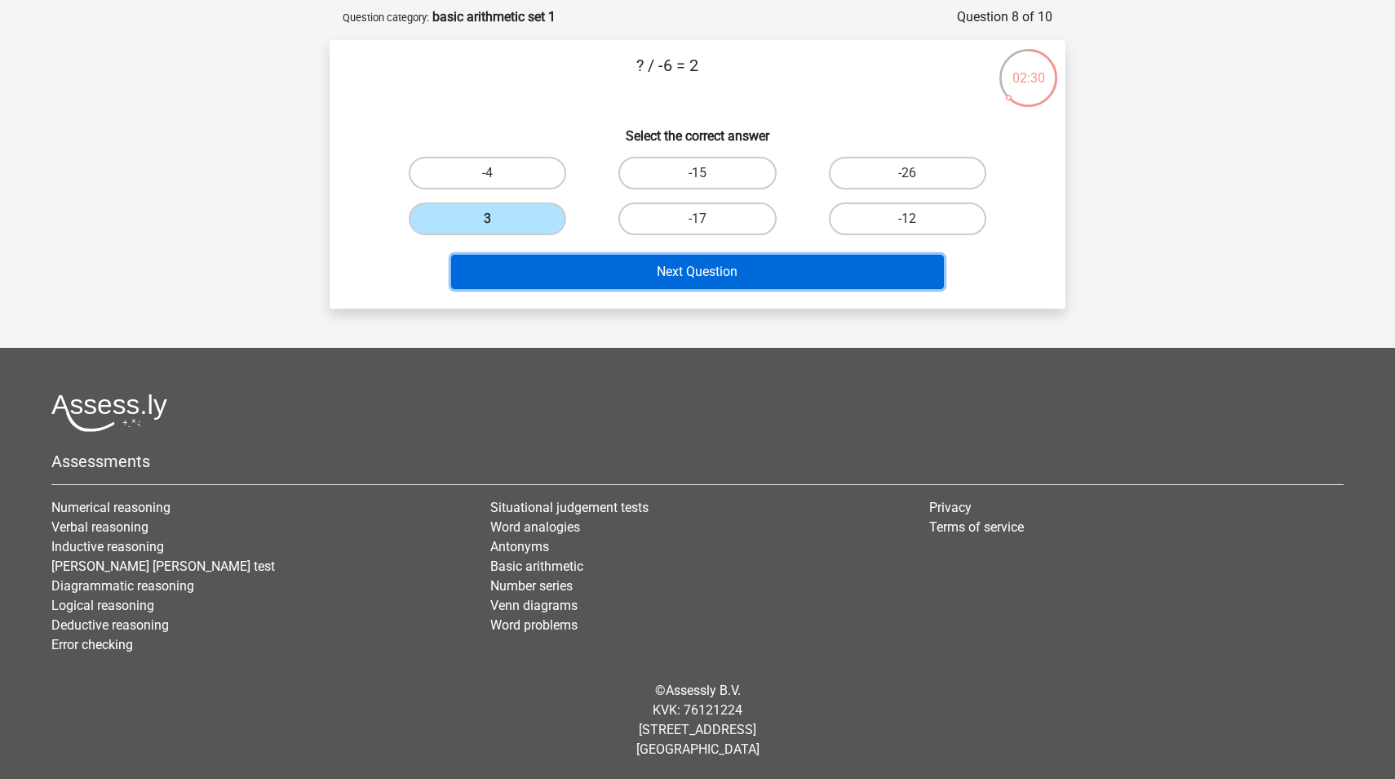
click at [625, 271] on button "Next Question" at bounding box center [698, 272] width 494 height 34
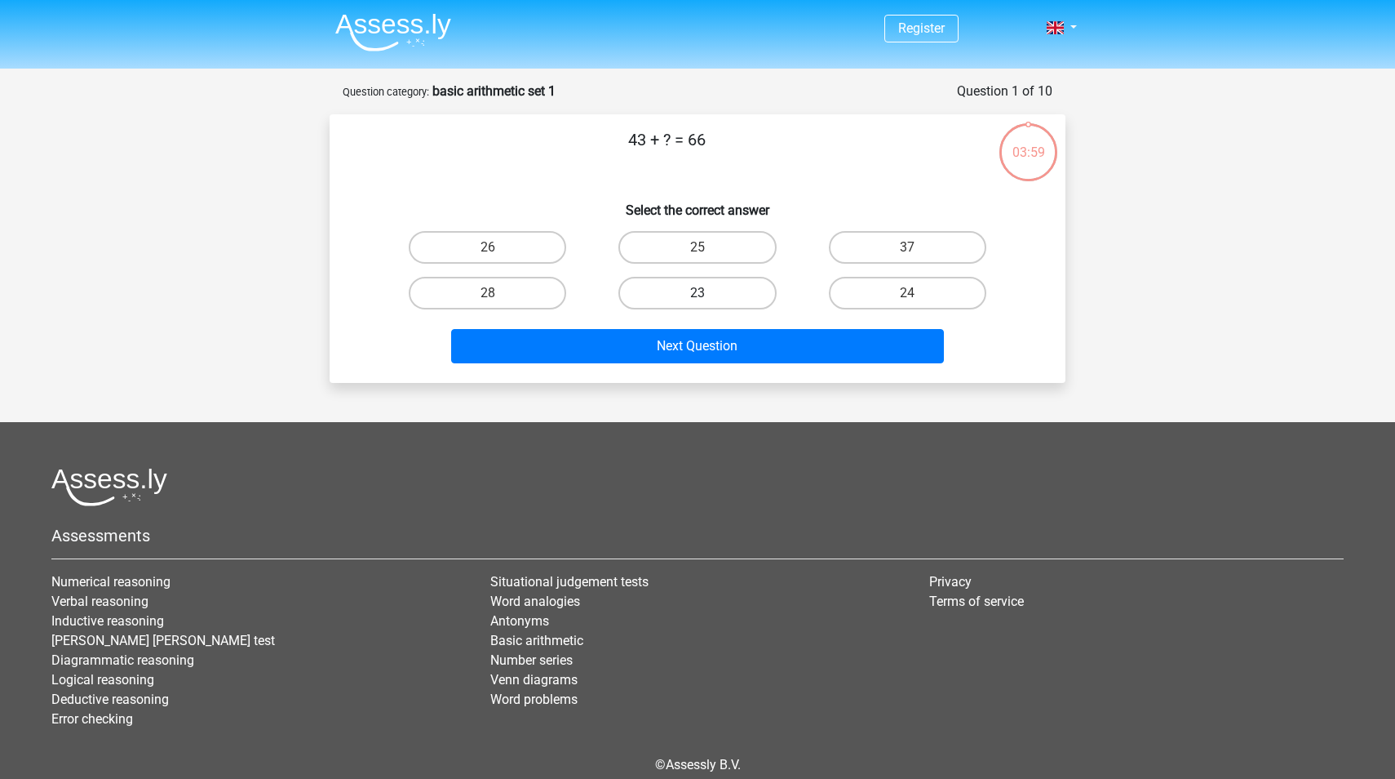
drag, startPoint x: 698, startPoint y: 295, endPoint x: 683, endPoint y: 296, distance: 14.7
click at [698, 296] on input "23" at bounding box center [703, 298] width 11 height 11
radio input "true"
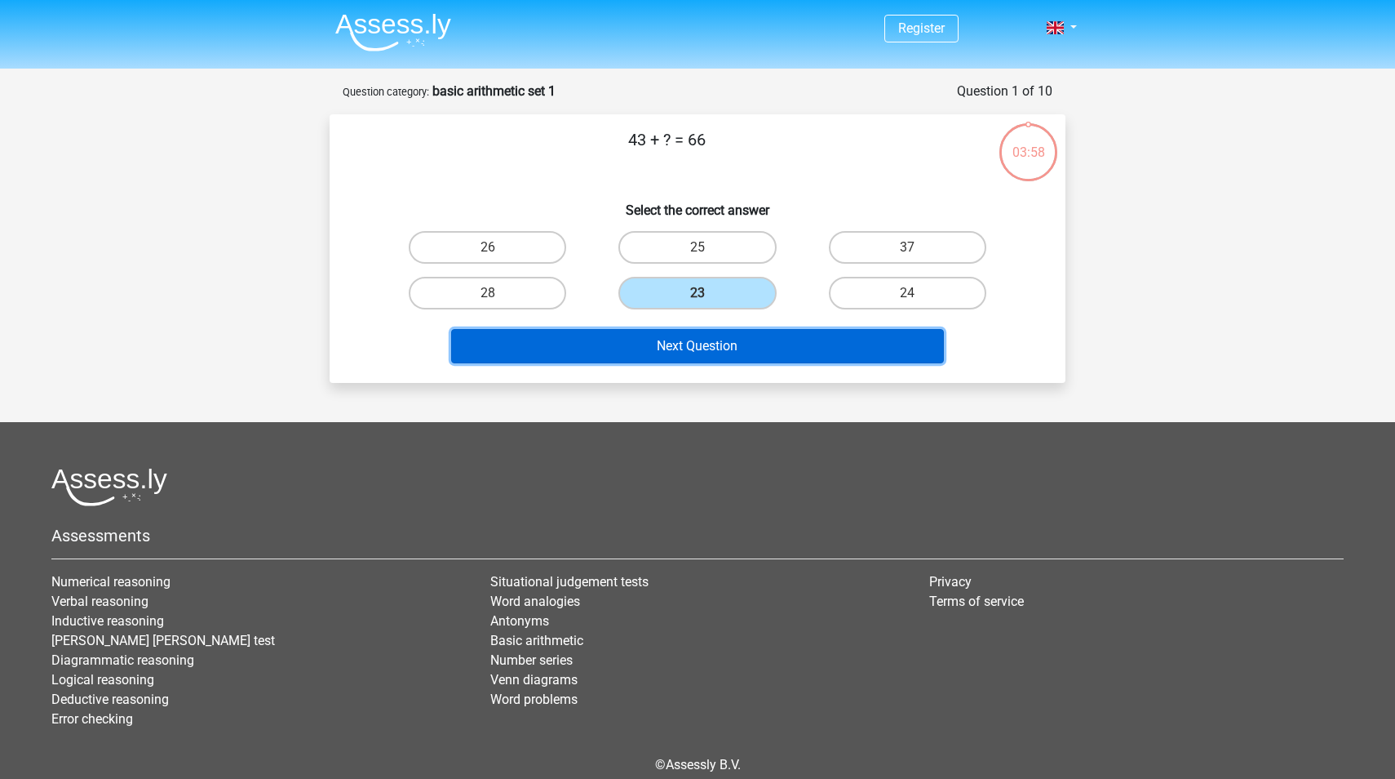
click at [723, 348] on button "Next Question" at bounding box center [698, 346] width 494 height 34
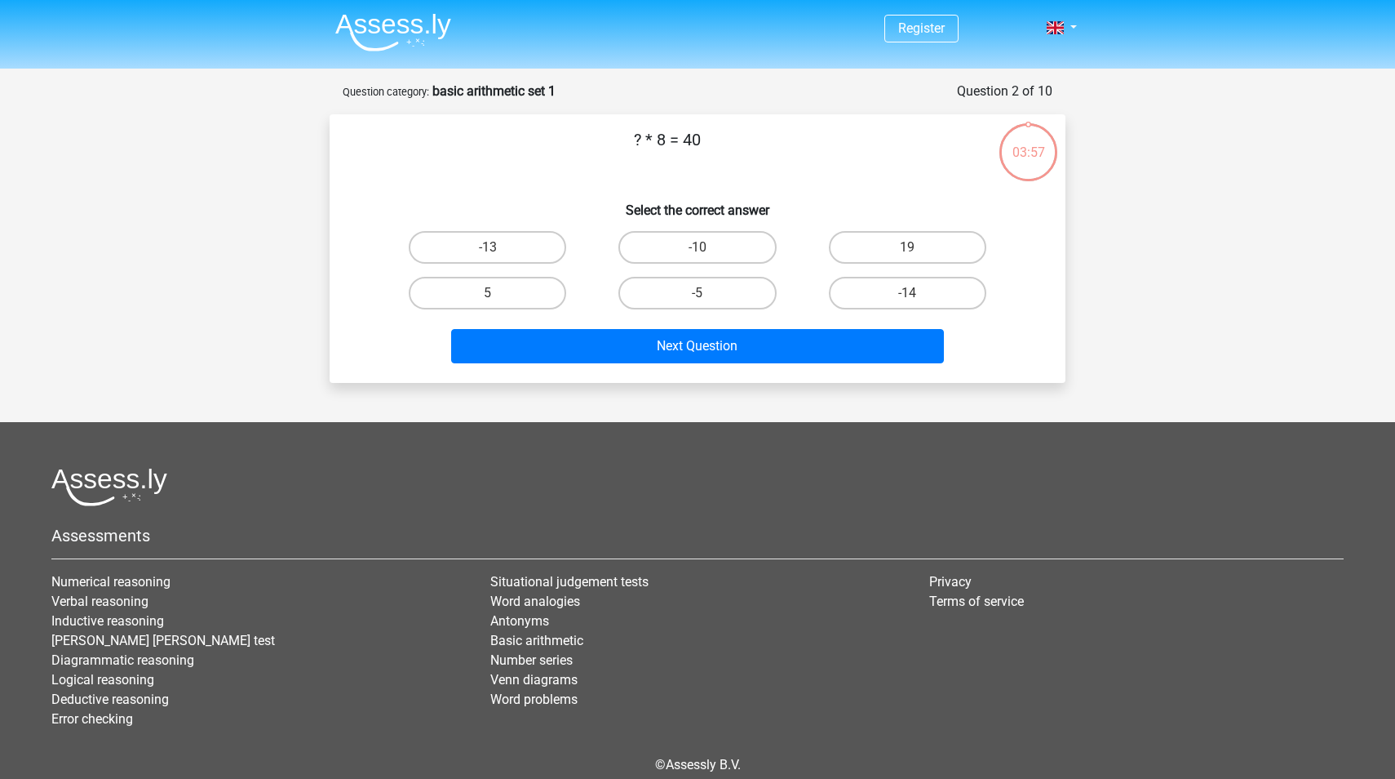
scroll to position [74, 0]
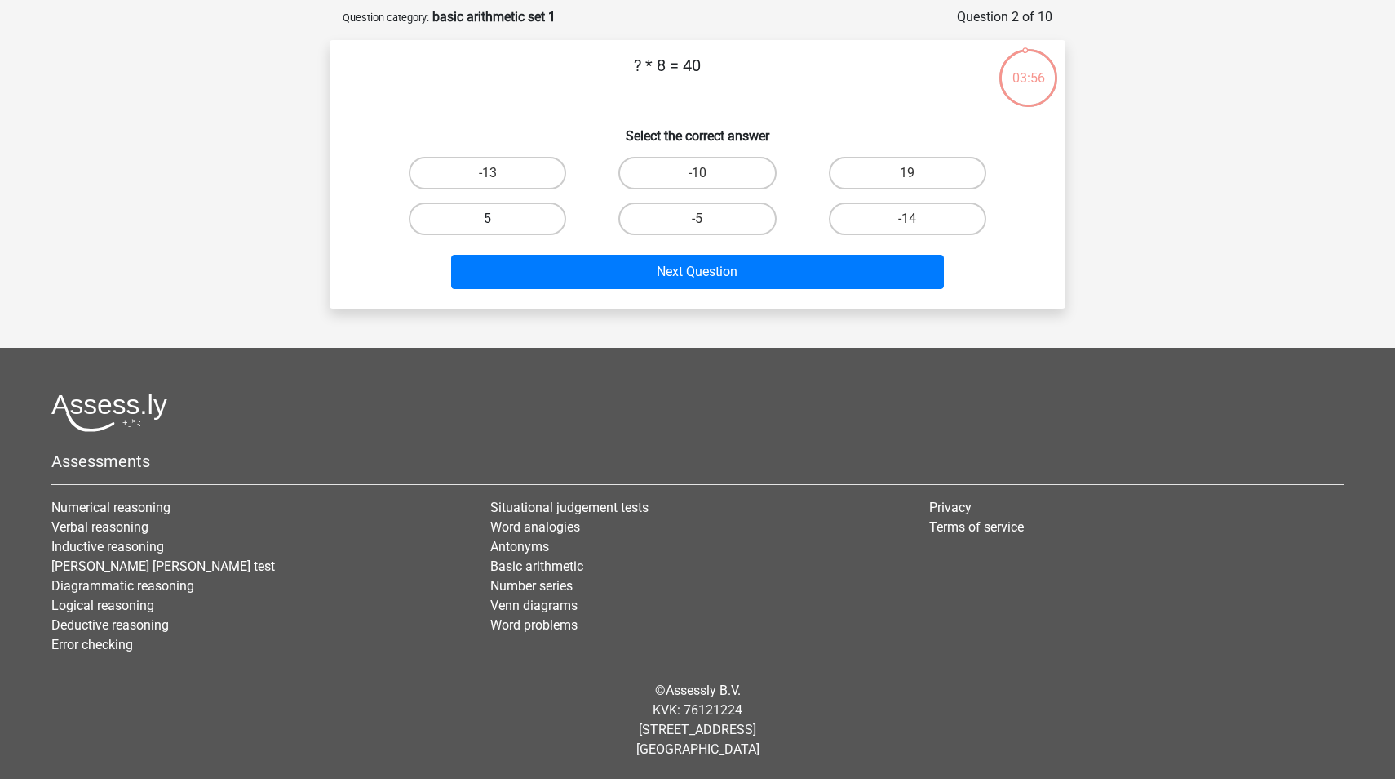
click at [535, 217] on label "5" at bounding box center [487, 218] width 157 height 33
click at [499, 219] on input "5" at bounding box center [493, 224] width 11 height 11
radio input "true"
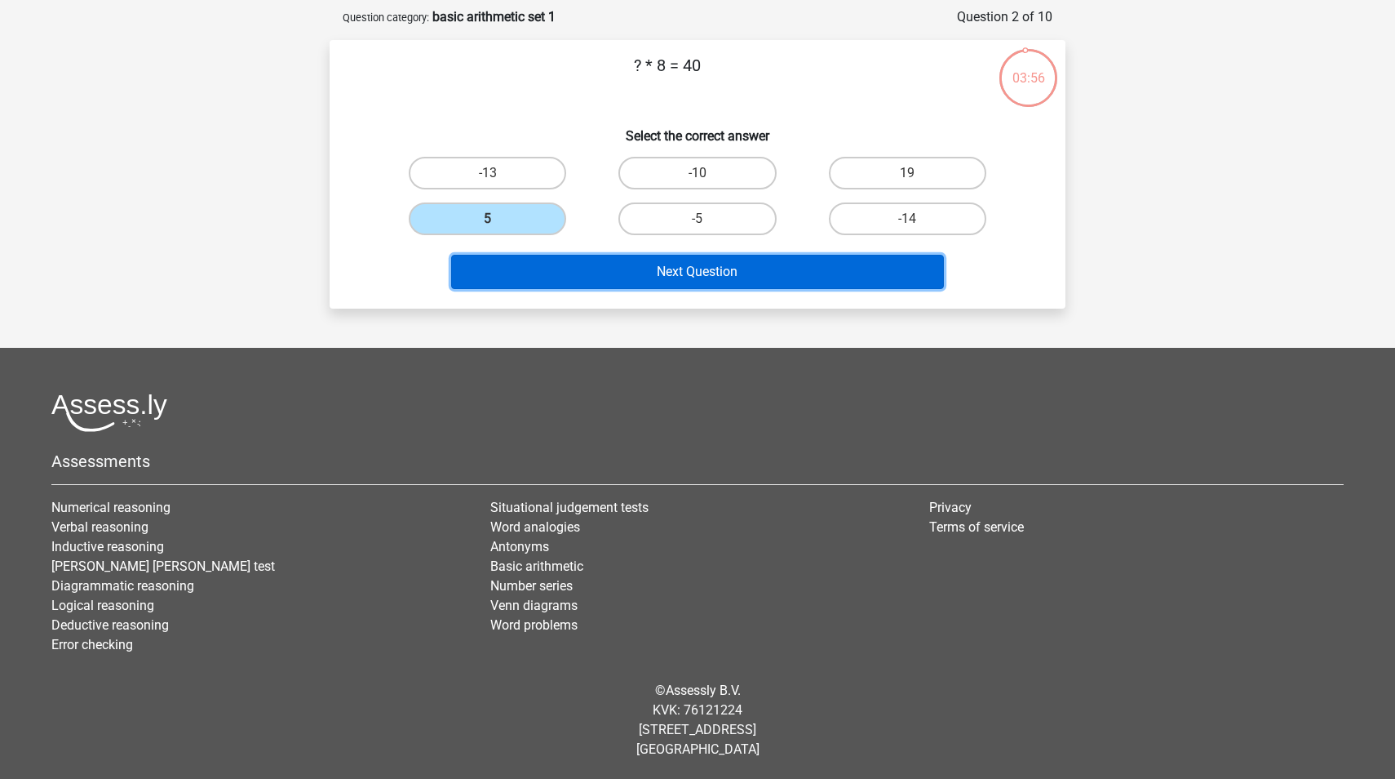
click at [581, 264] on button "Next Question" at bounding box center [698, 272] width 494 height 34
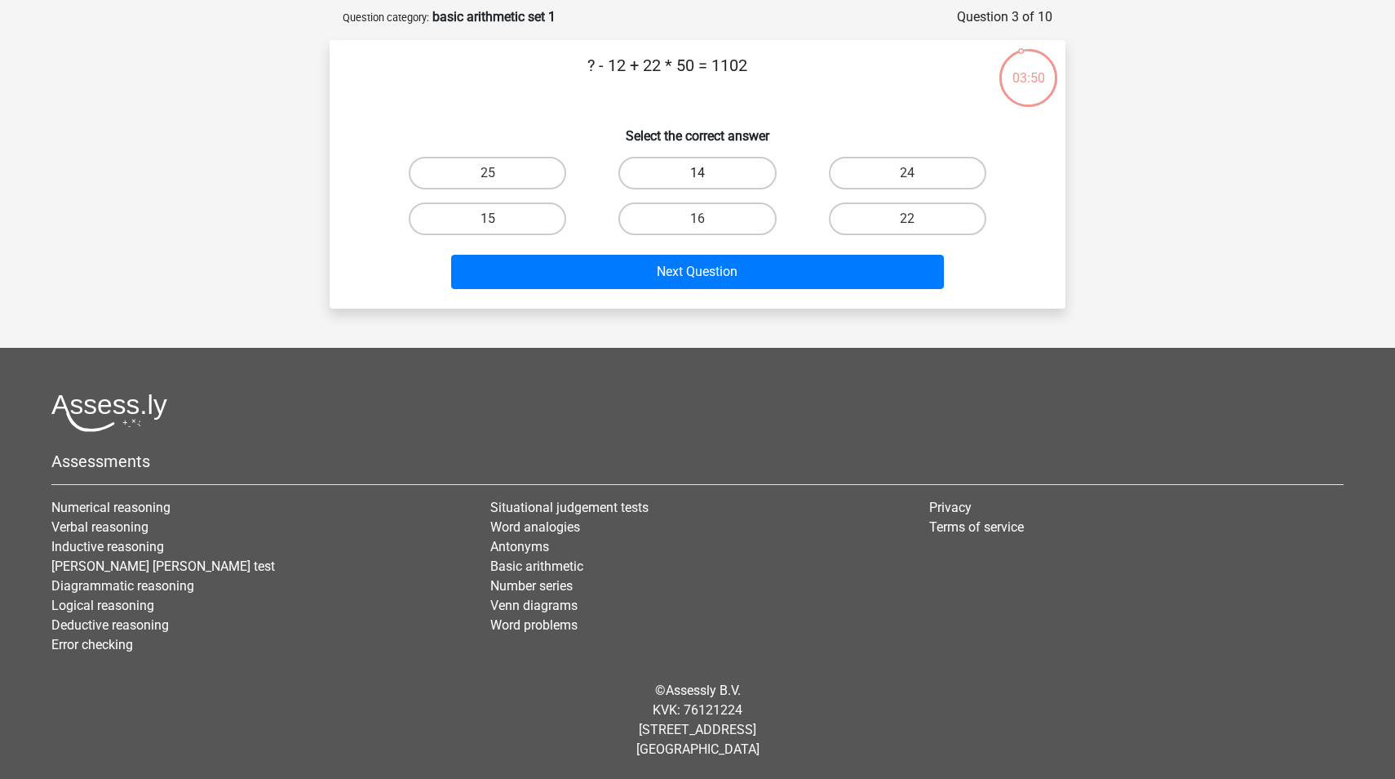
click at [699, 168] on label "14" at bounding box center [697, 173] width 157 height 33
click at [699, 173] on input "14" at bounding box center [703, 178] width 11 height 11
radio input "true"
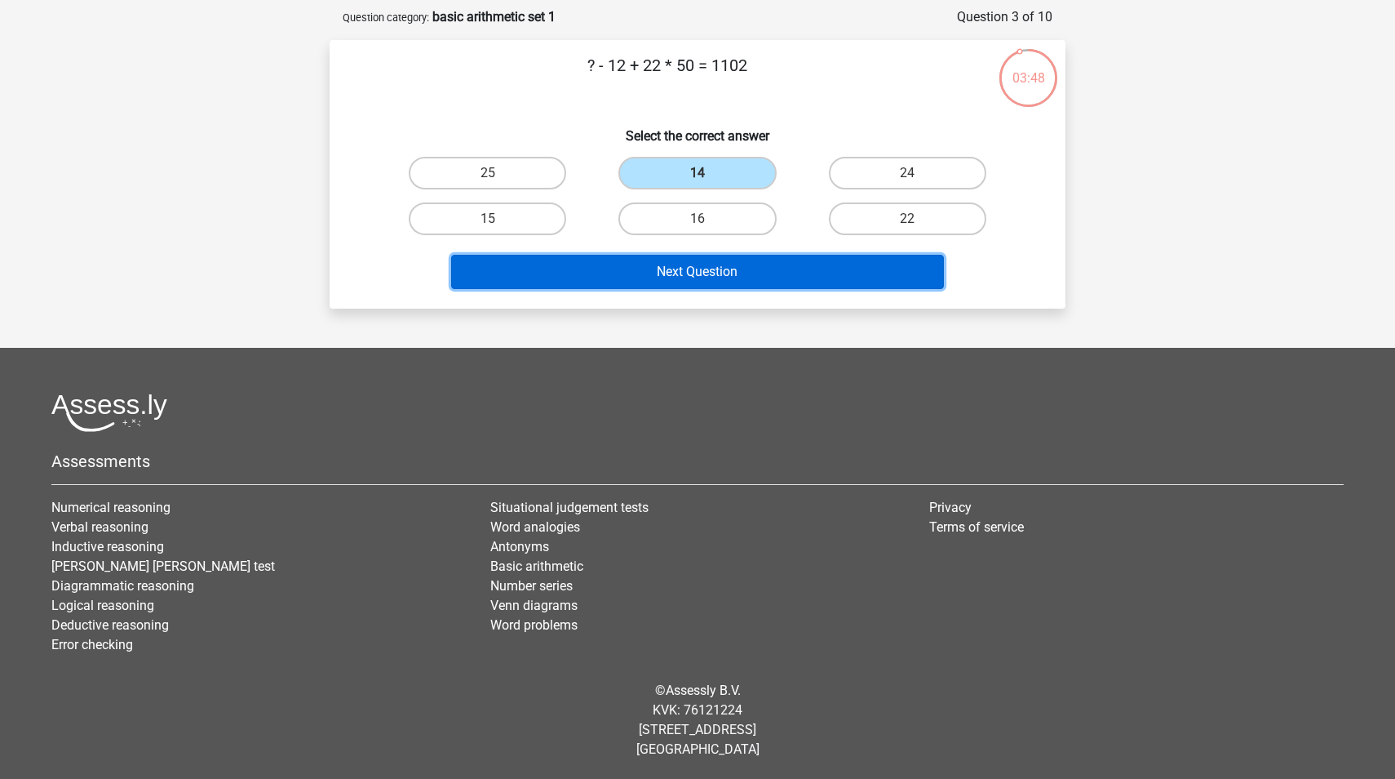
click at [755, 275] on button "Next Question" at bounding box center [698, 272] width 494 height 34
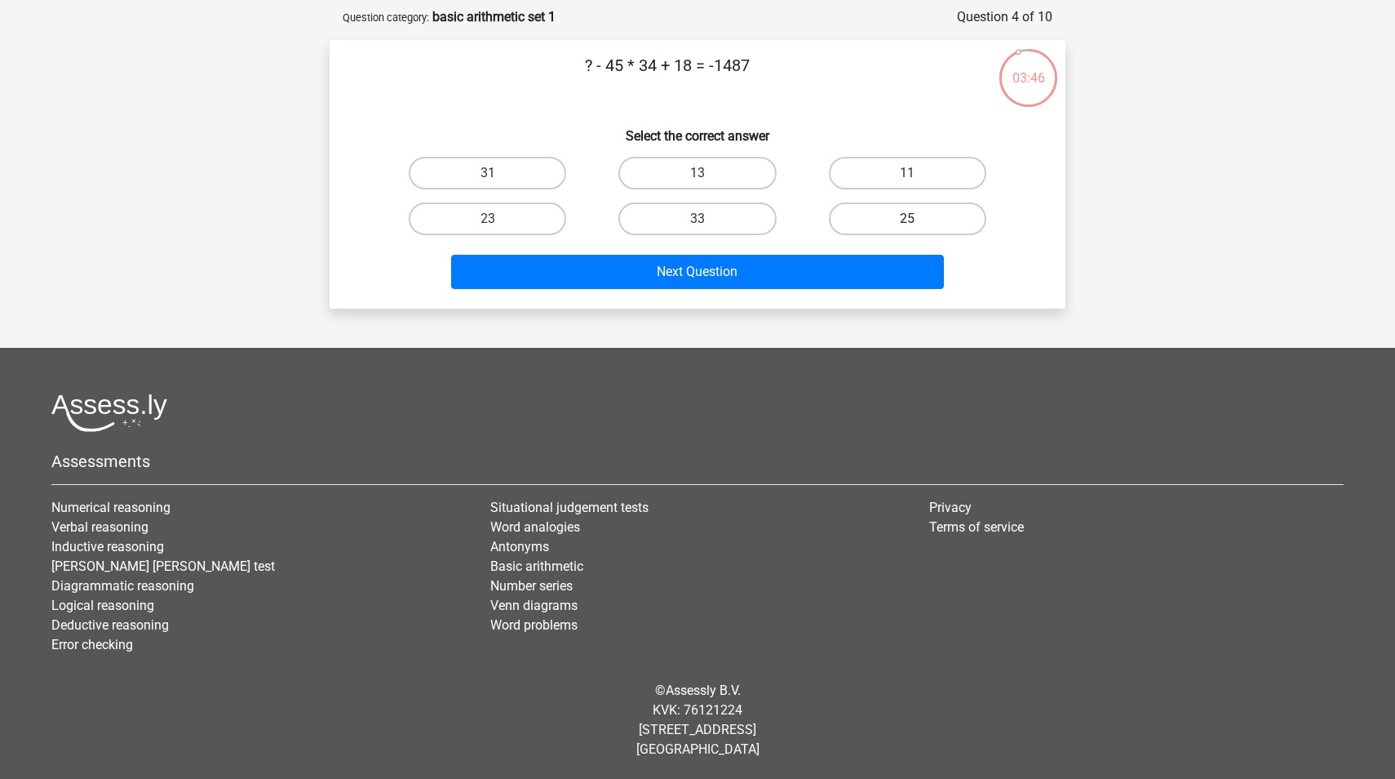
click at [893, 223] on label "25" at bounding box center [907, 218] width 157 height 33
click at [907, 223] on input "25" at bounding box center [912, 224] width 11 height 11
radio input "true"
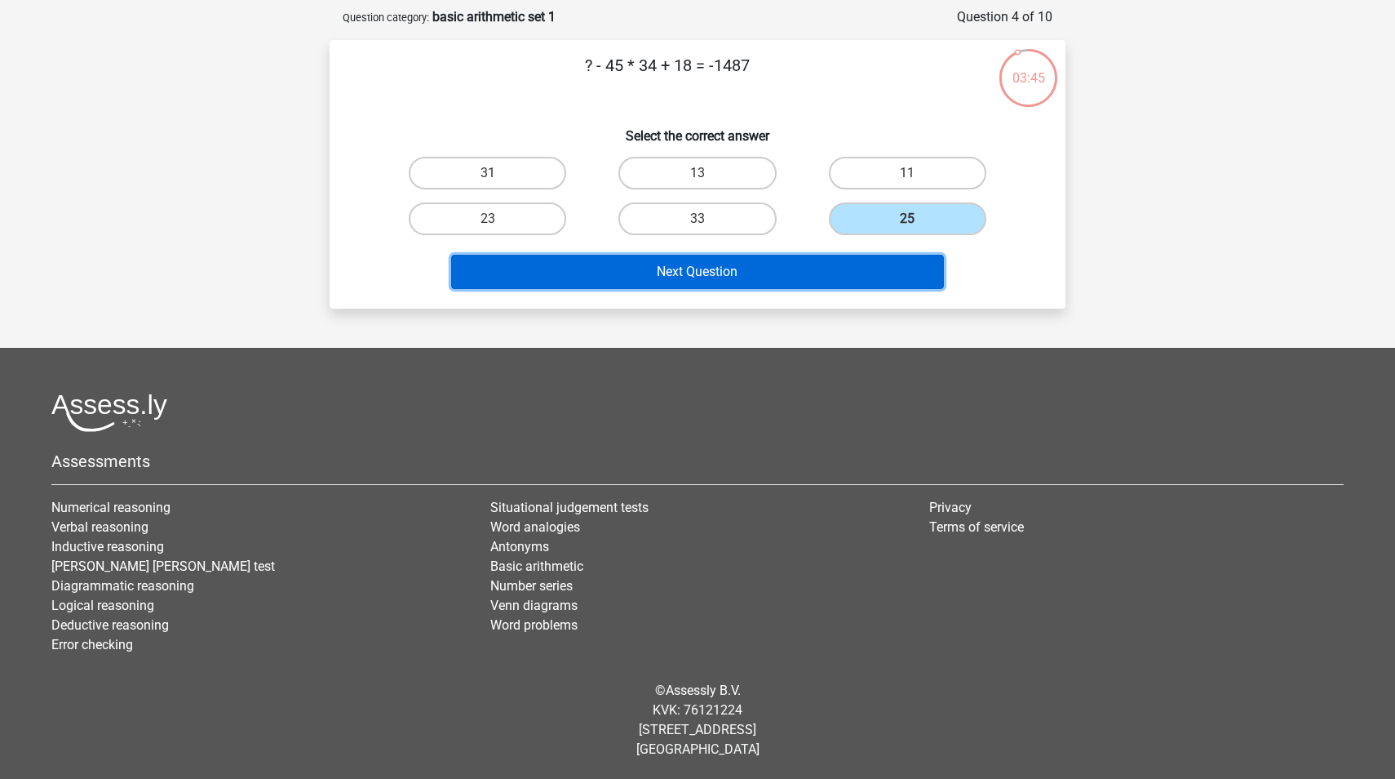
click at [852, 264] on button "Next Question" at bounding box center [698, 272] width 494 height 34
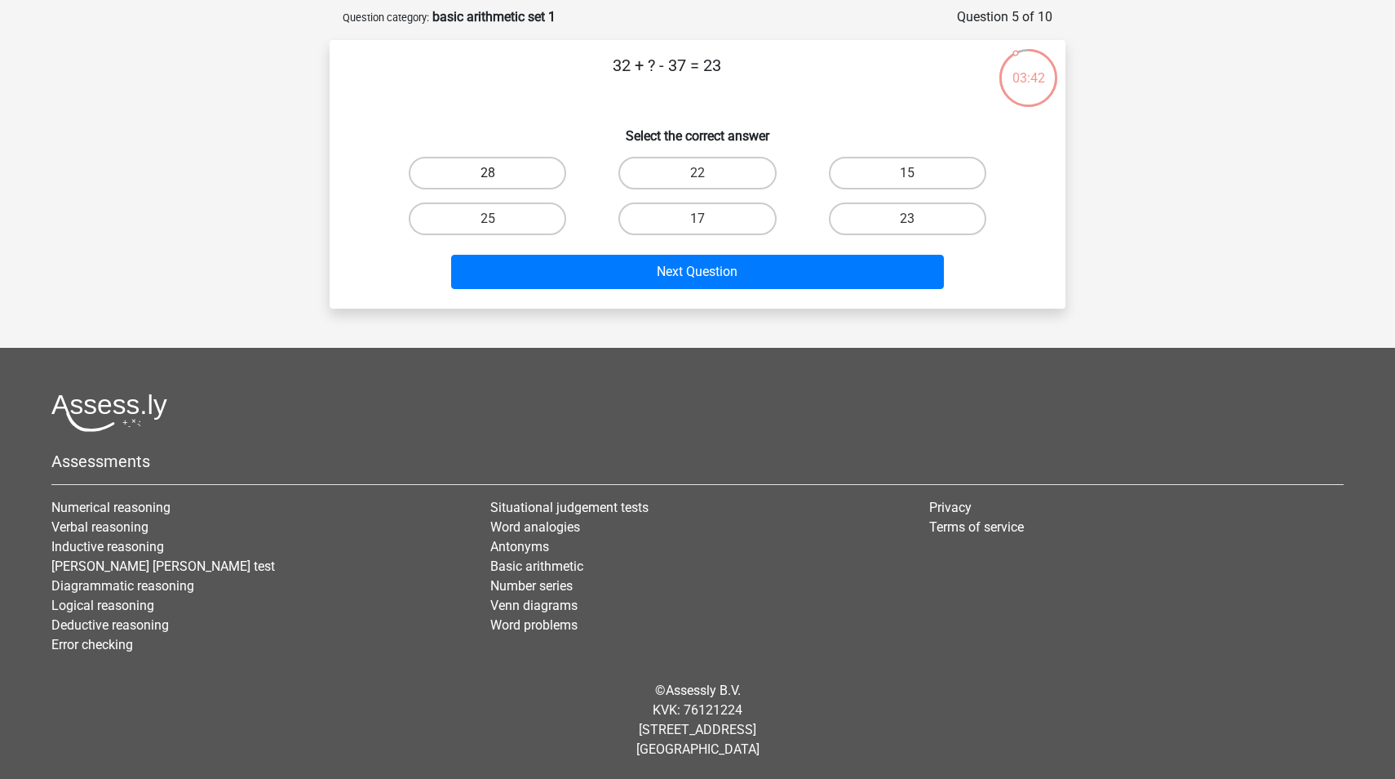
click at [547, 176] on label "28" at bounding box center [487, 173] width 157 height 33
click at [499, 176] on input "28" at bounding box center [493, 178] width 11 height 11
radio input "true"
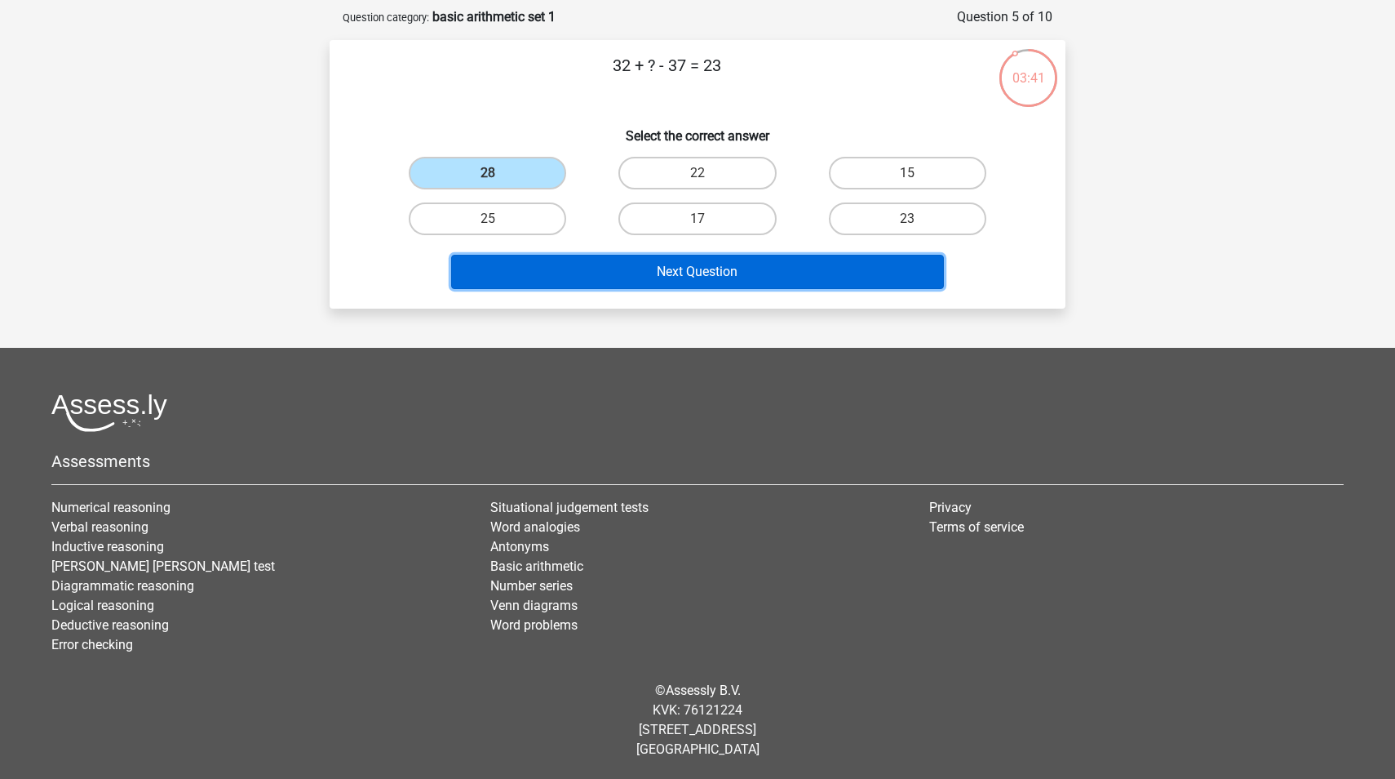
click at [650, 276] on button "Next Question" at bounding box center [698, 272] width 494 height 34
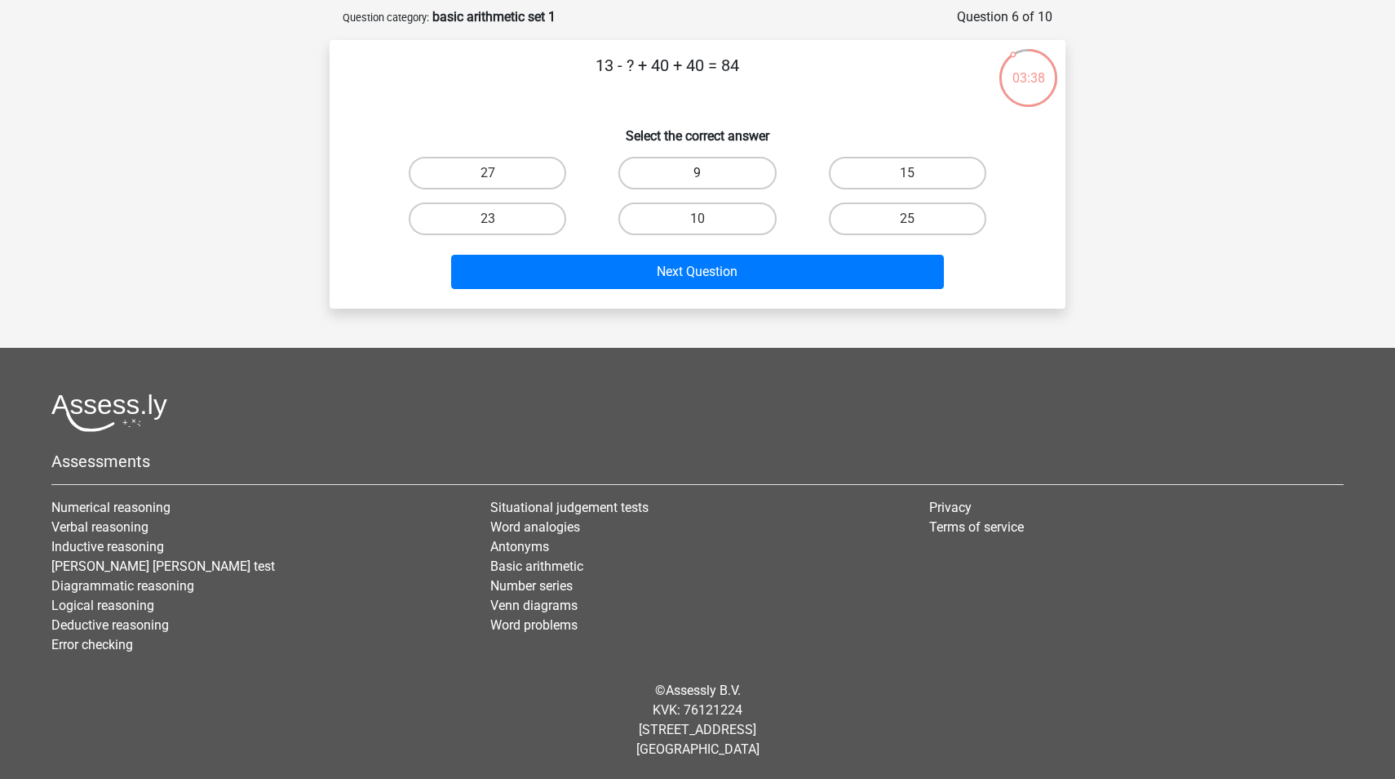
click at [715, 176] on label "9" at bounding box center [697, 173] width 157 height 33
click at [708, 176] on input "9" at bounding box center [703, 178] width 11 height 11
radio input "true"
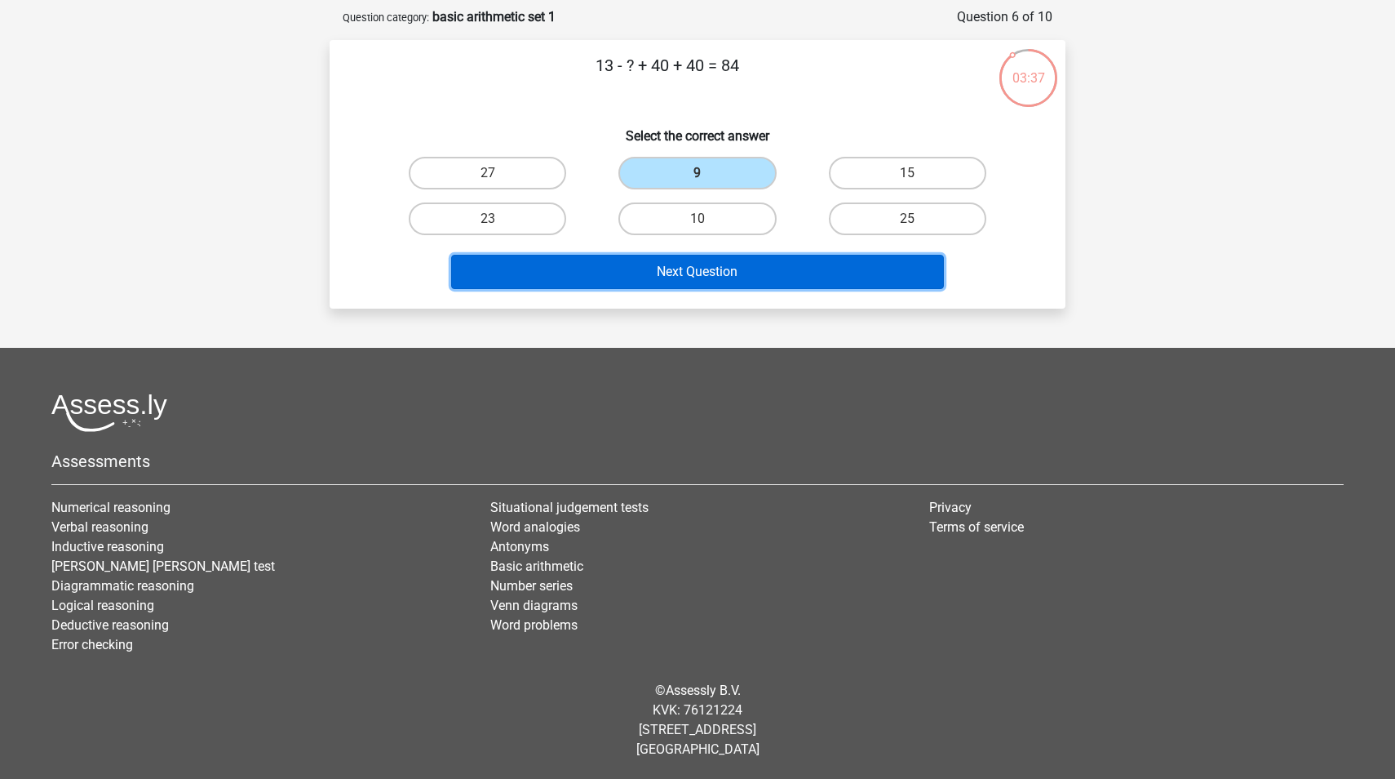
click at [726, 272] on button "Next Question" at bounding box center [698, 272] width 494 height 34
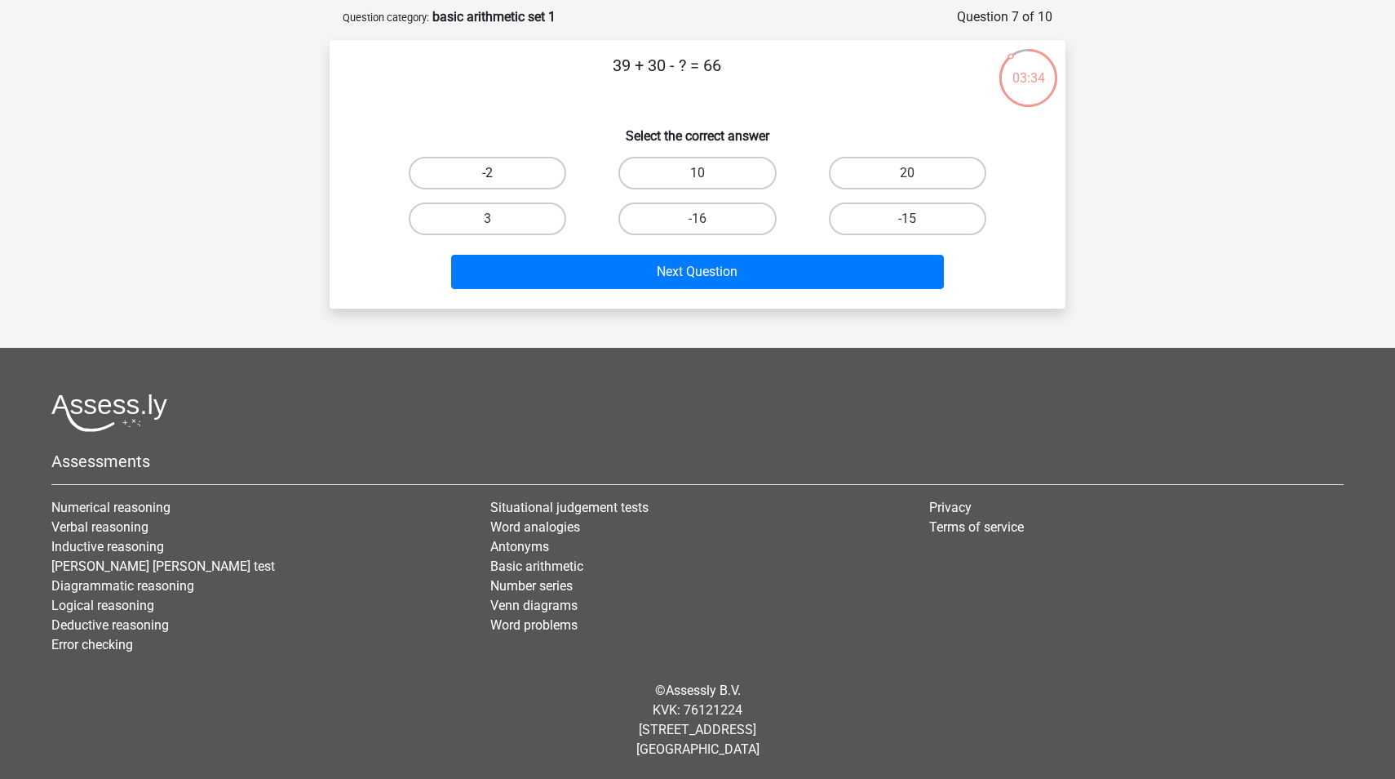
click at [522, 168] on label "-2" at bounding box center [487, 173] width 157 height 33
click at [499, 173] on input "-2" at bounding box center [493, 178] width 11 height 11
radio input "true"
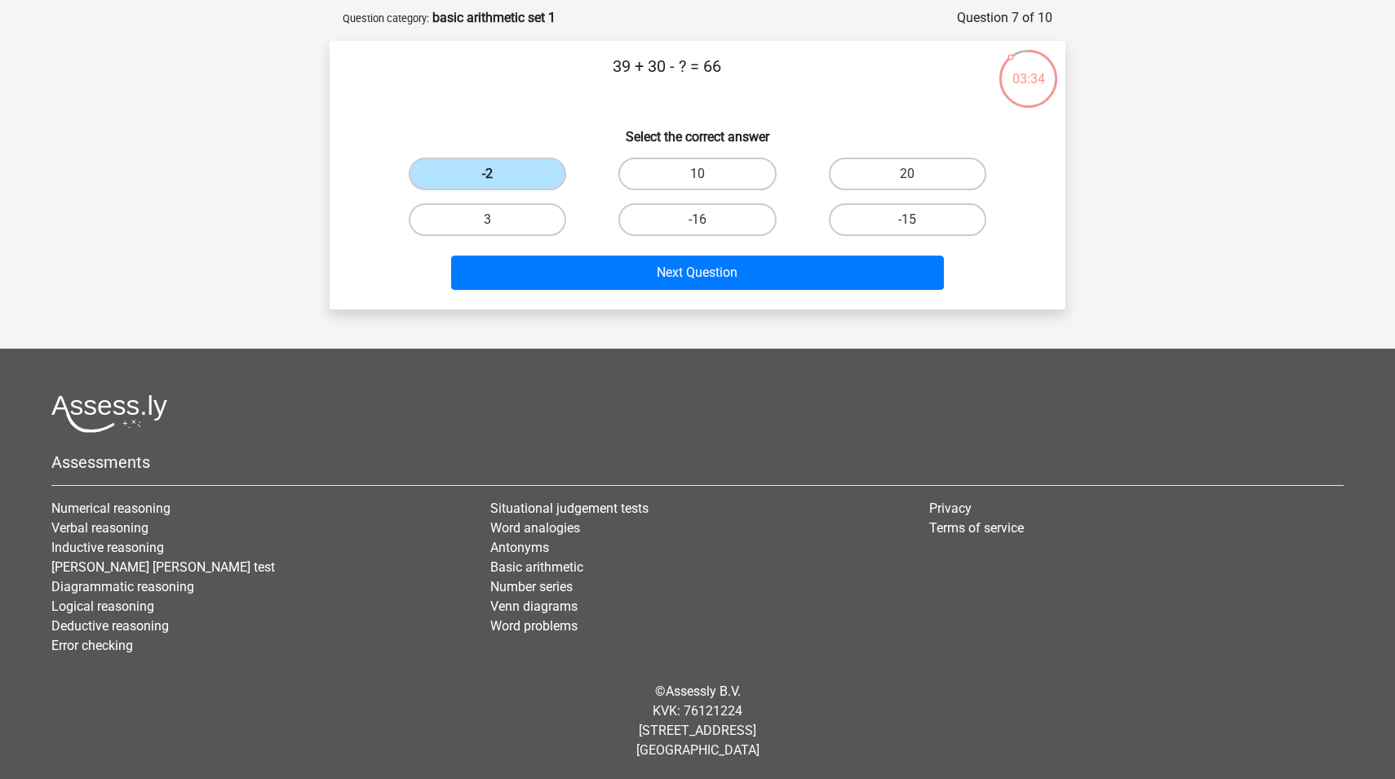
click at [522, 168] on label "-2" at bounding box center [487, 173] width 157 height 33
click at [499, 174] on input "-2" at bounding box center [493, 179] width 11 height 11
click at [526, 209] on label "3" at bounding box center [487, 218] width 157 height 33
click at [499, 219] on input "3" at bounding box center [493, 224] width 11 height 11
radio input "true"
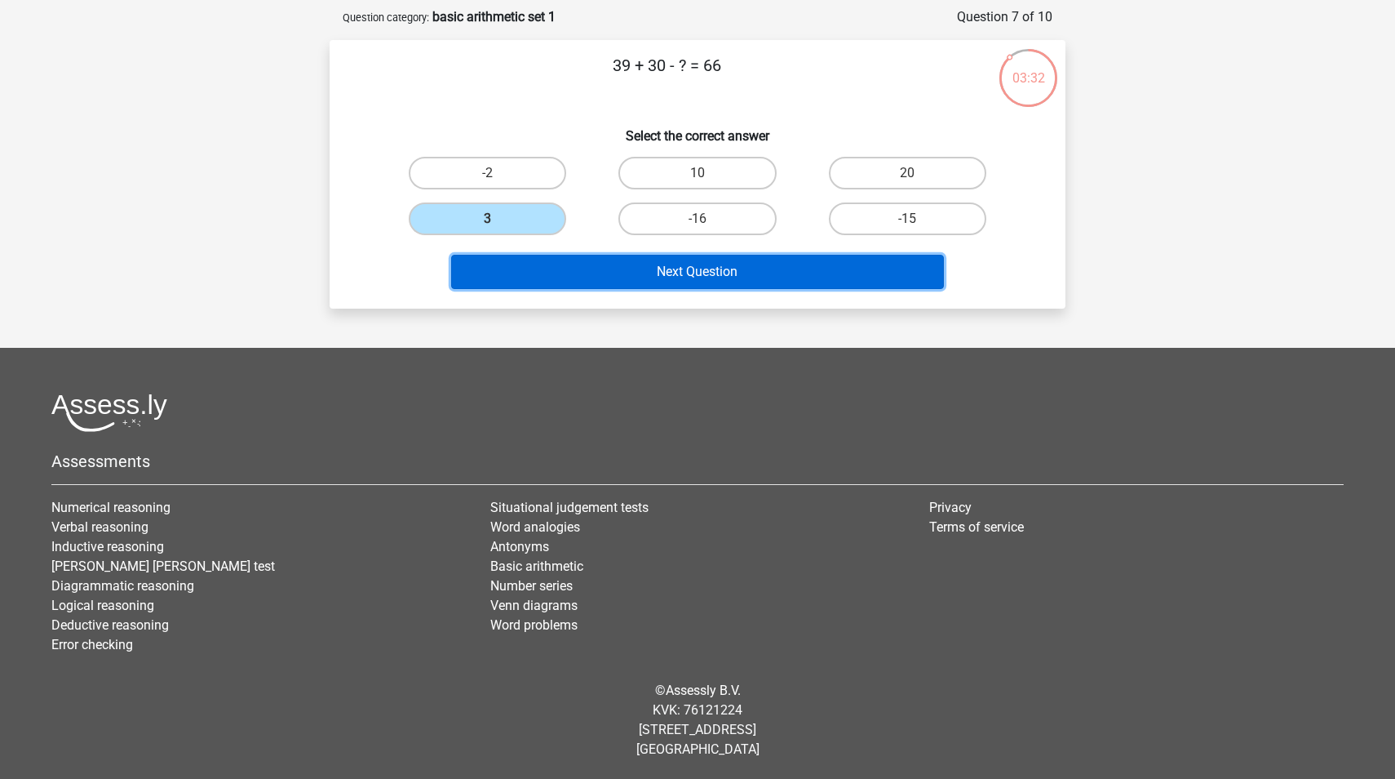
click at [601, 270] on button "Next Question" at bounding box center [698, 272] width 494 height 34
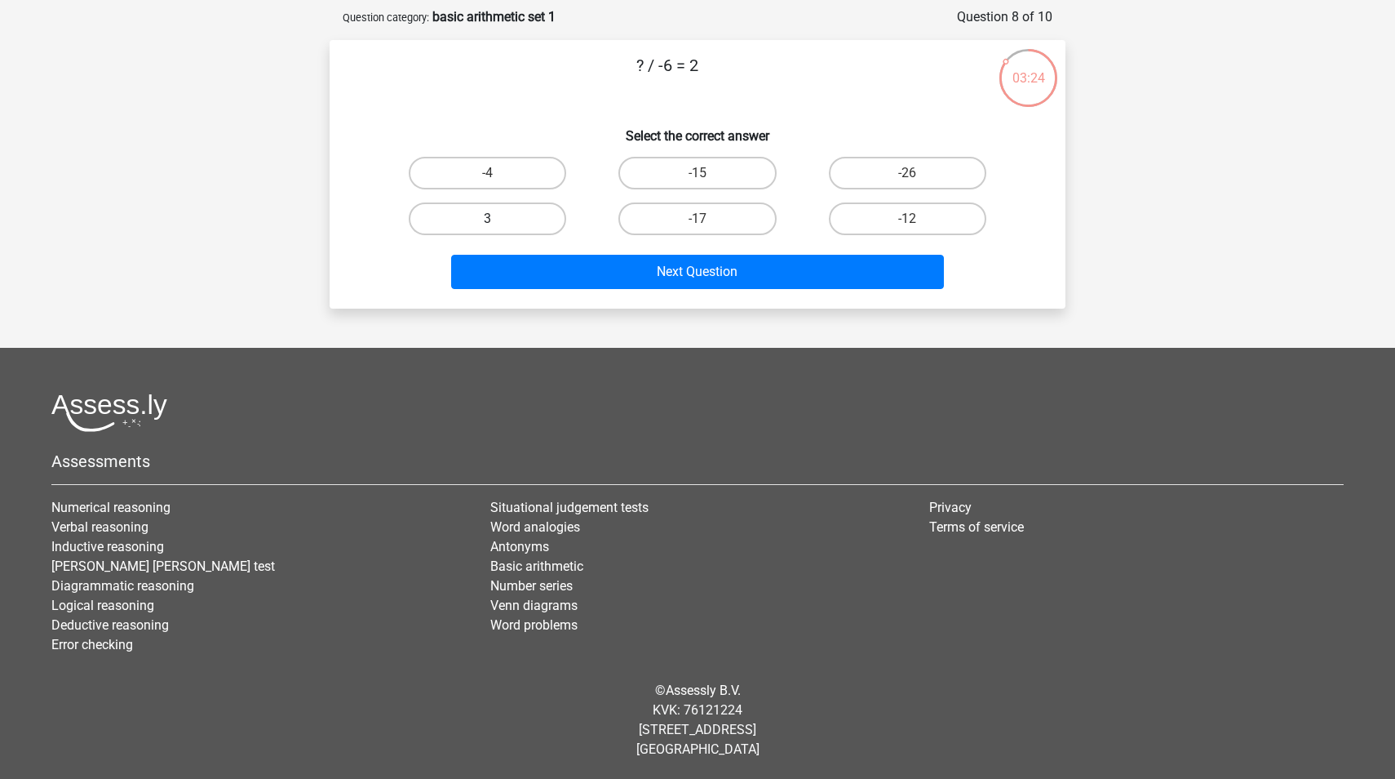
click at [507, 217] on label "3" at bounding box center [487, 218] width 157 height 33
click at [499, 219] on input "3" at bounding box center [493, 224] width 11 height 11
radio input "true"
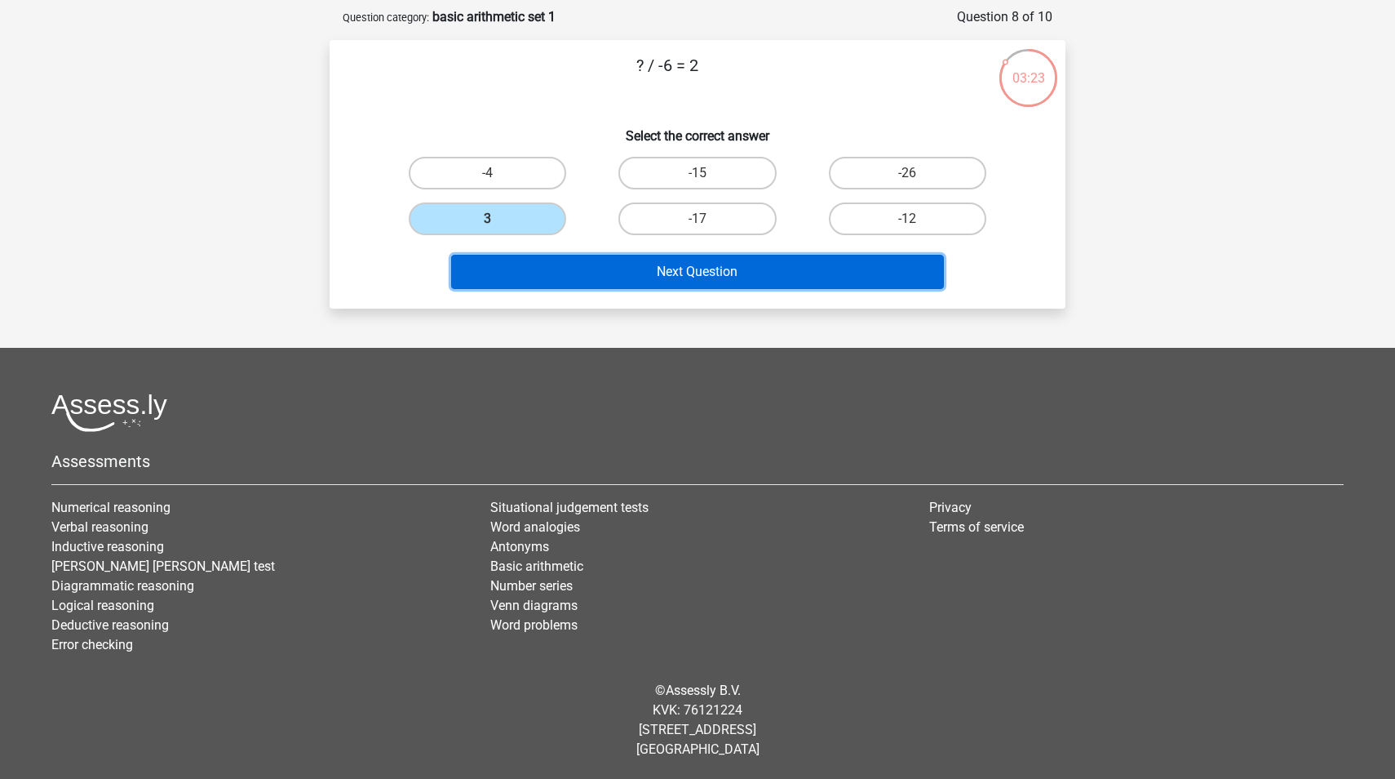
click at [581, 264] on button "Next Question" at bounding box center [698, 272] width 494 height 34
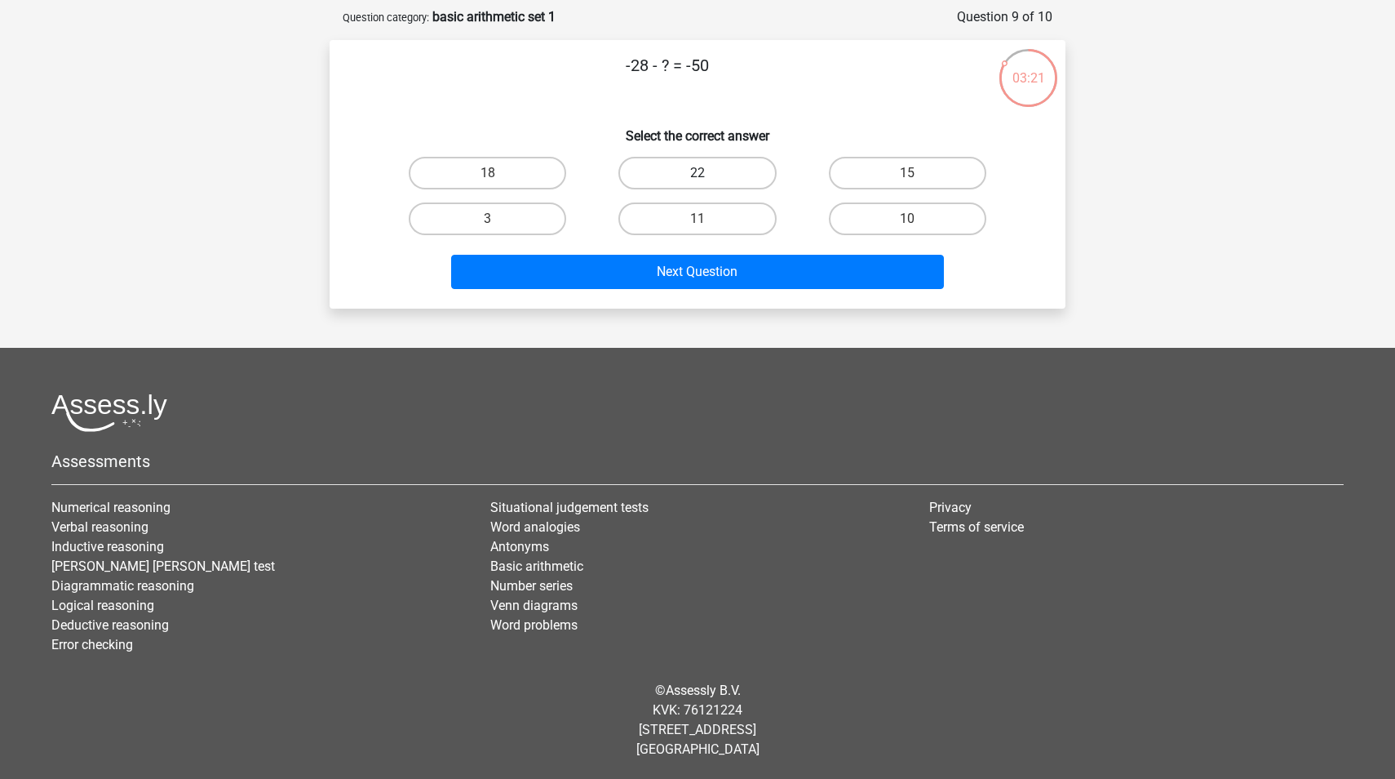
click at [726, 179] on label "22" at bounding box center [697, 173] width 157 height 33
click at [708, 179] on input "22" at bounding box center [703, 178] width 11 height 11
radio input "true"
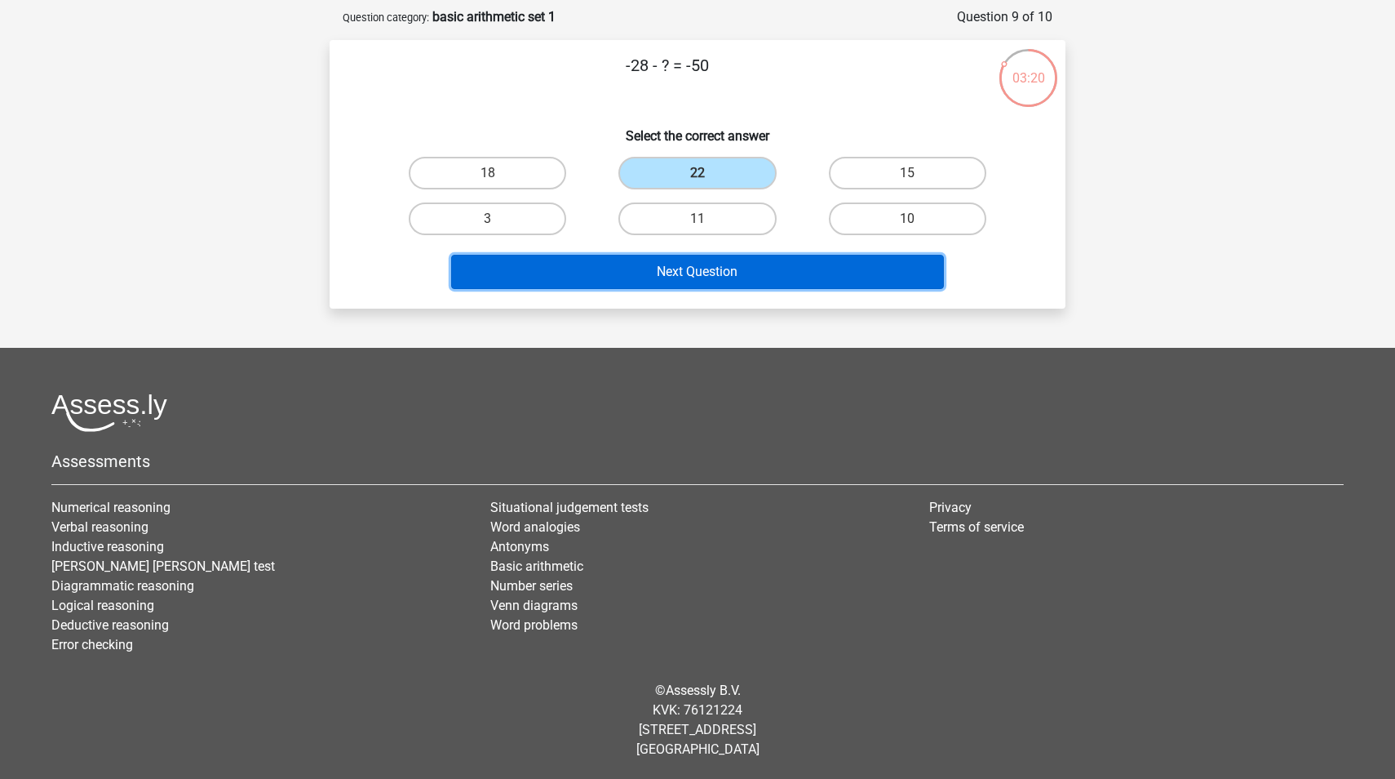
click at [743, 270] on button "Next Question" at bounding box center [698, 272] width 494 height 34
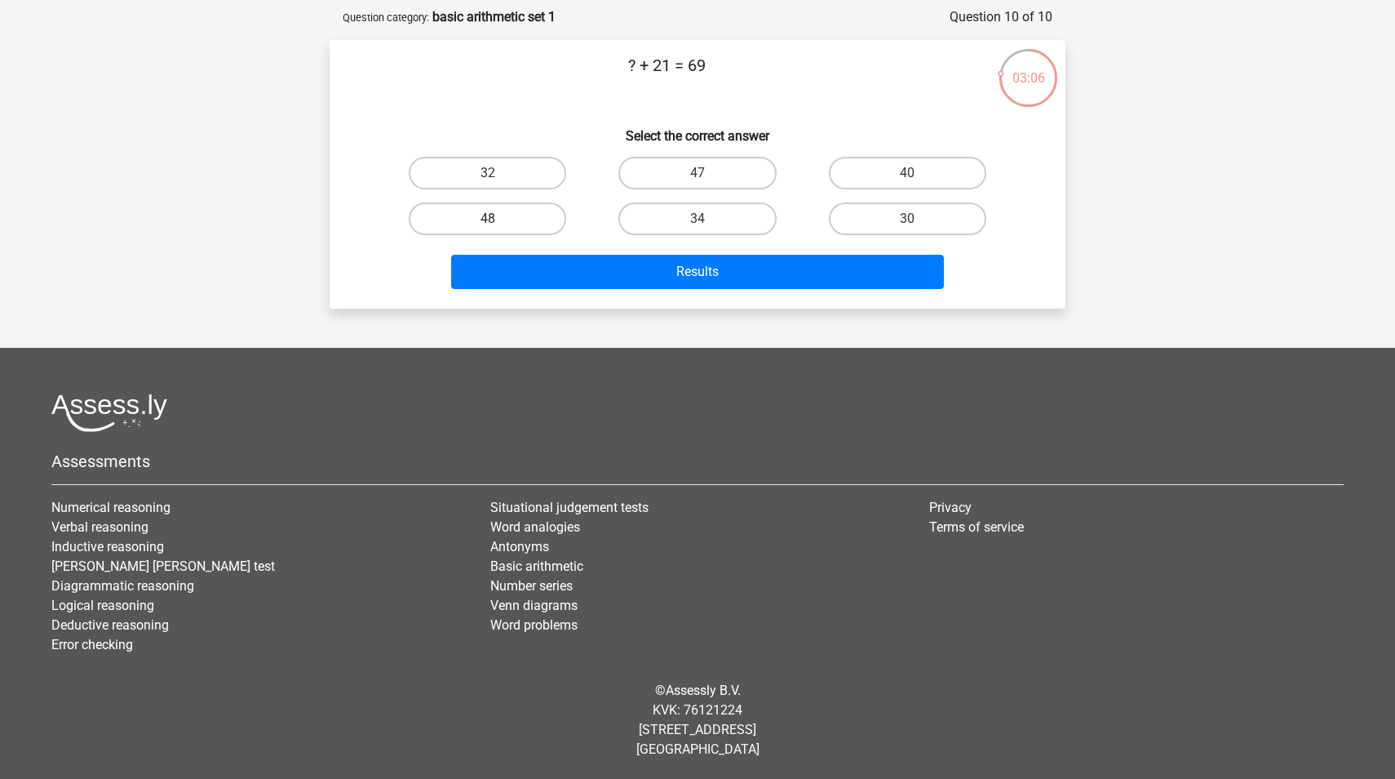
click at [510, 217] on label "48" at bounding box center [487, 218] width 157 height 33
click at [499, 219] on input "48" at bounding box center [493, 224] width 11 height 11
radio input "true"
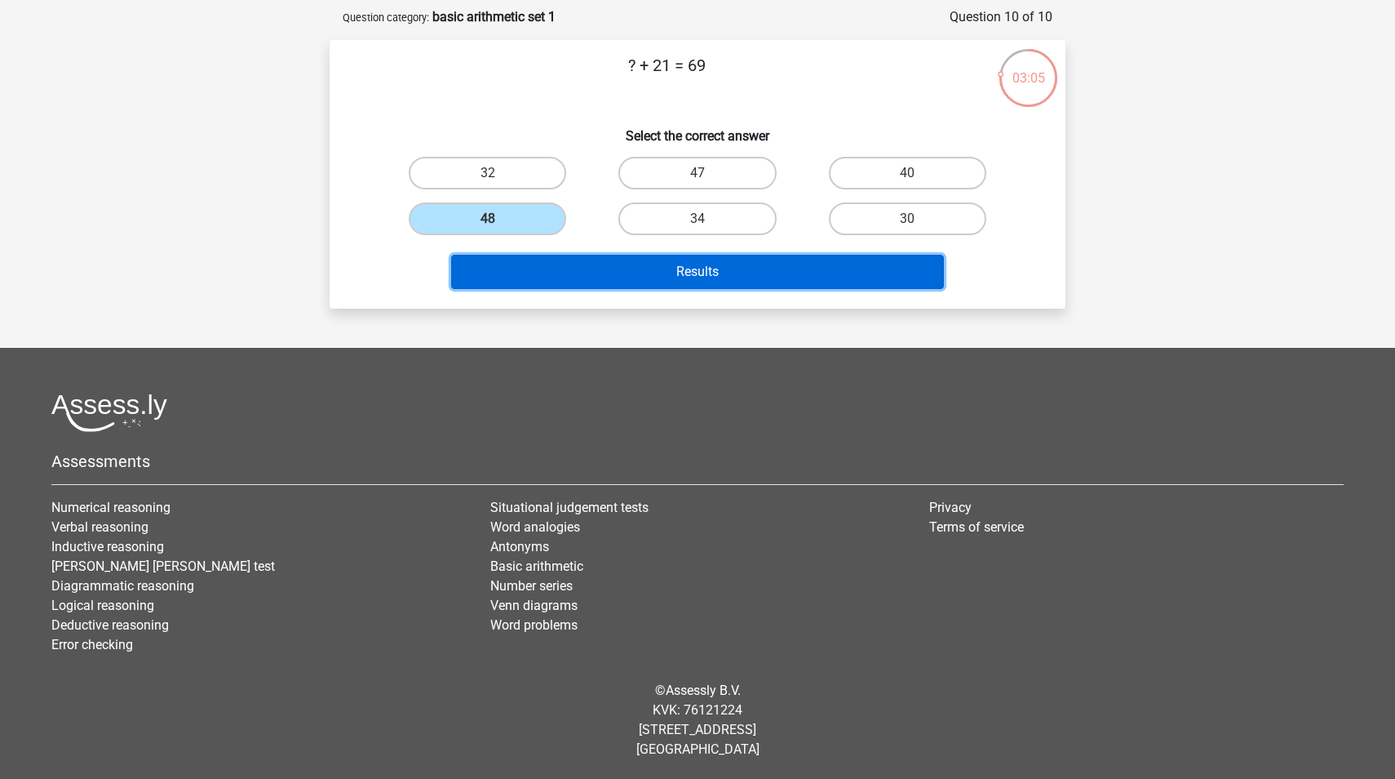
click at [606, 277] on button "Results" at bounding box center [698, 272] width 494 height 34
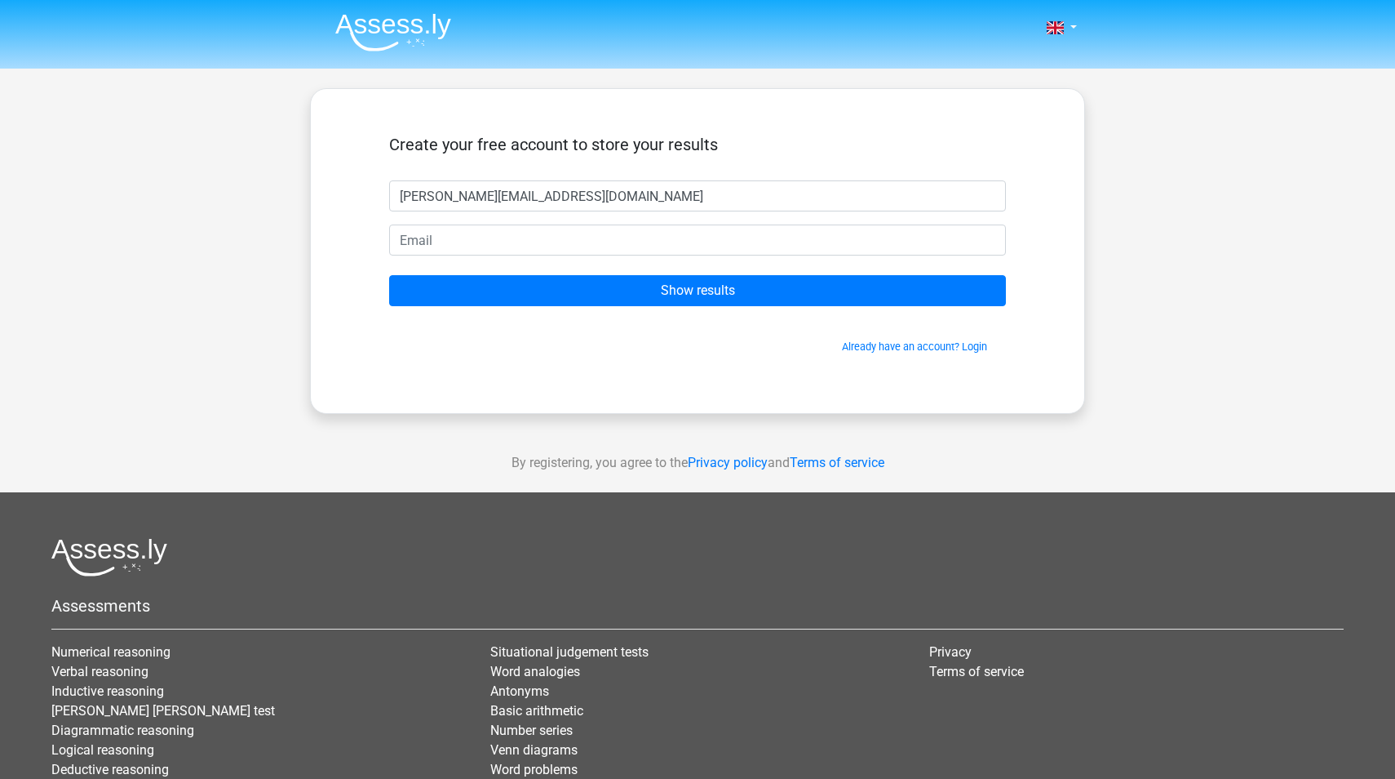
type input "[PERSON_NAME][EMAIL_ADDRESS][DOMAIN_NAME]"
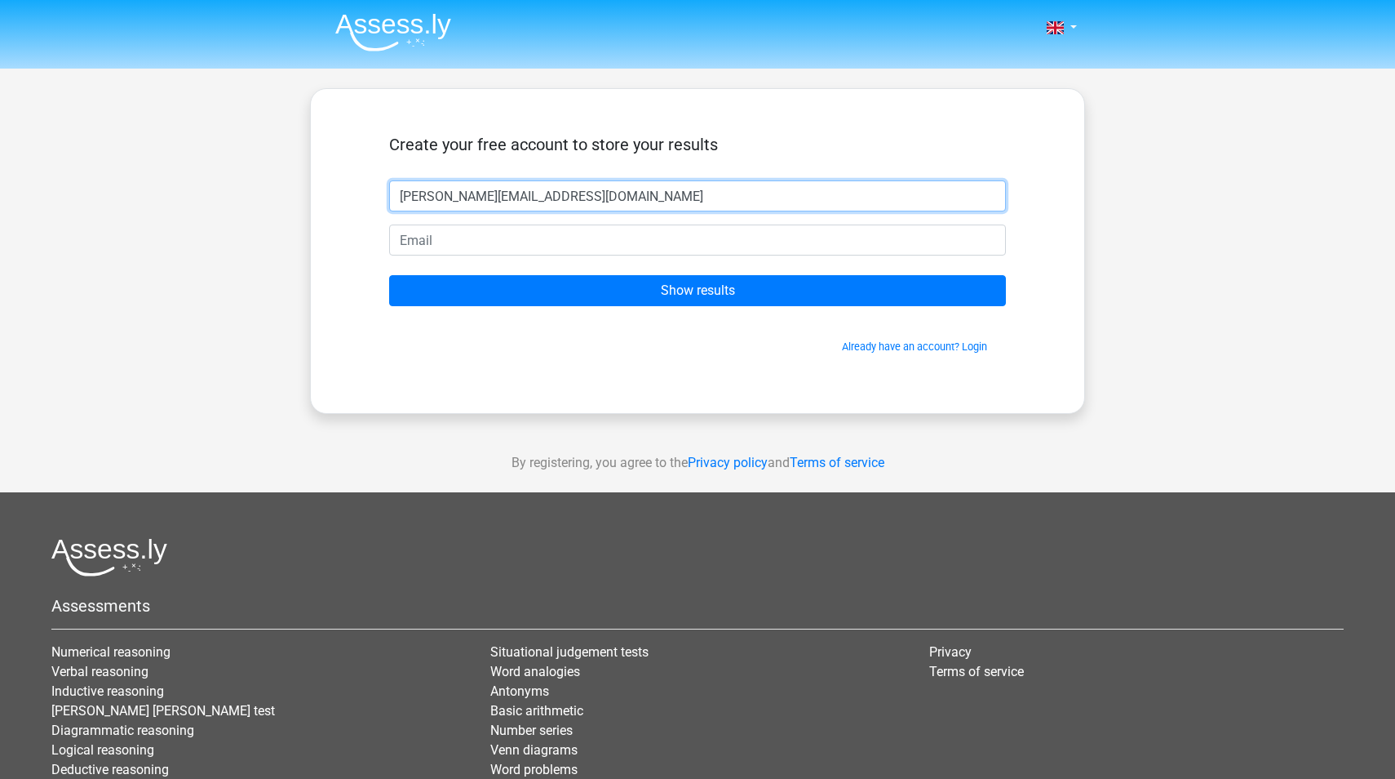
drag, startPoint x: 561, startPoint y: 196, endPoint x: 209, endPoint y: 180, distance: 352.9
click at [209, 180] on div "Nederlands English" at bounding box center [697, 461] width 1395 height 923
type input "R"
type input "[PERSON_NAME]"
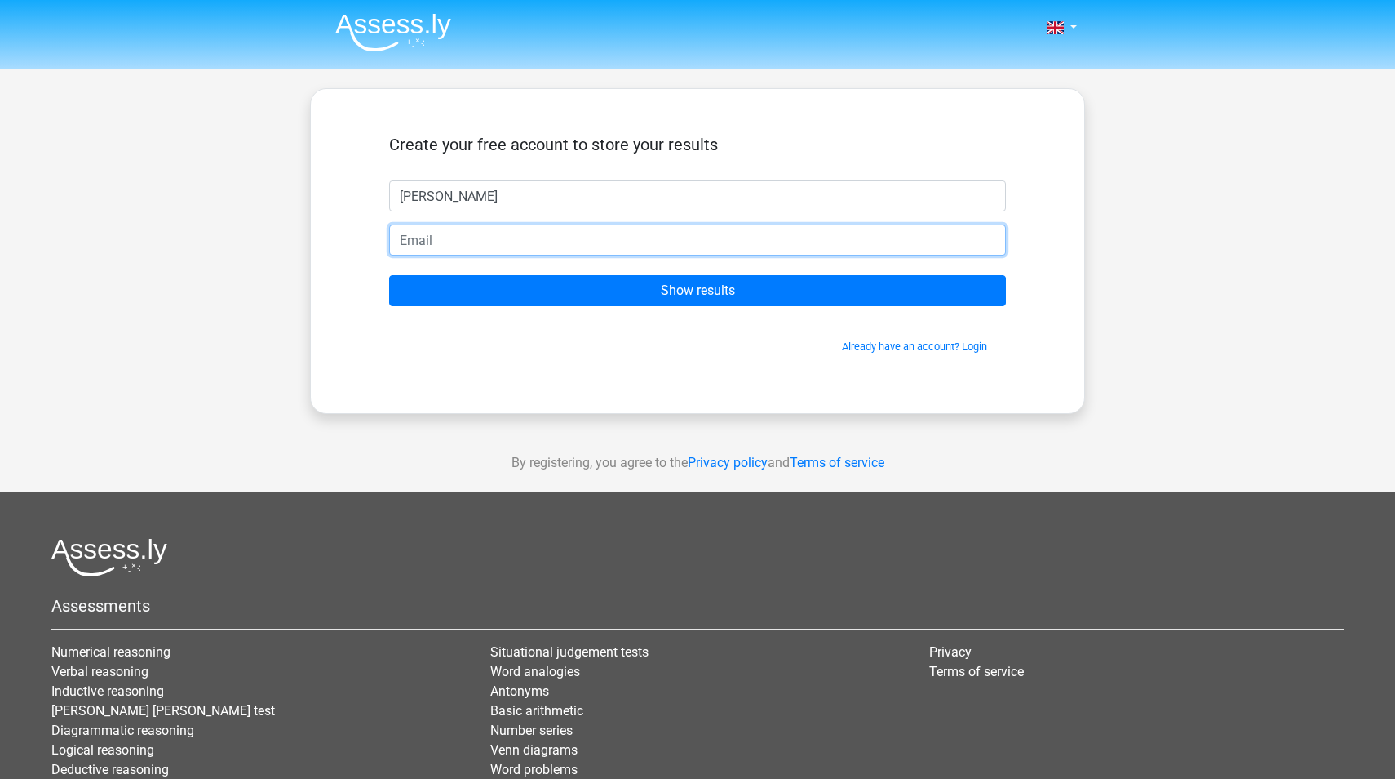
click at [454, 242] on input "email" at bounding box center [697, 239] width 617 height 31
type input "[PERSON_NAME][EMAIL_ADDRESS][DOMAIN_NAME]"
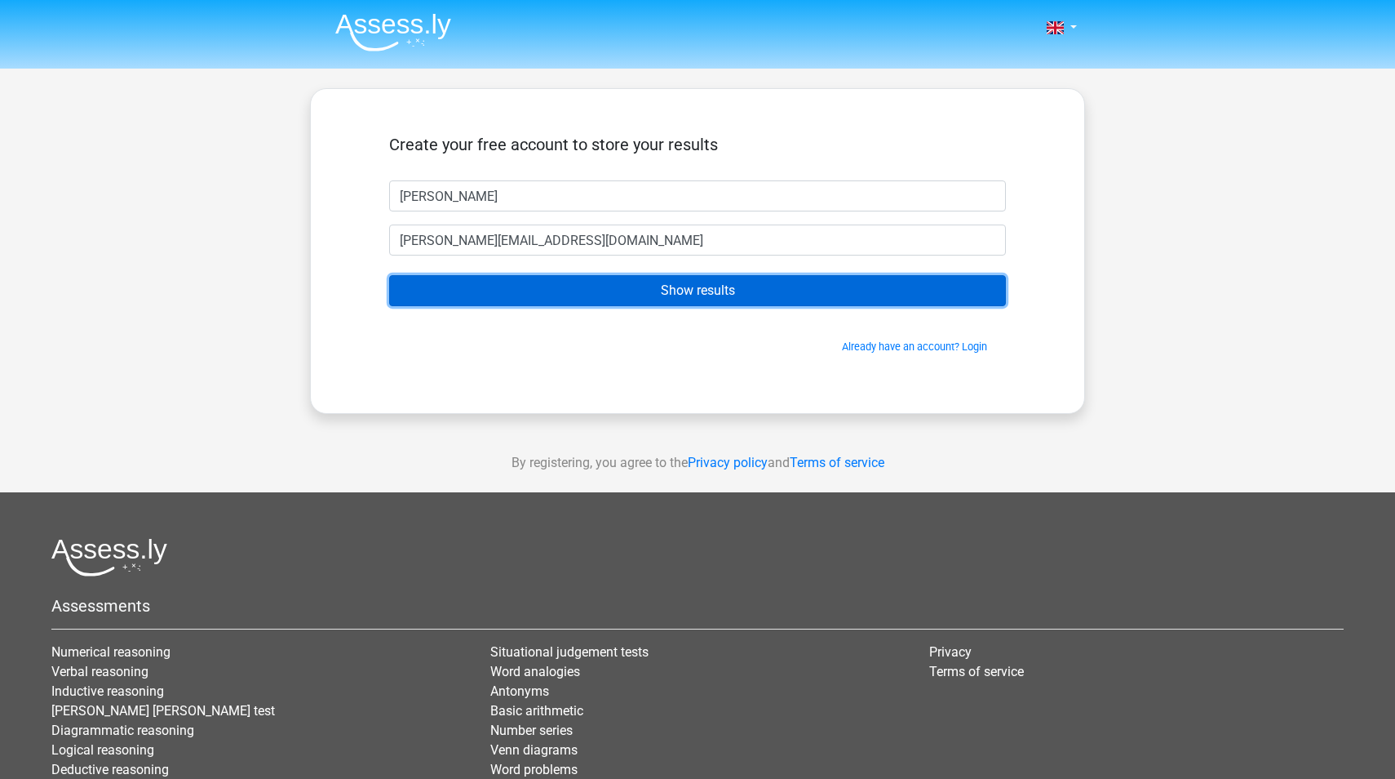
click at [766, 296] on input "Show results" at bounding box center [697, 290] width 617 height 31
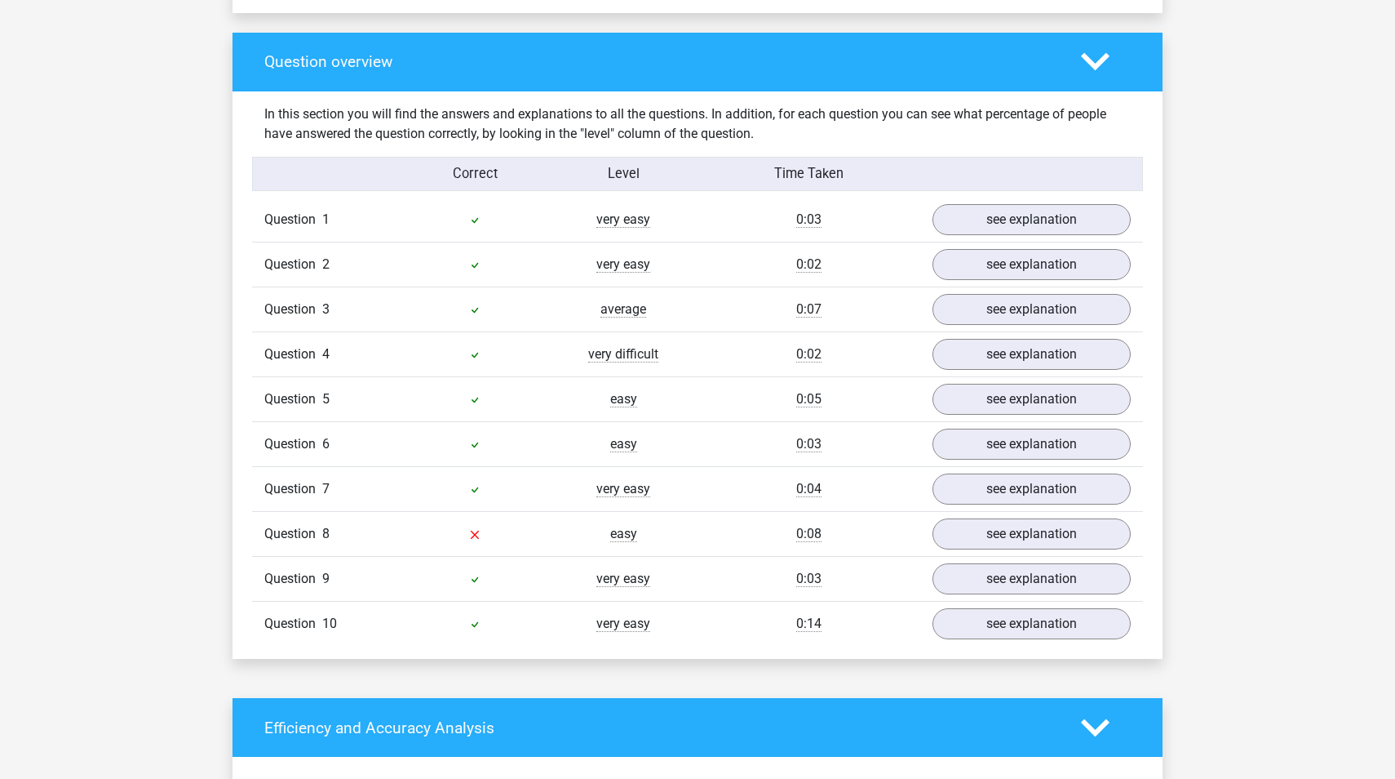
scroll to position [1181, 0]
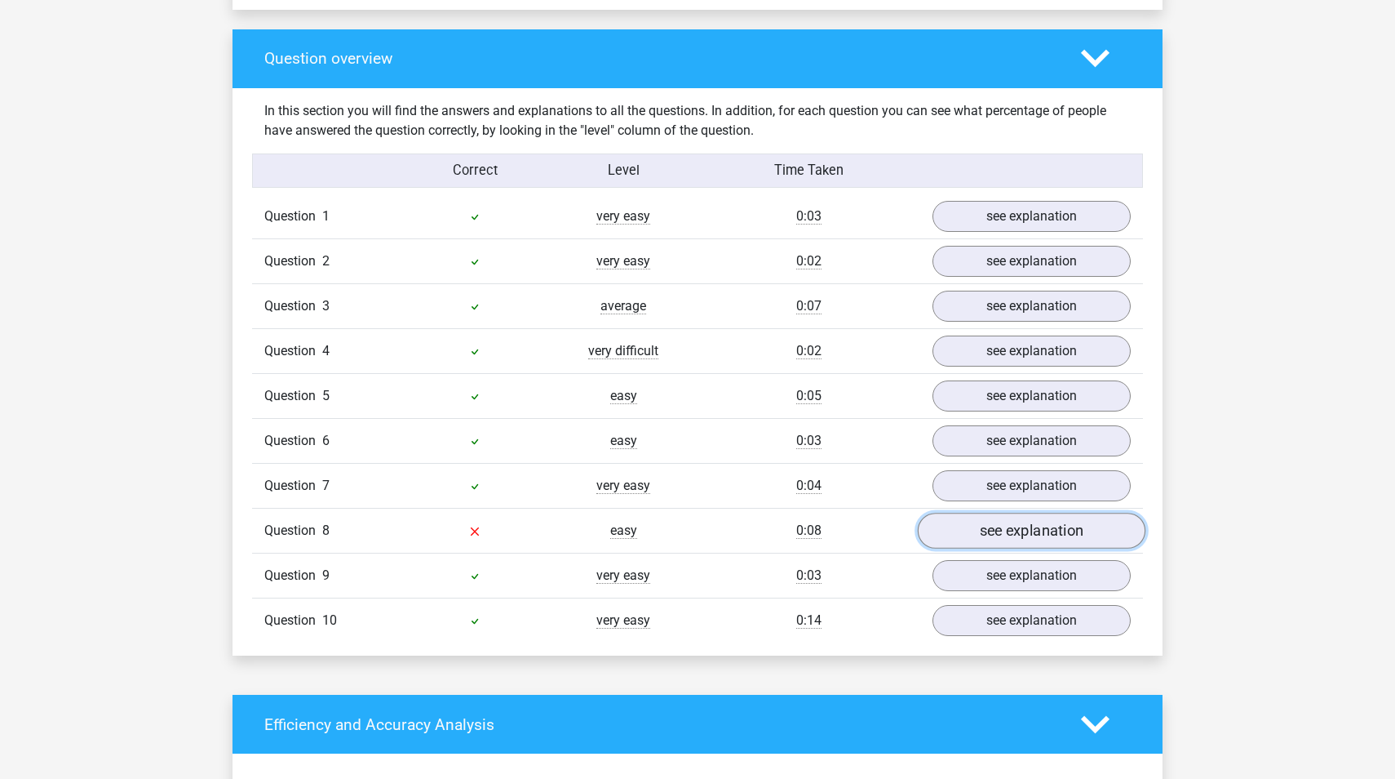
click at [1034, 539] on link "see explanation" at bounding box center [1032, 530] width 228 height 36
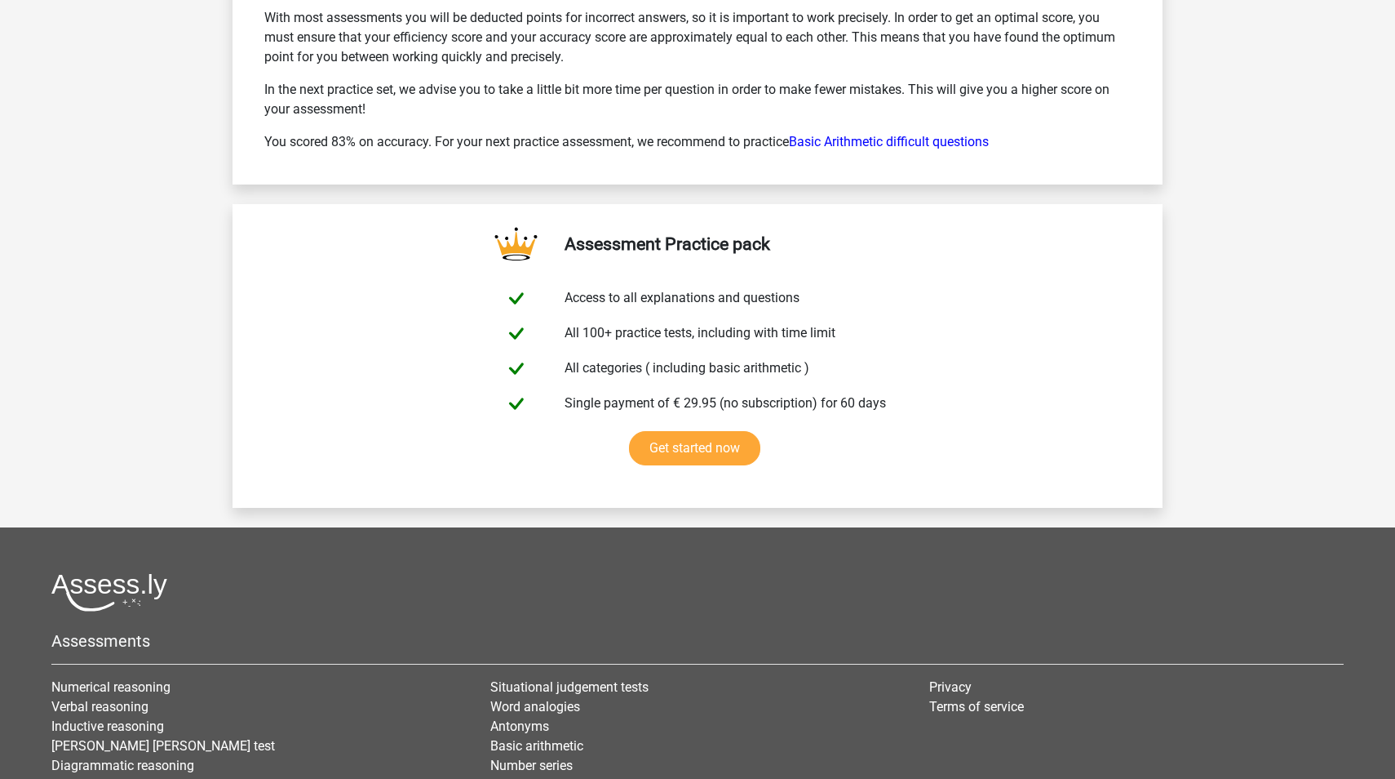
scroll to position [3163, 0]
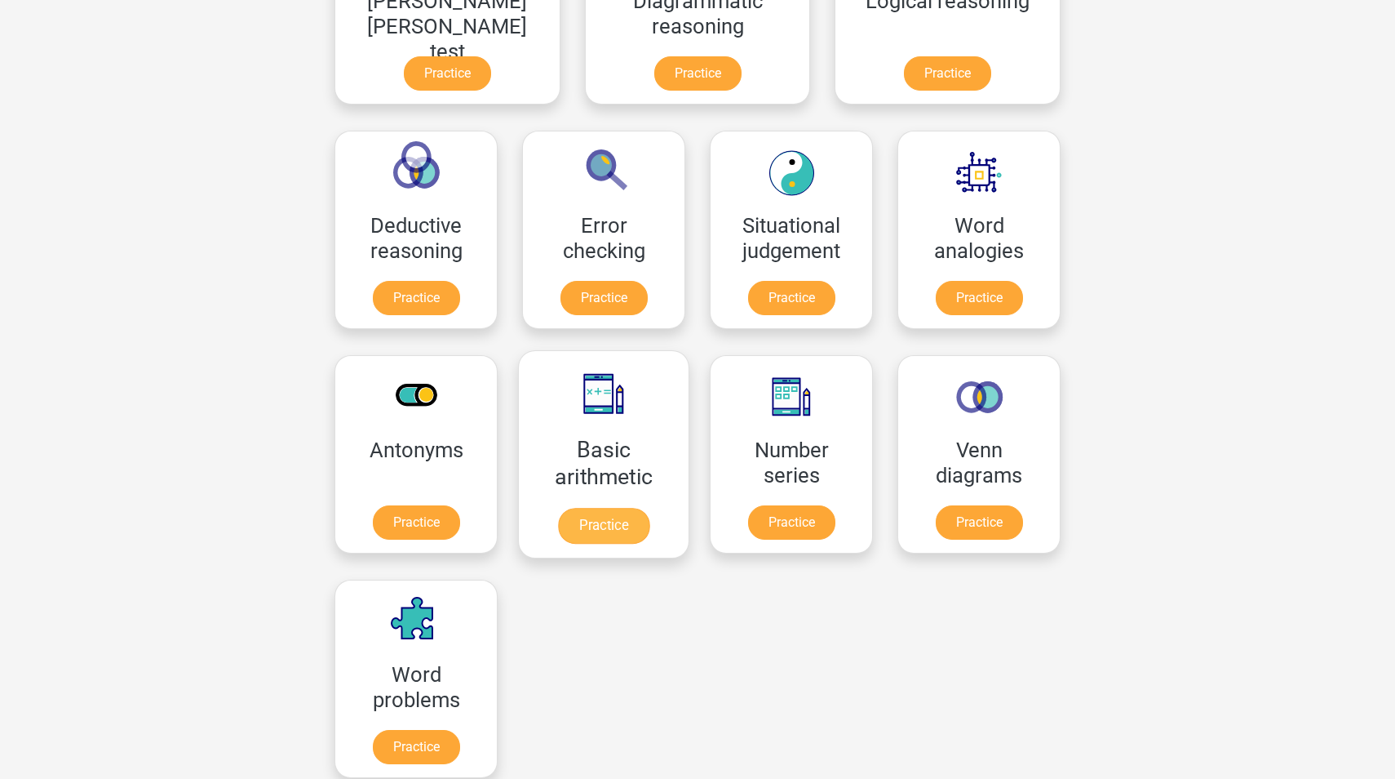
scroll to position [593, 0]
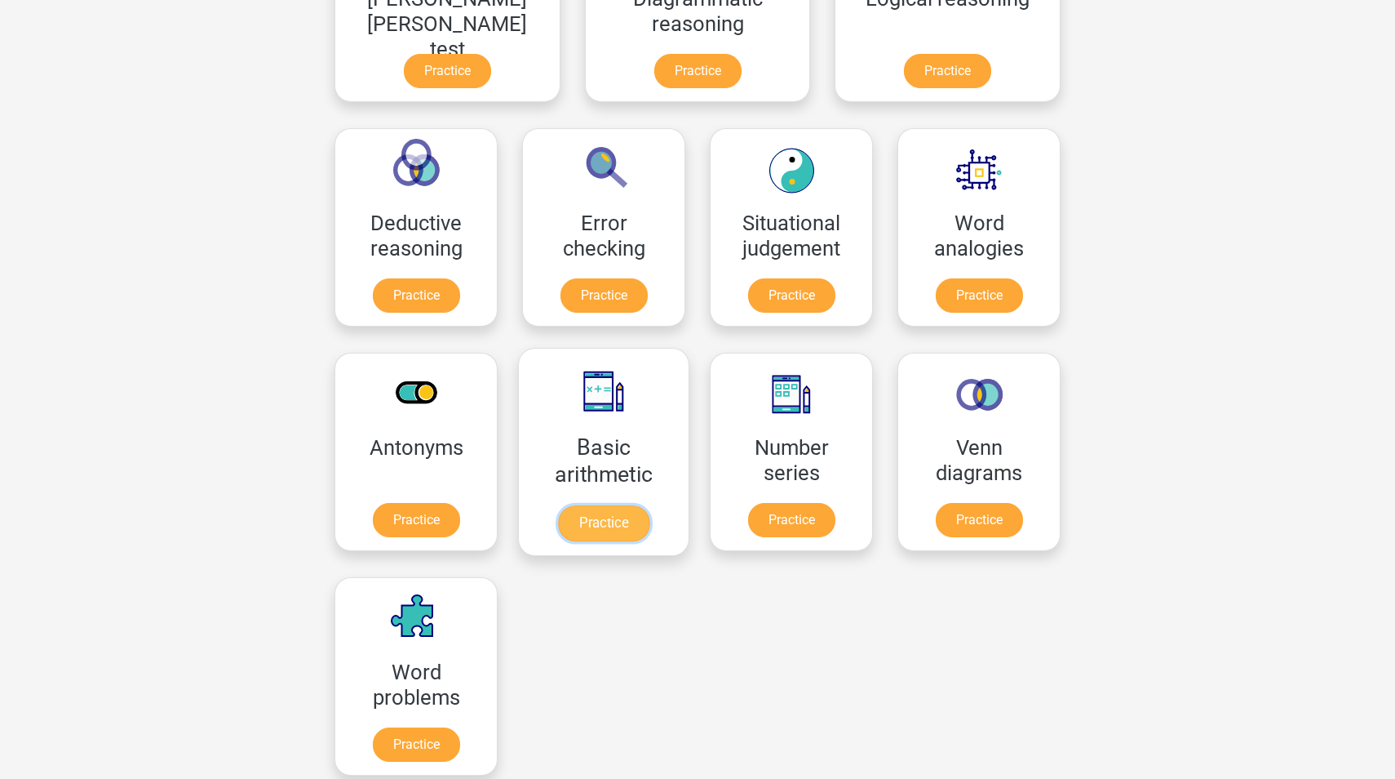
click at [650, 505] on link "Practice" at bounding box center [603, 523] width 91 height 36
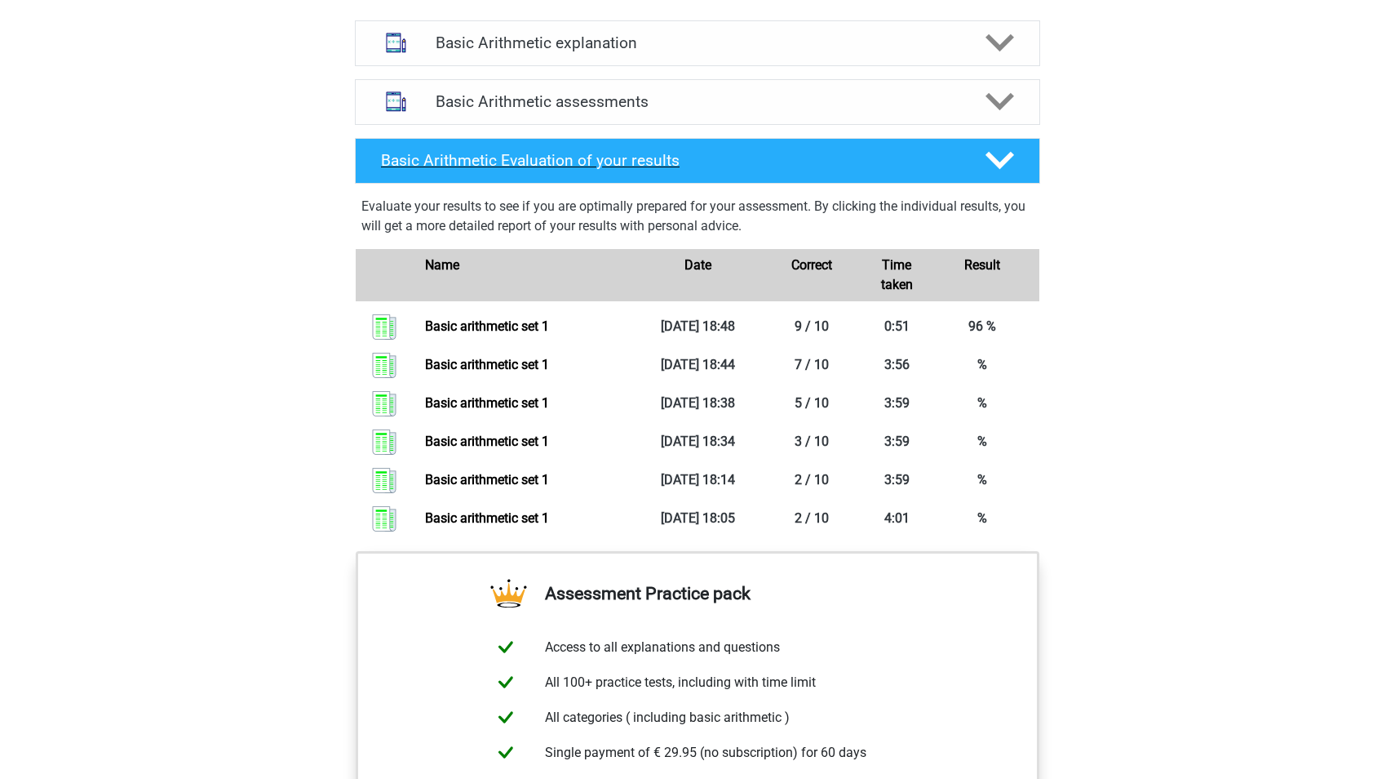
scroll to position [928, 0]
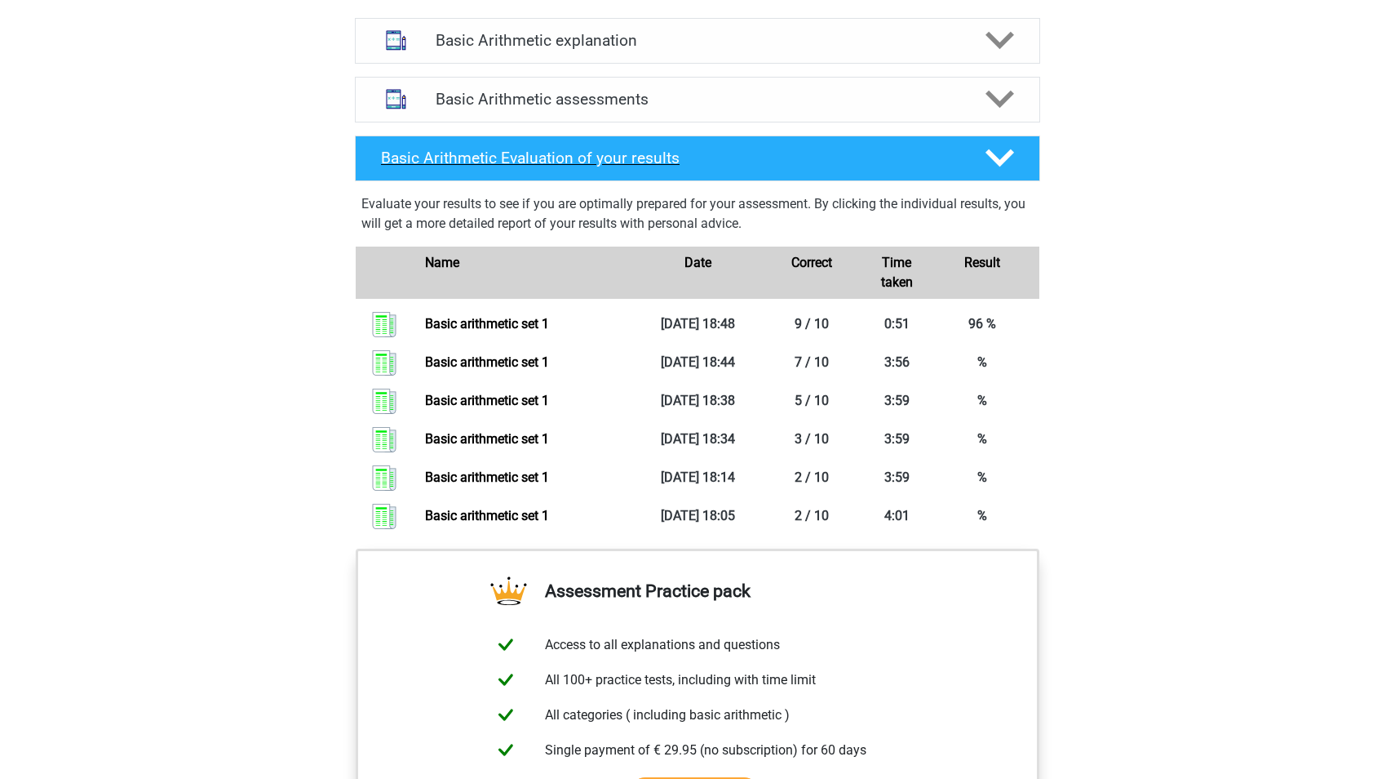
click at [1006, 156] on polygon at bounding box center [1000, 158] width 29 height 18
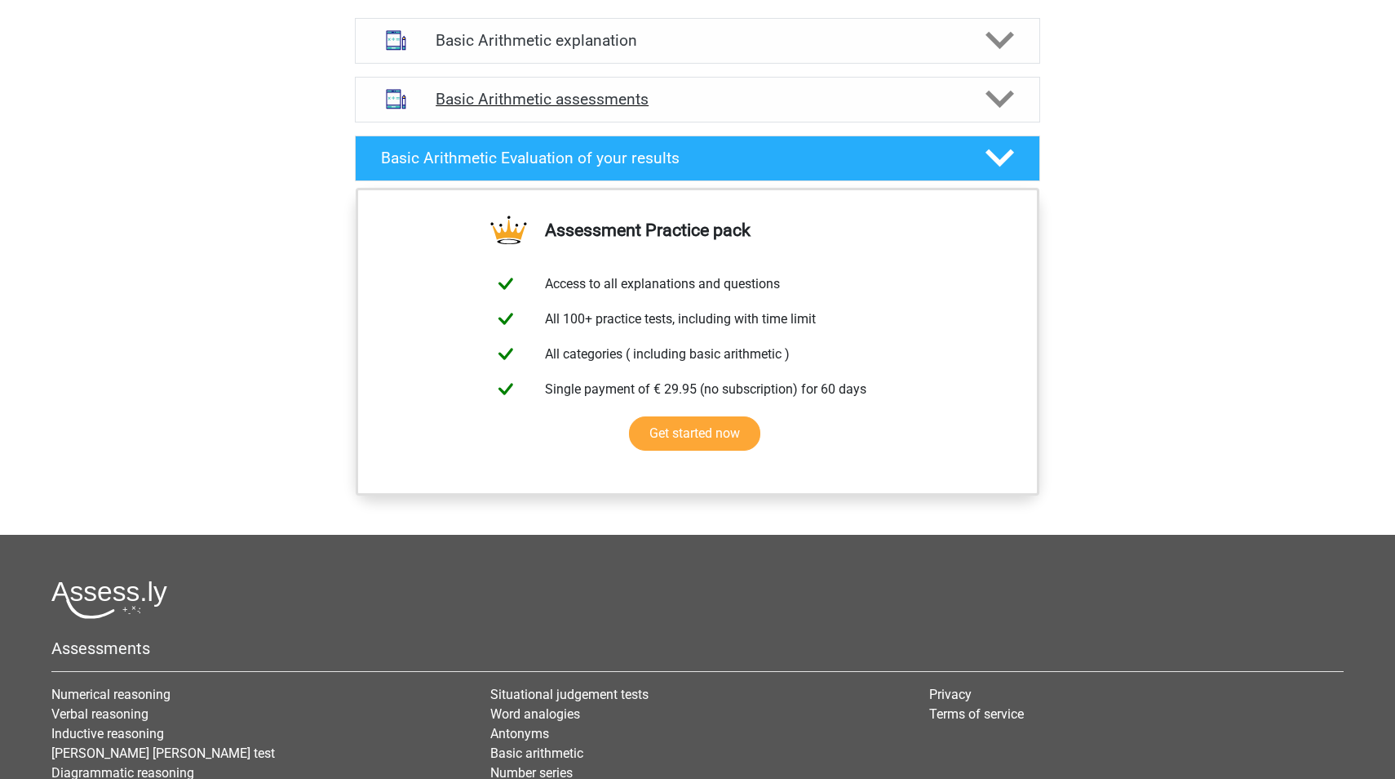
click at [997, 99] on polygon at bounding box center [1000, 100] width 29 height 18
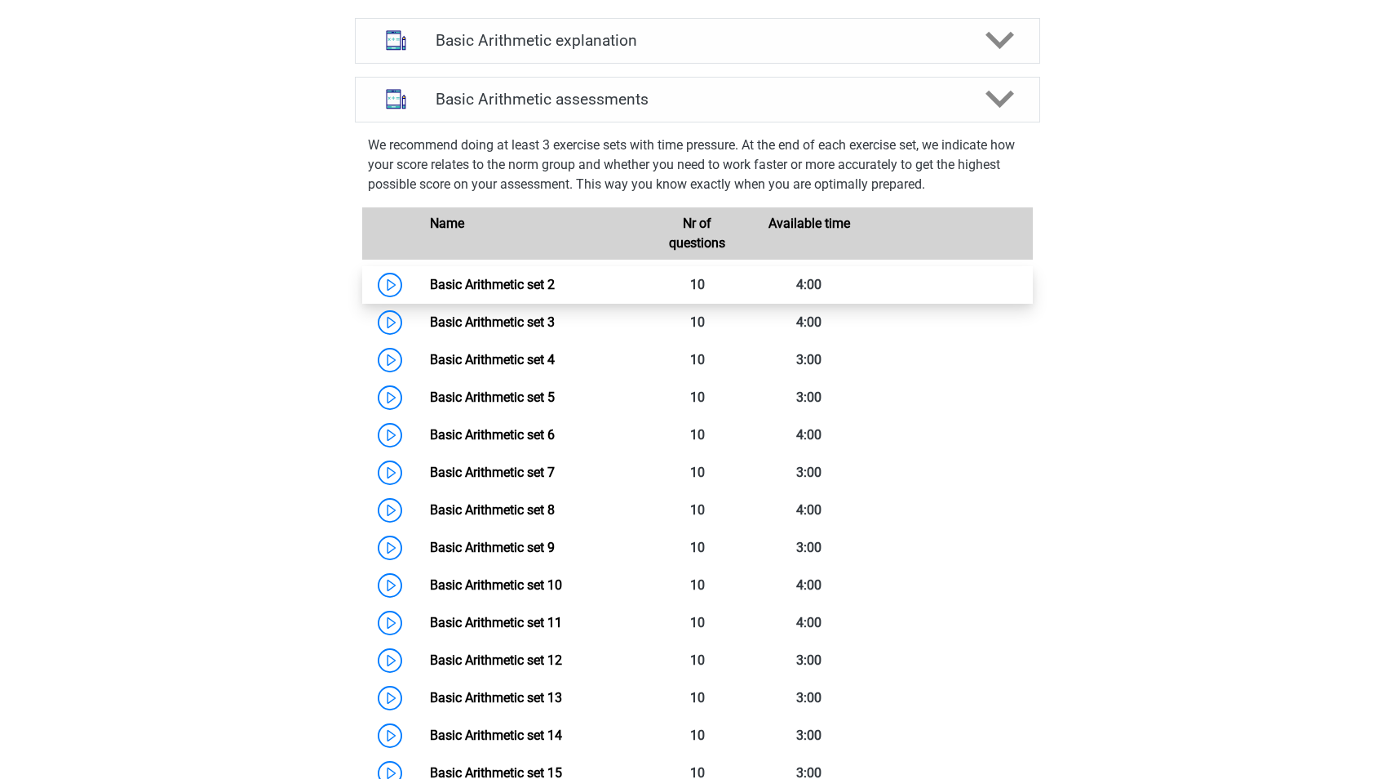
click at [555, 291] on link "Basic Arithmetic set 2" at bounding box center [492, 285] width 125 height 16
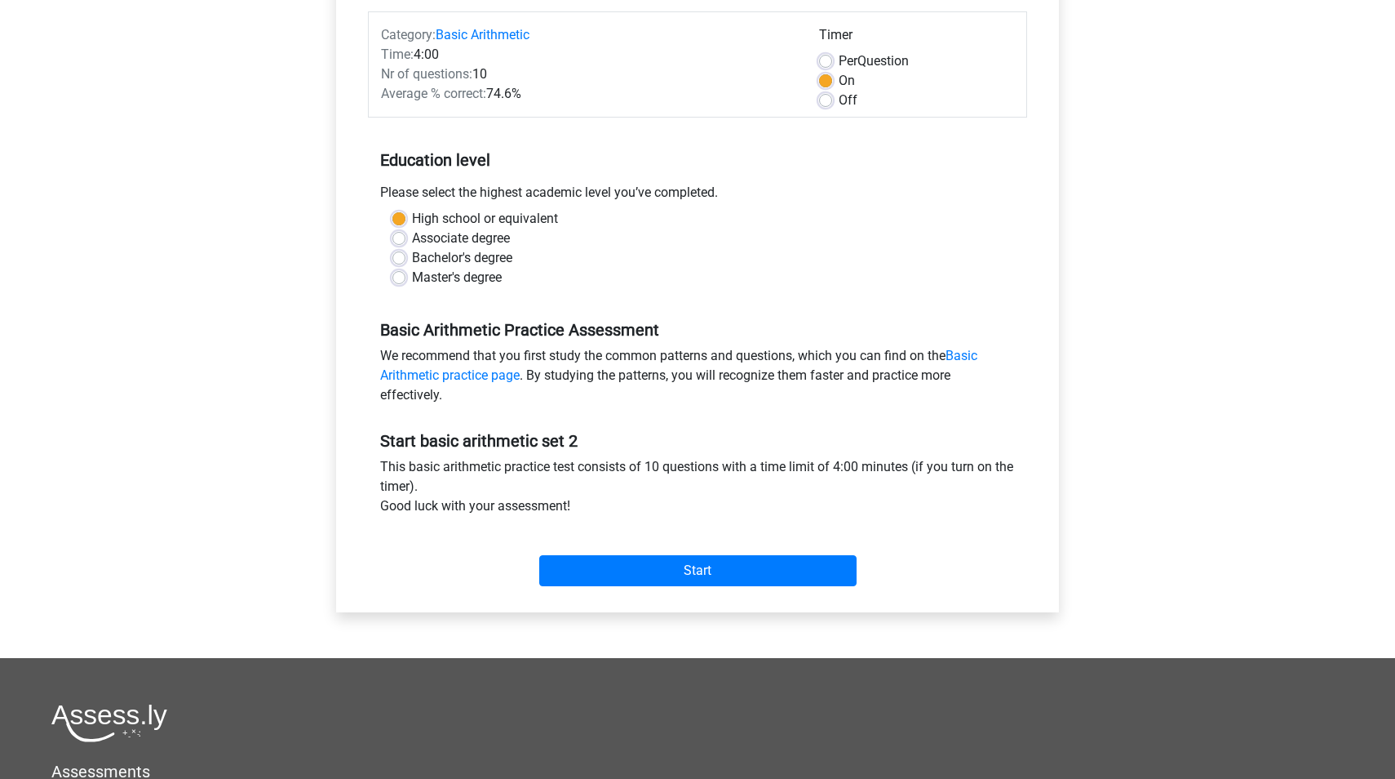
scroll to position [199, 0]
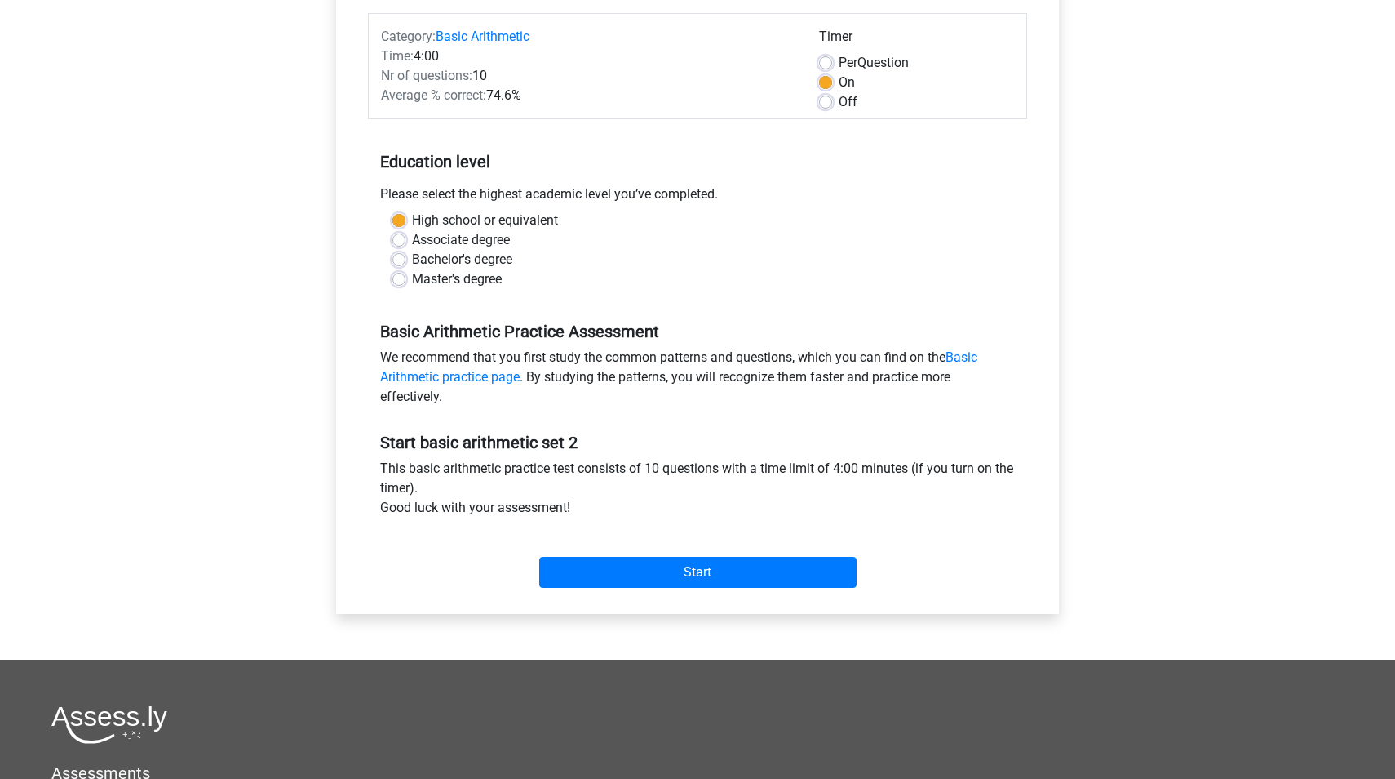
click at [839, 104] on label "Off" at bounding box center [848, 102] width 19 height 20
click at [828, 104] on input "Off" at bounding box center [825, 100] width 13 height 16
radio input "true"
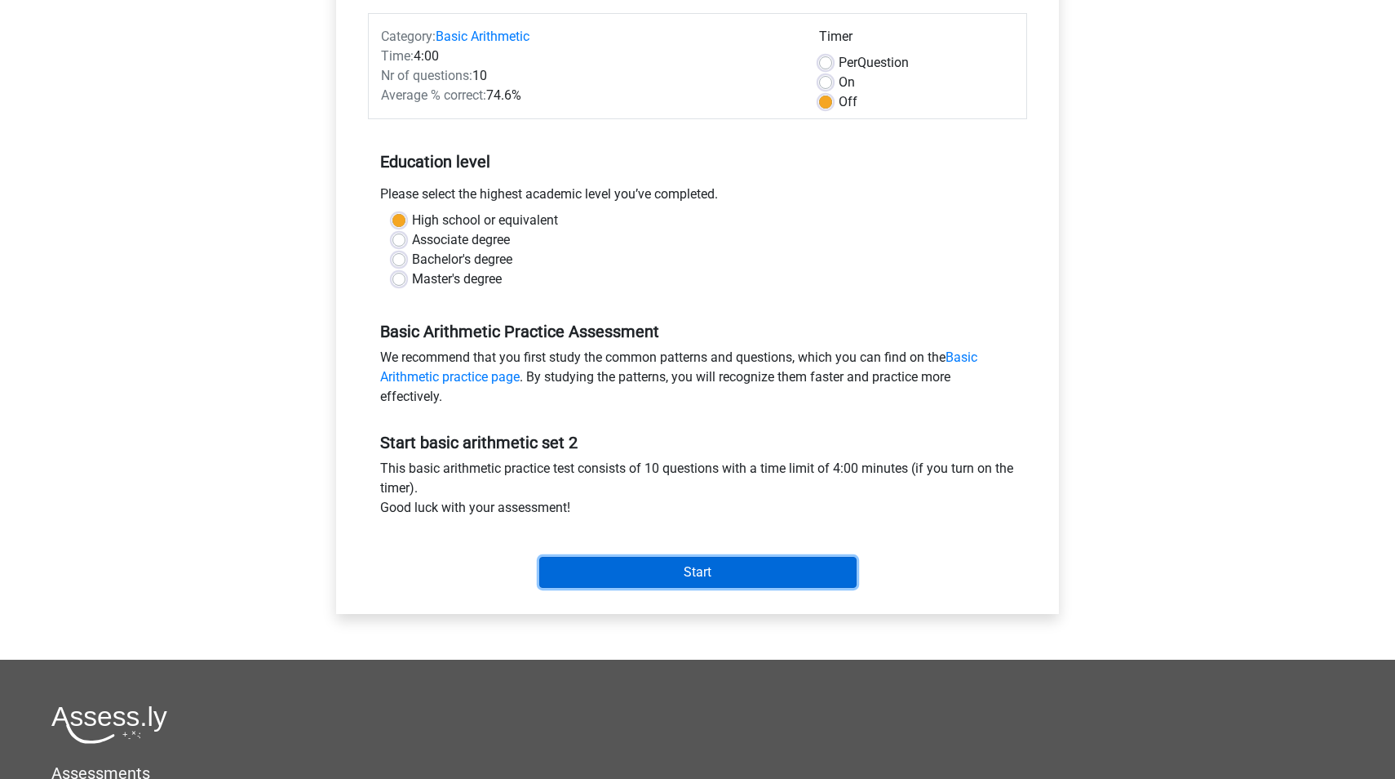
click at [818, 568] on input "Start" at bounding box center [697, 572] width 317 height 31
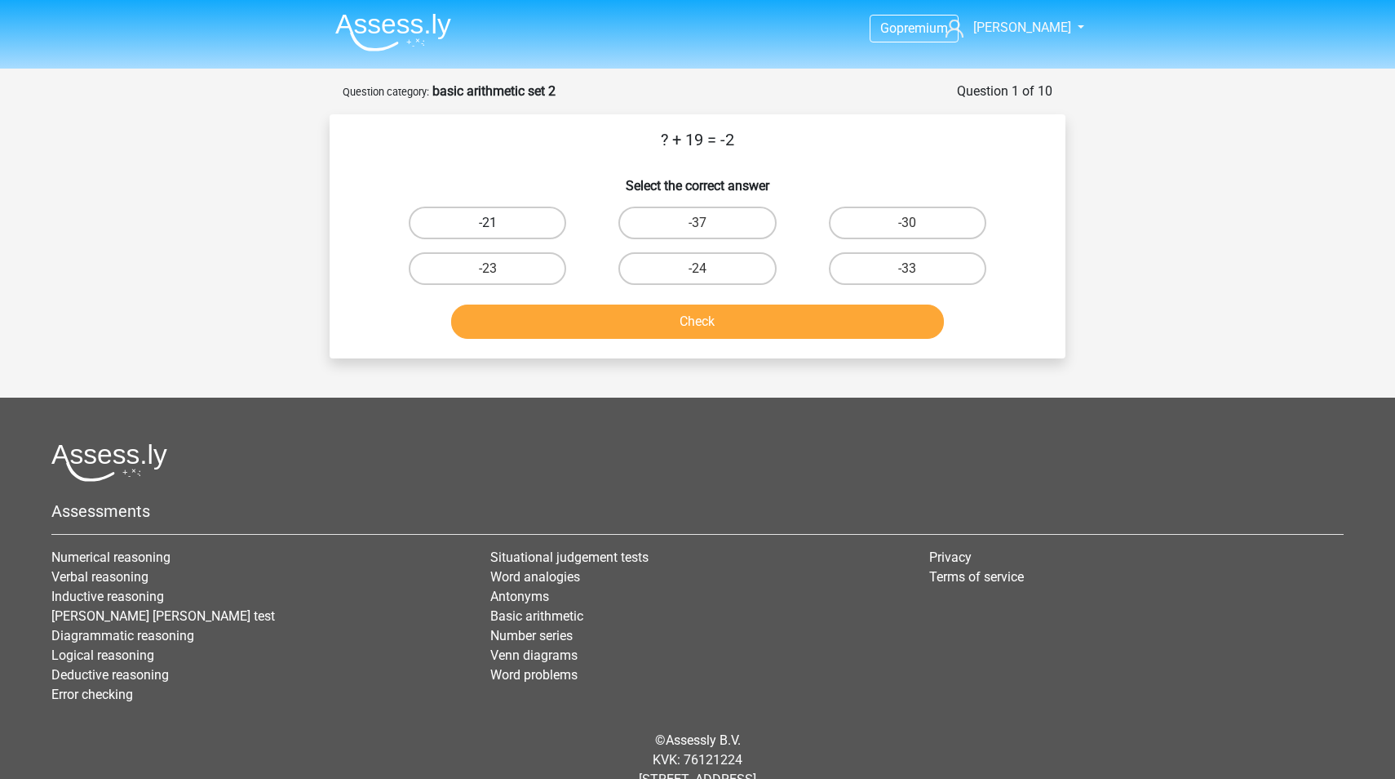
click at [477, 216] on label "-21" at bounding box center [487, 222] width 157 height 33
click at [488, 223] on input "-21" at bounding box center [493, 228] width 11 height 11
radio input "true"
click at [694, 332] on button "Check" at bounding box center [698, 321] width 494 height 34
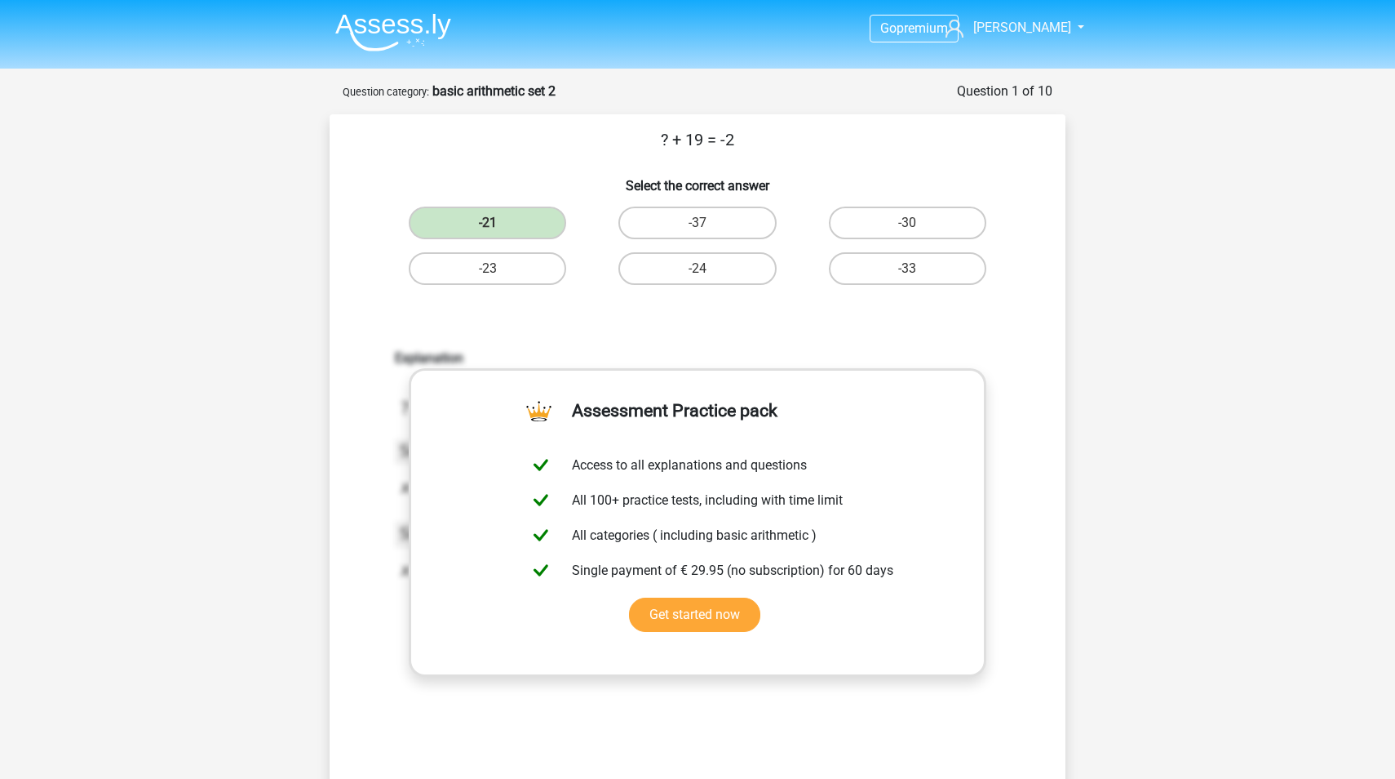
click at [1019, 566] on div "Explanation [DATE]T11:59:52.630266 image/svg+xml Matplotlib v3.3.2, [URL][DOMAI…" at bounding box center [698, 564] width 684 height 506
click at [1013, 560] on div "Explanation [DATE]T11:59:52.630266 image/svg+xml Matplotlib v3.3.2, [URL][DOMAI…" at bounding box center [698, 564] width 684 height 506
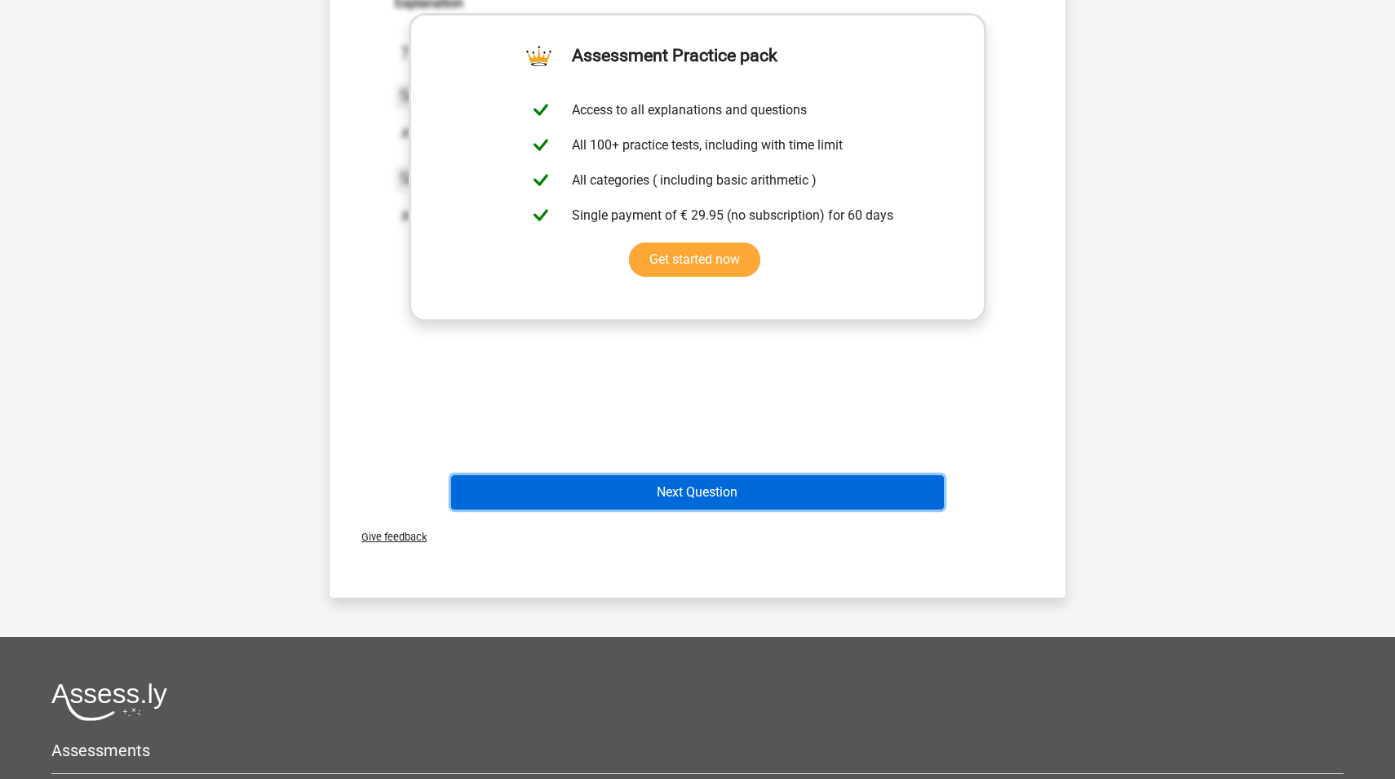
click at [872, 495] on button "Next Question" at bounding box center [698, 492] width 494 height 34
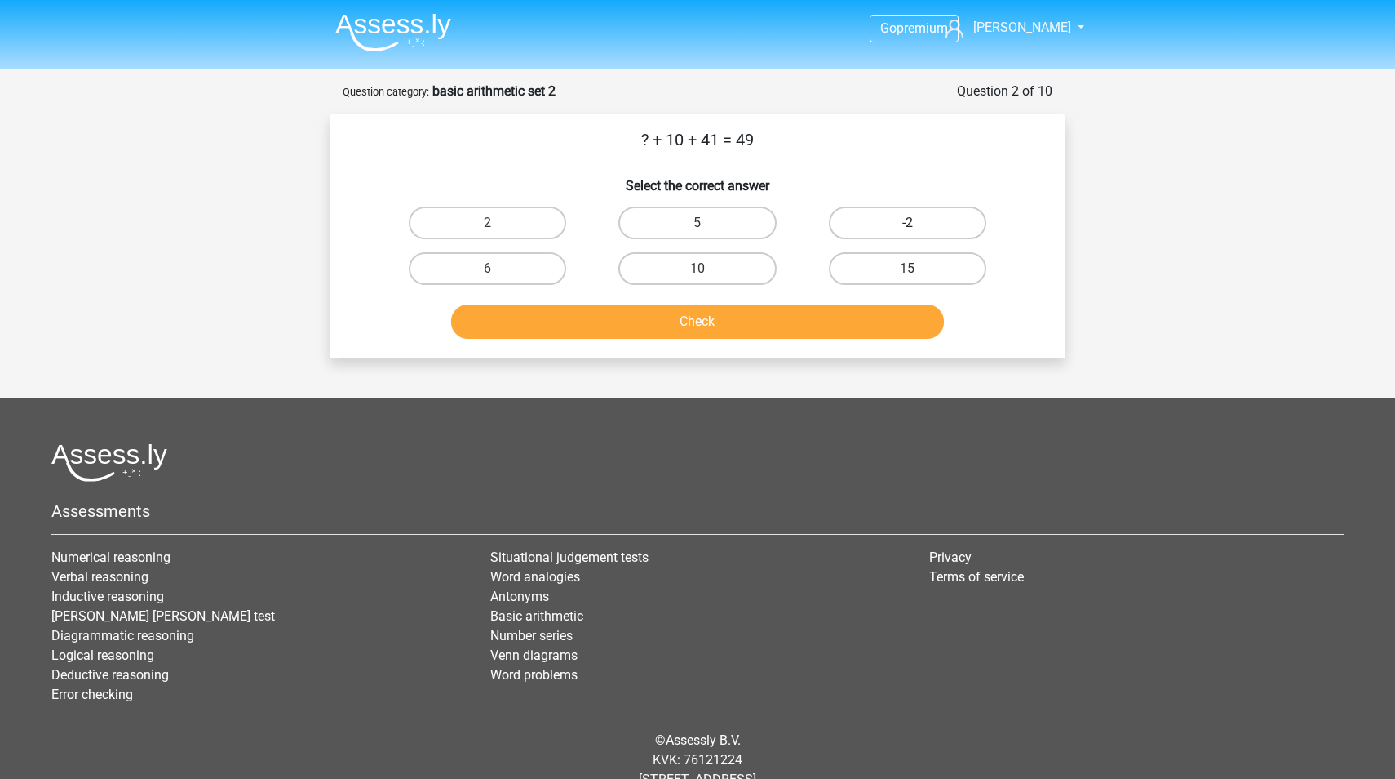
click at [888, 228] on label "-2" at bounding box center [907, 222] width 157 height 33
click at [907, 228] on input "-2" at bounding box center [912, 228] width 11 height 11
radio input "true"
click at [851, 326] on button "Check" at bounding box center [698, 321] width 494 height 34
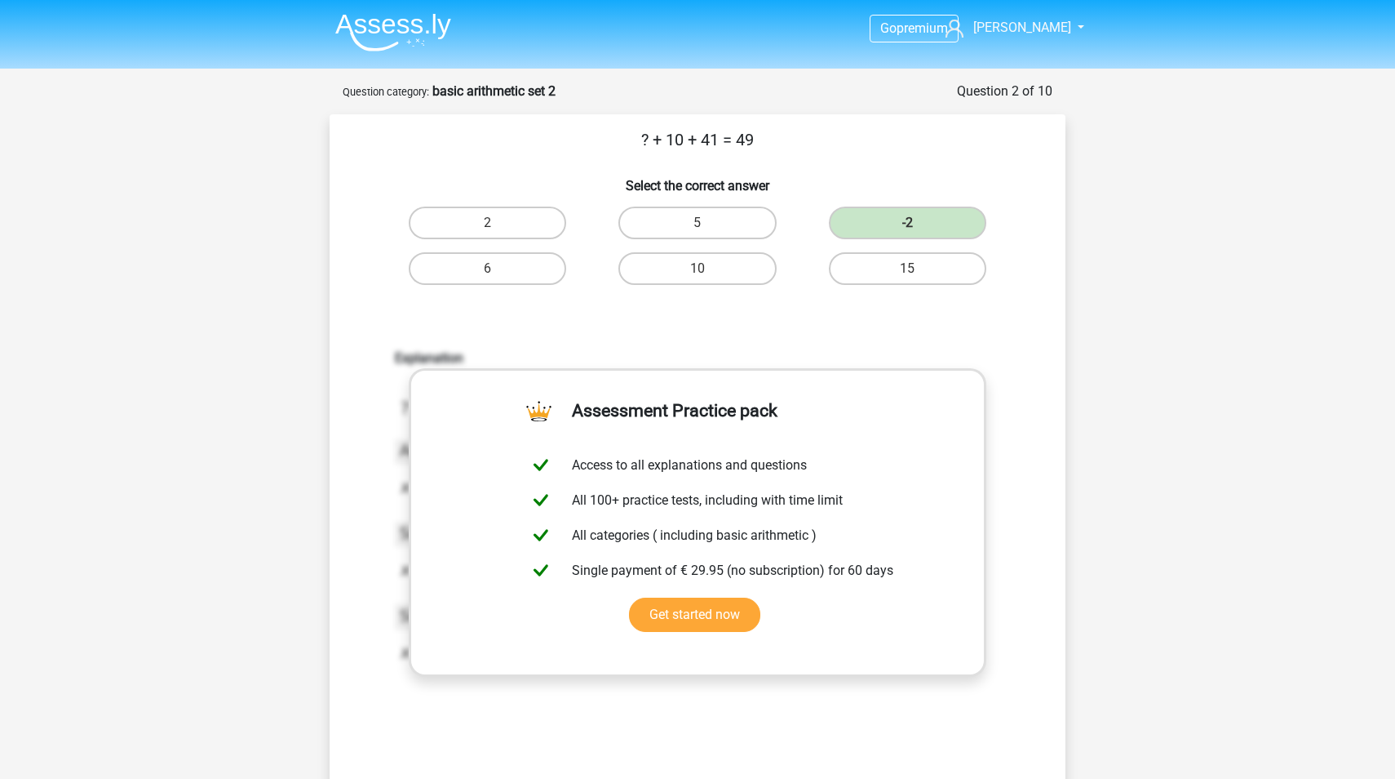
click at [849, 326] on div "Explanation [DATE]T11:59:53.229949 image/svg+xml Matplotlib v3.3.2, [URL][DOMAI…" at bounding box center [698, 564] width 684 height 506
click at [996, 330] on div "Explanation [DATE]T11:59:53.229949 image/svg+xml Matplotlib v3.3.2, [URL][DOMAI…" at bounding box center [698, 564] width 684 height 506
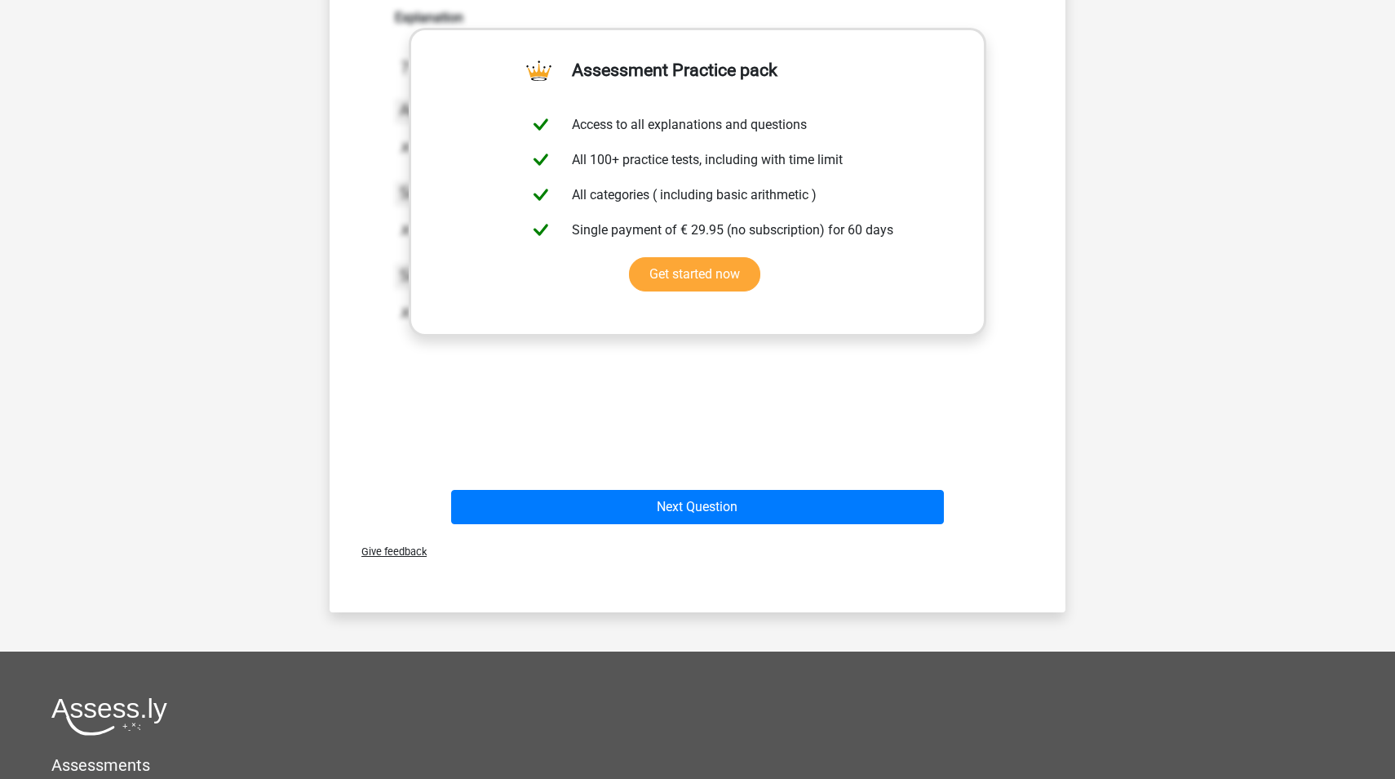
scroll to position [362, 0]
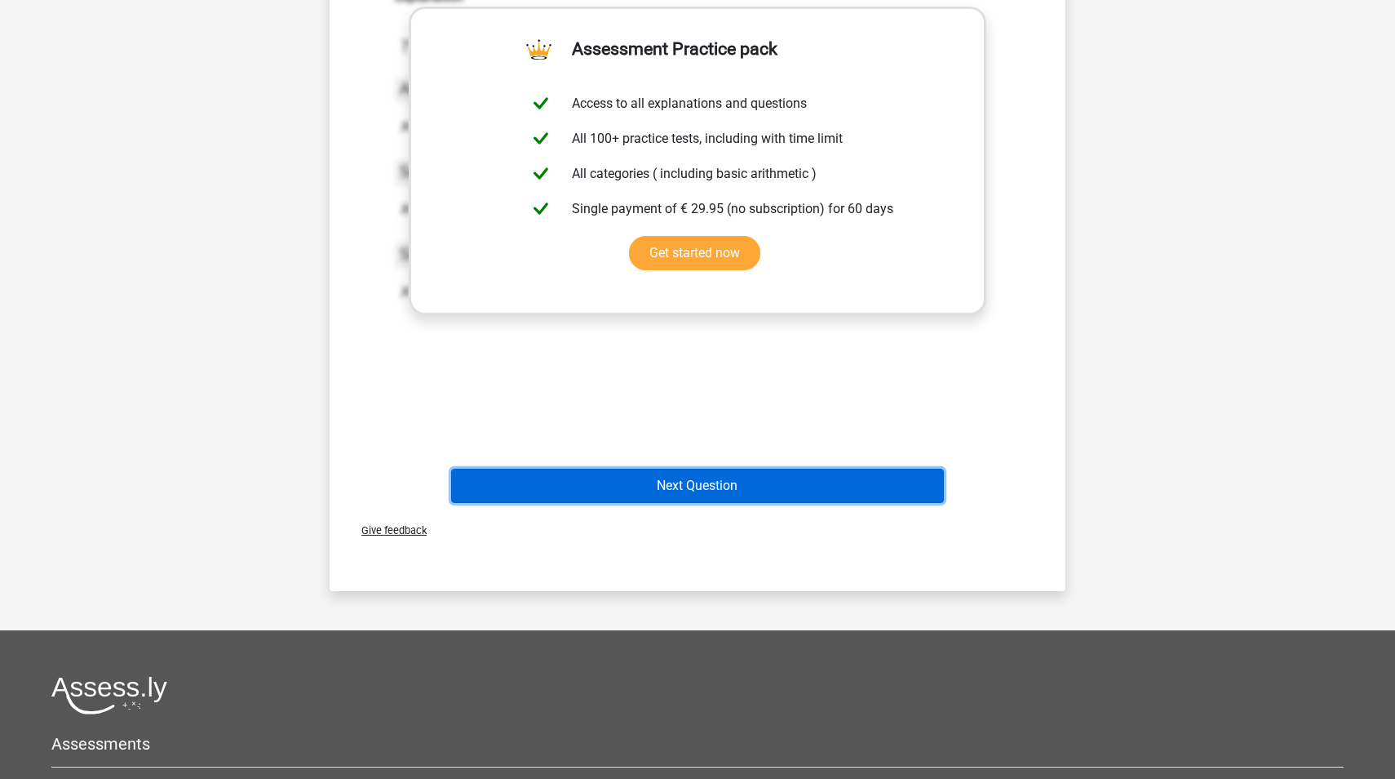
click at [855, 484] on button "Next Question" at bounding box center [698, 485] width 494 height 34
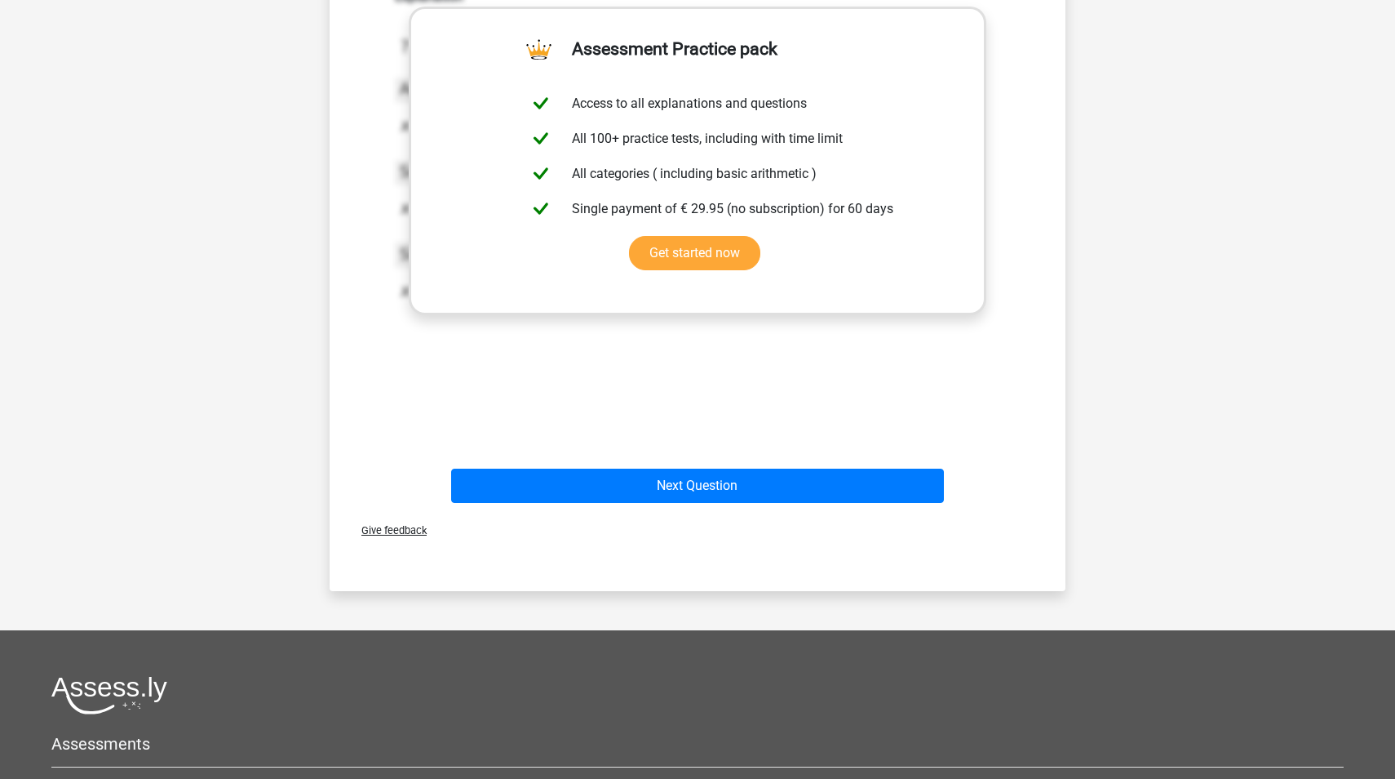
scroll to position [50, 0]
